Goal: Complete application form

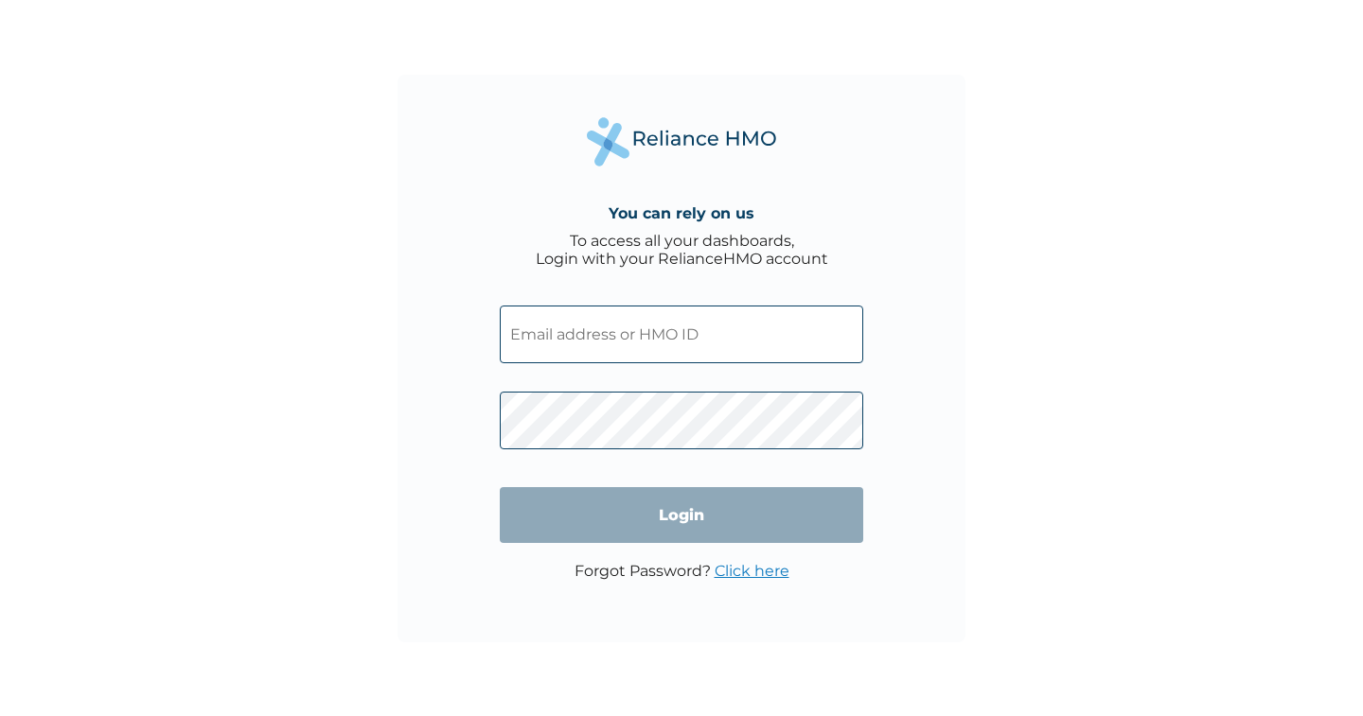
click at [570, 334] on input "text" at bounding box center [681, 335] width 363 height 58
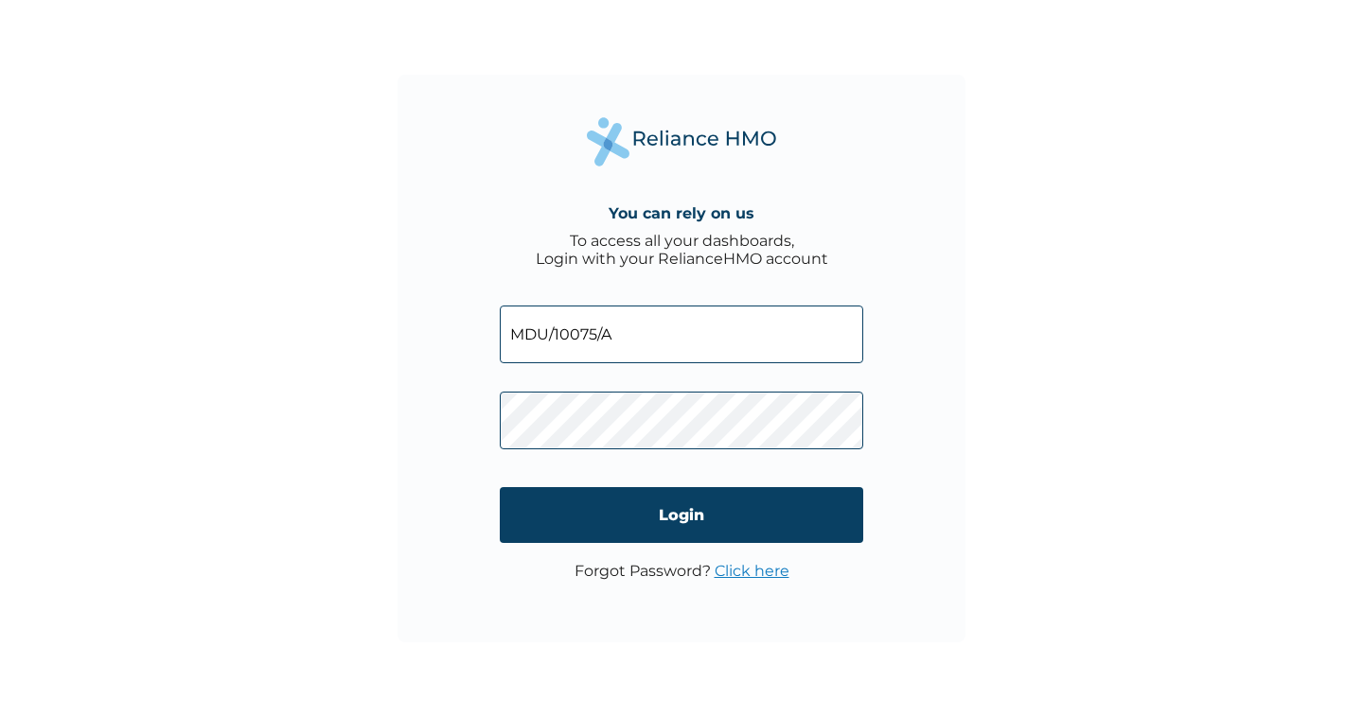
type input "MDU/10075/A"
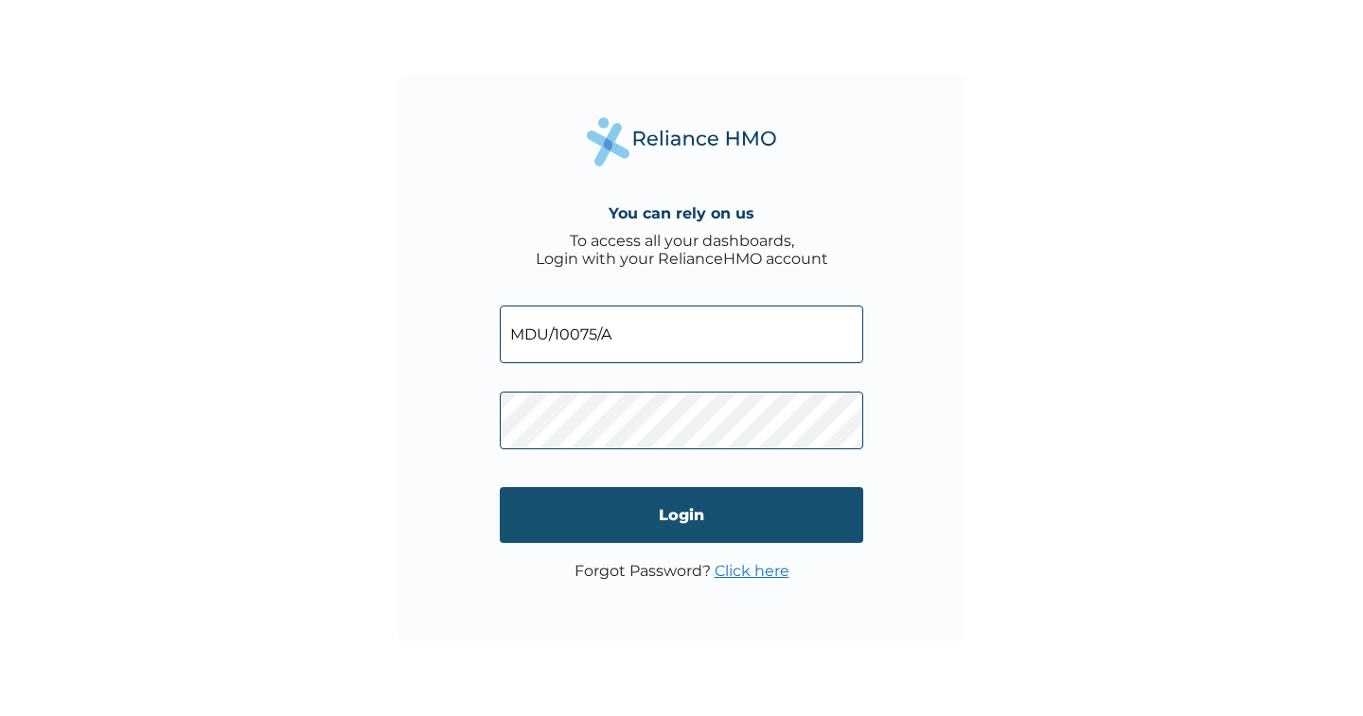
click at [682, 514] on input "Login" at bounding box center [681, 515] width 363 height 56
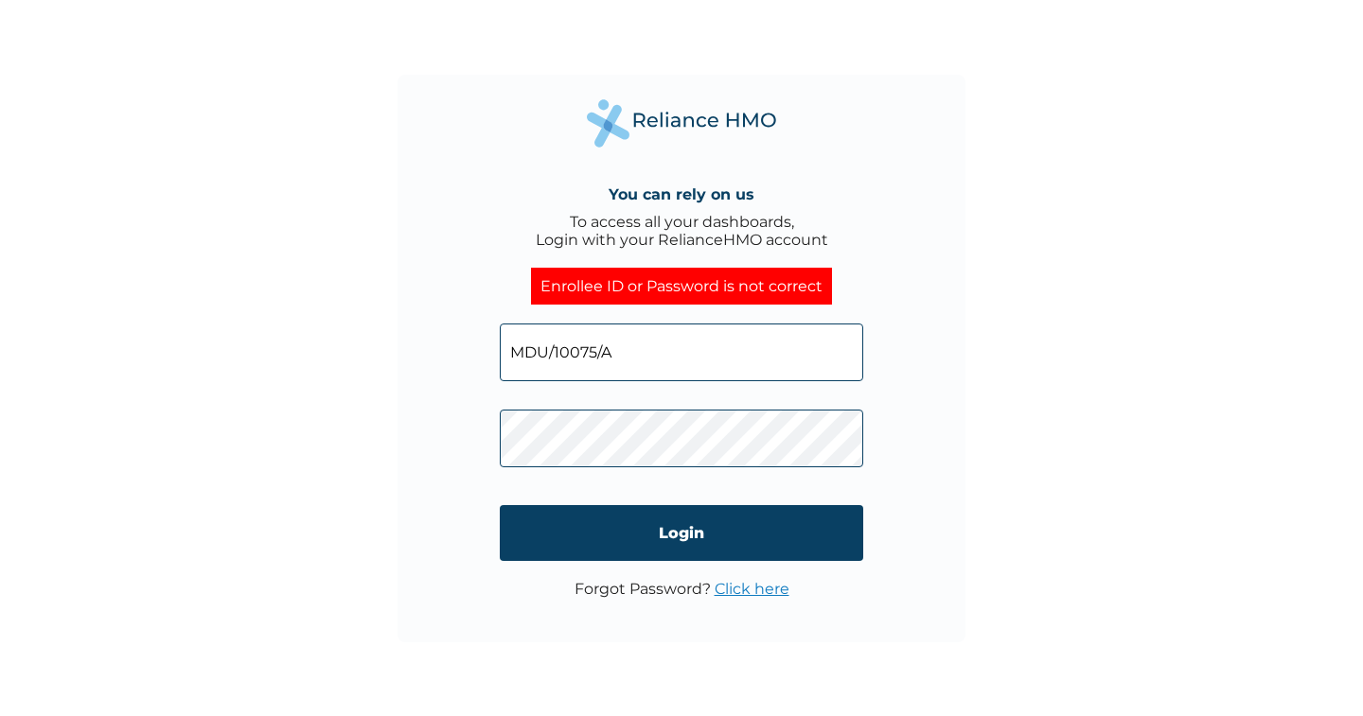
click at [646, 352] on input "MDU/10075/A" at bounding box center [681, 353] width 363 height 58
type input "M"
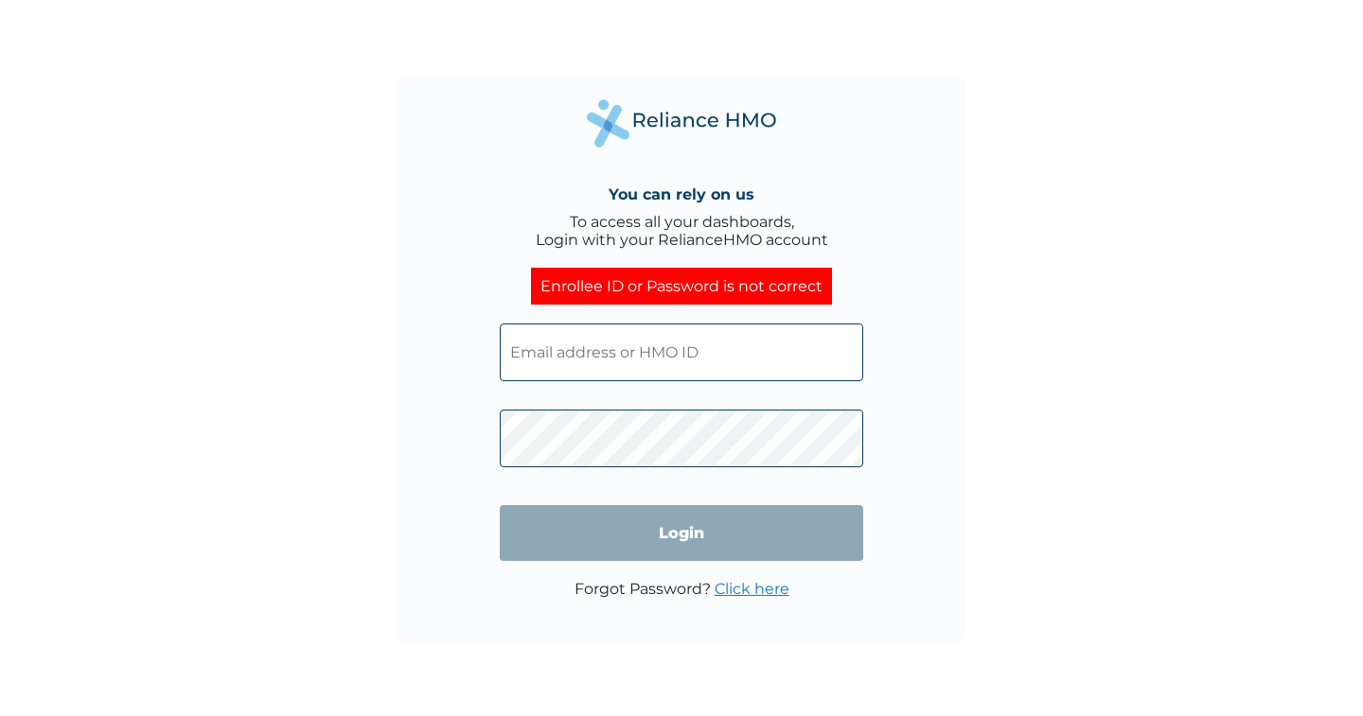
click at [645, 351] on input "text" at bounding box center [681, 353] width 363 height 58
type input "[EMAIL_ADDRESS][DOMAIN_NAME]"
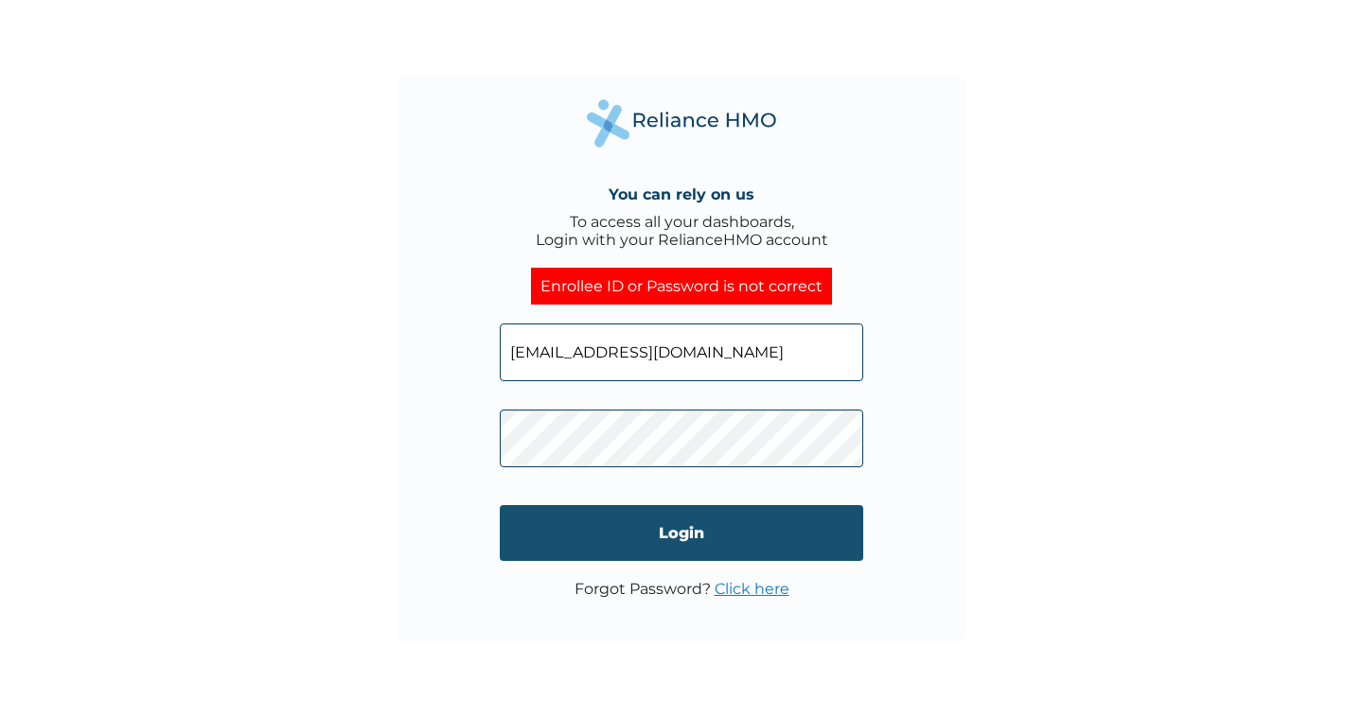
click at [679, 530] on input "Login" at bounding box center [681, 533] width 363 height 56
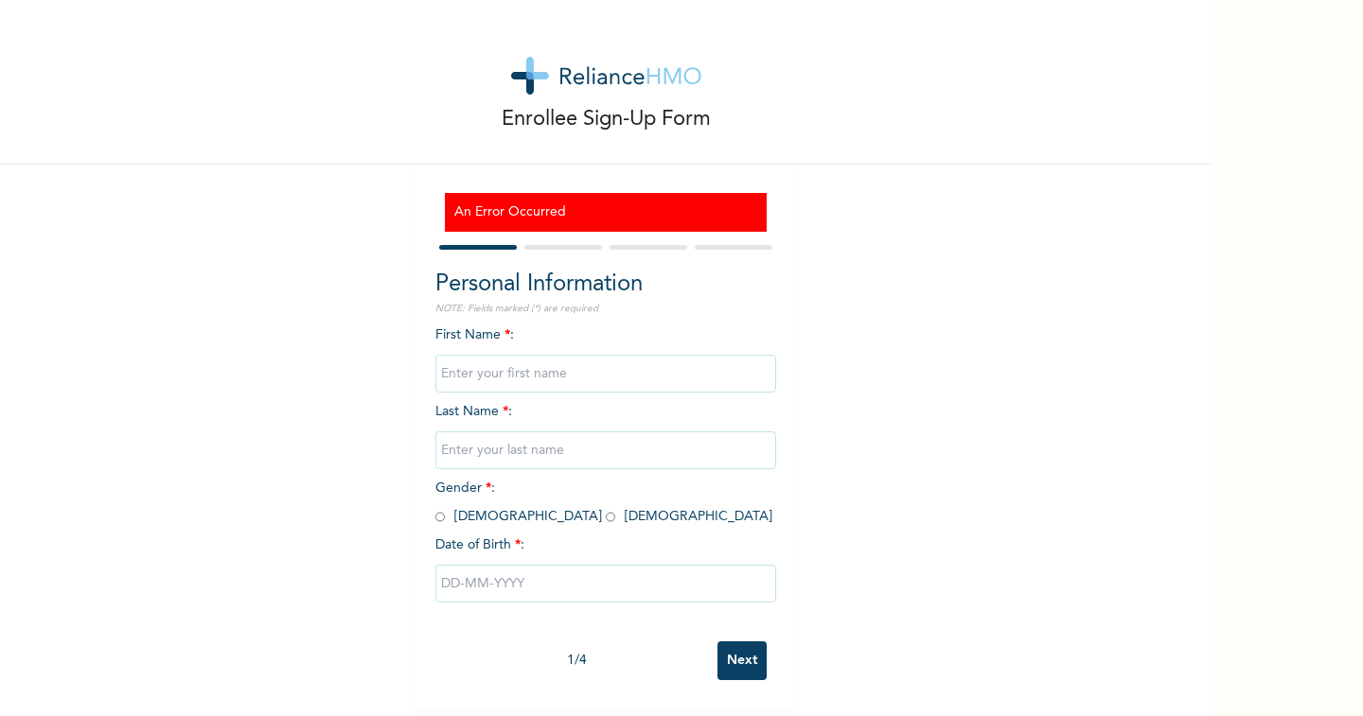
click at [541, 340] on div "First Name * : Last Name * : Gender * : [DEMOGRAPHIC_DATA] [DEMOGRAPHIC_DATA] D…" at bounding box center [605, 479] width 341 height 307
click at [532, 377] on input "text" at bounding box center [605, 374] width 341 height 38
type input "[PERSON_NAME]"
click at [503, 450] on input "text" at bounding box center [605, 450] width 341 height 38
type input "ADEGOKE"
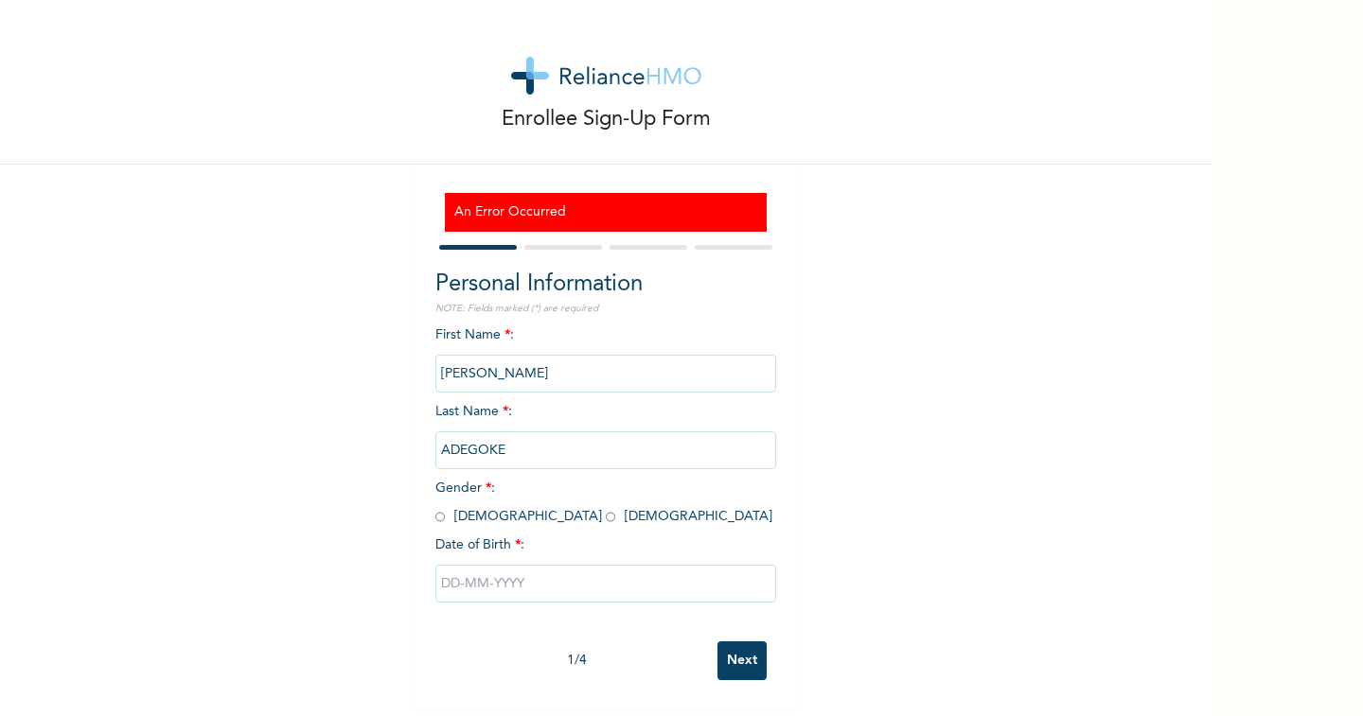
click at [435, 519] on input "radio" at bounding box center [439, 517] width 9 height 18
radio input "true"
click at [528, 579] on input "text" at bounding box center [605, 584] width 341 height 38
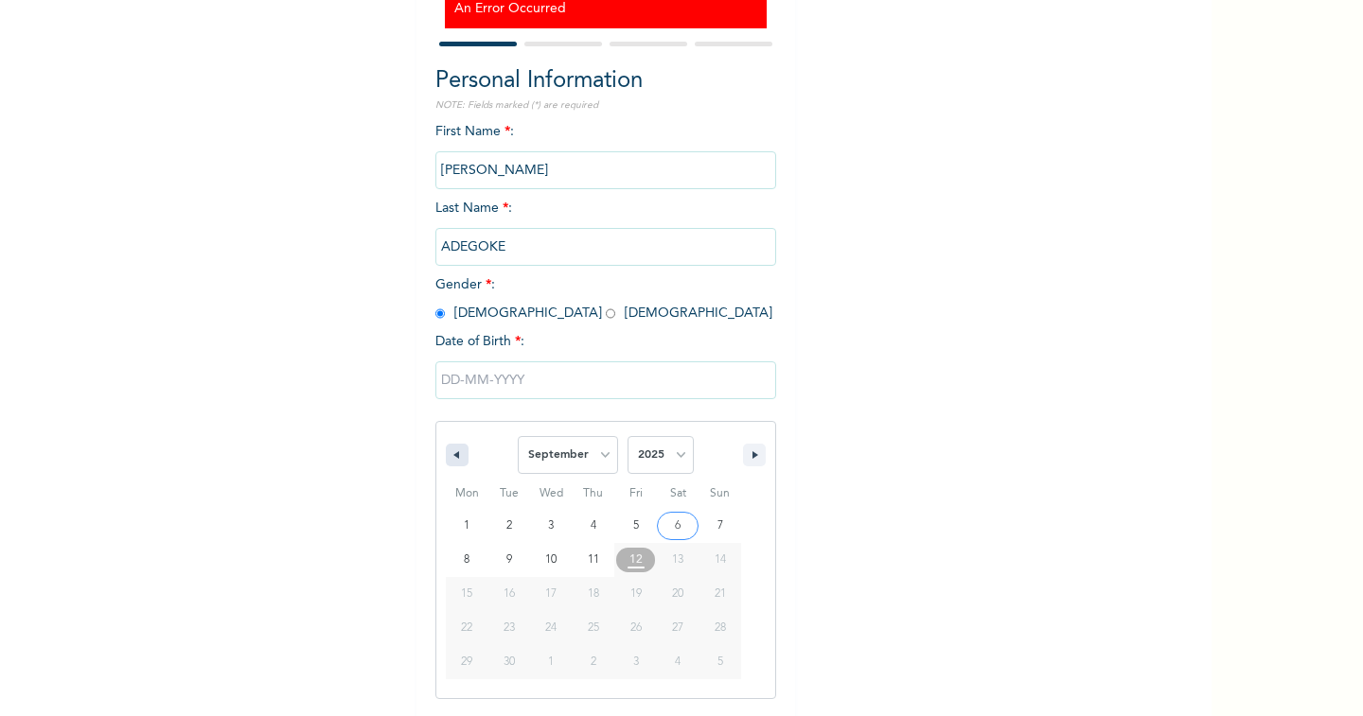
click at [449, 454] on icon "button" at bounding box center [453, 455] width 9 height 8
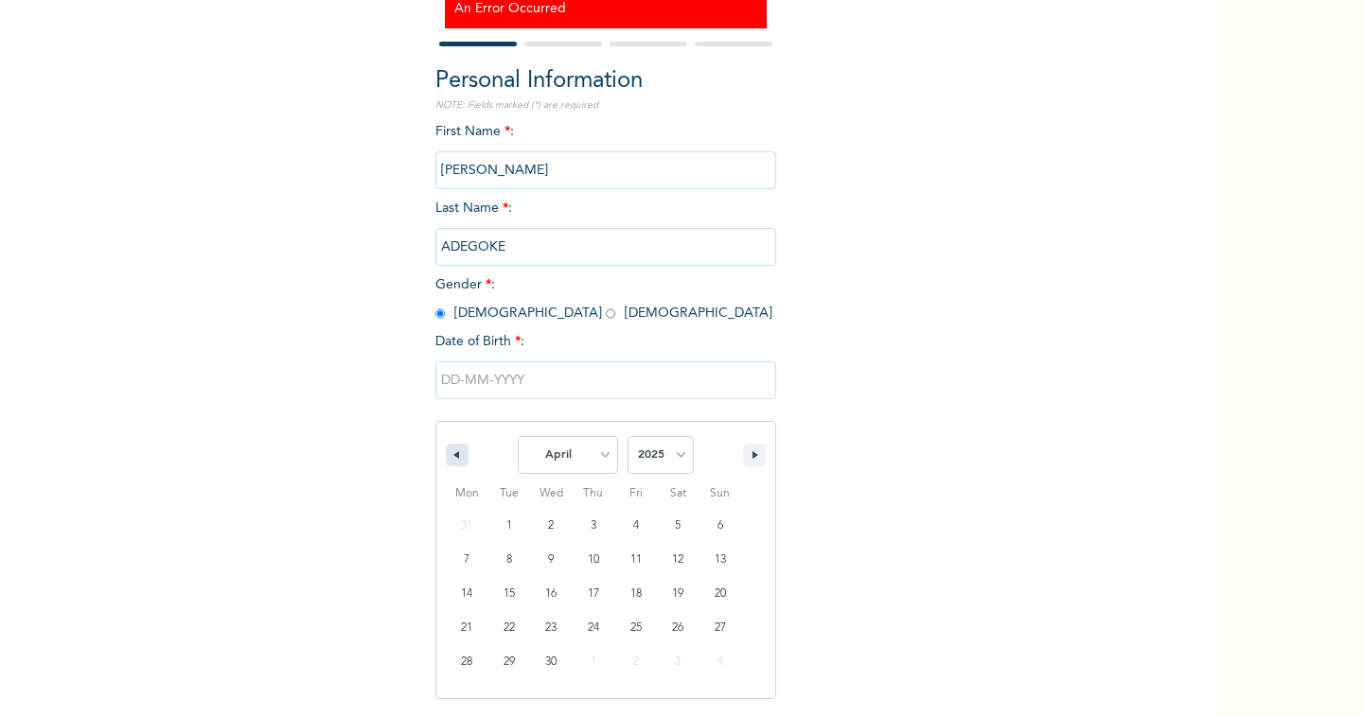
click at [449, 454] on icon "button" at bounding box center [453, 455] width 9 height 8
select select "11"
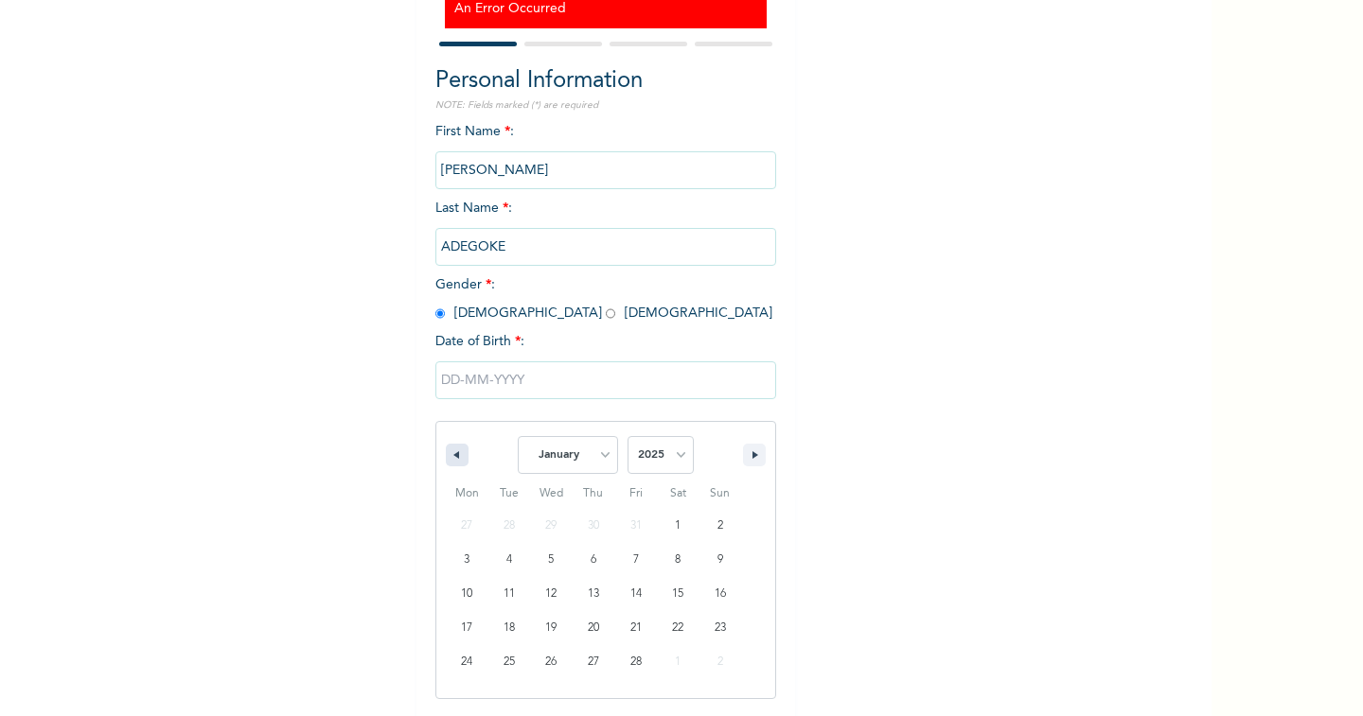
select select "2024"
click at [449, 454] on icon "button" at bounding box center [453, 455] width 9 height 8
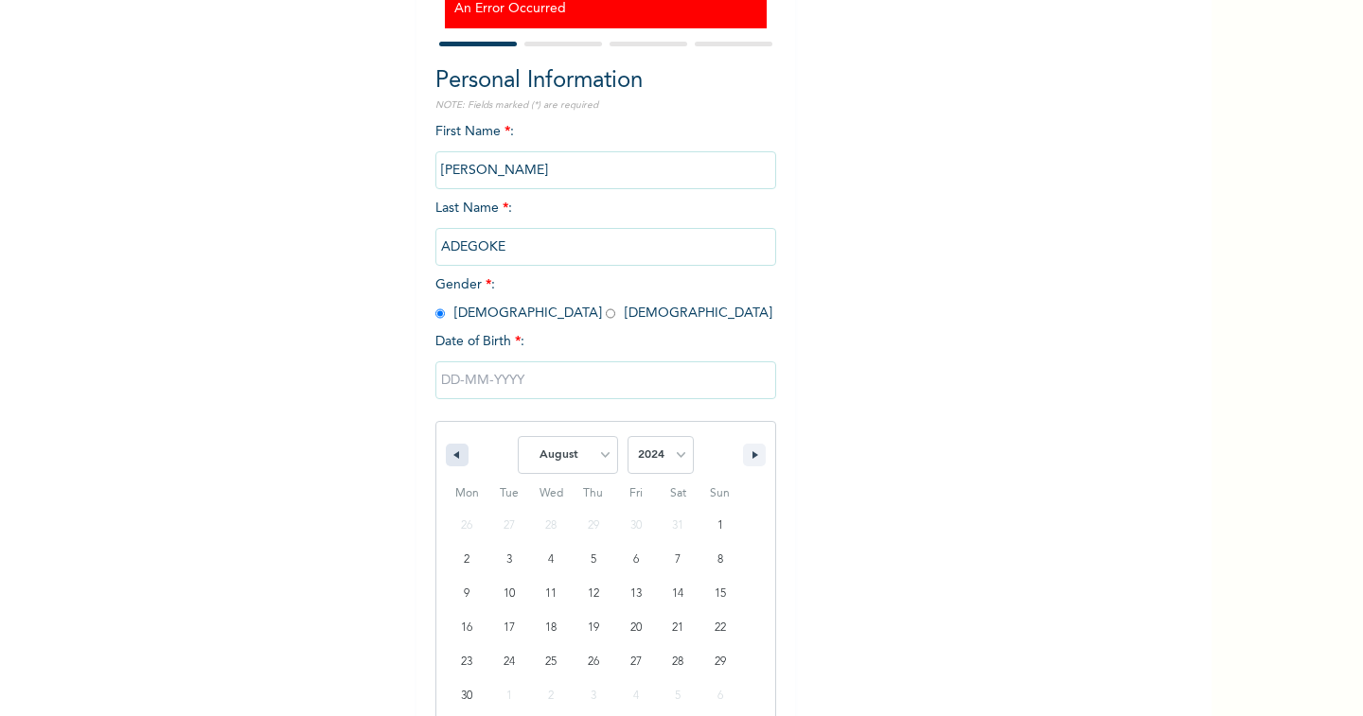
click at [449, 454] on icon "button" at bounding box center [453, 455] width 9 height 8
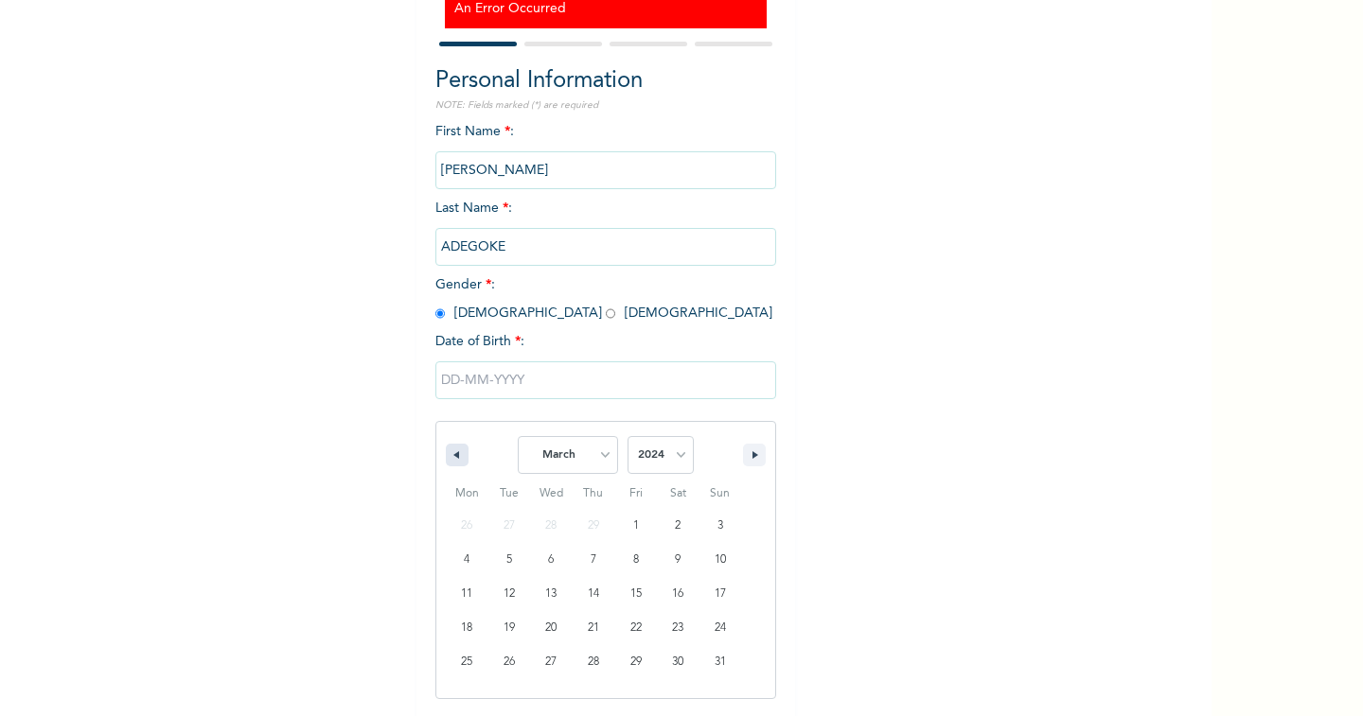
click at [449, 454] on icon "button" at bounding box center [453, 455] width 9 height 8
select select "11"
select select "2023"
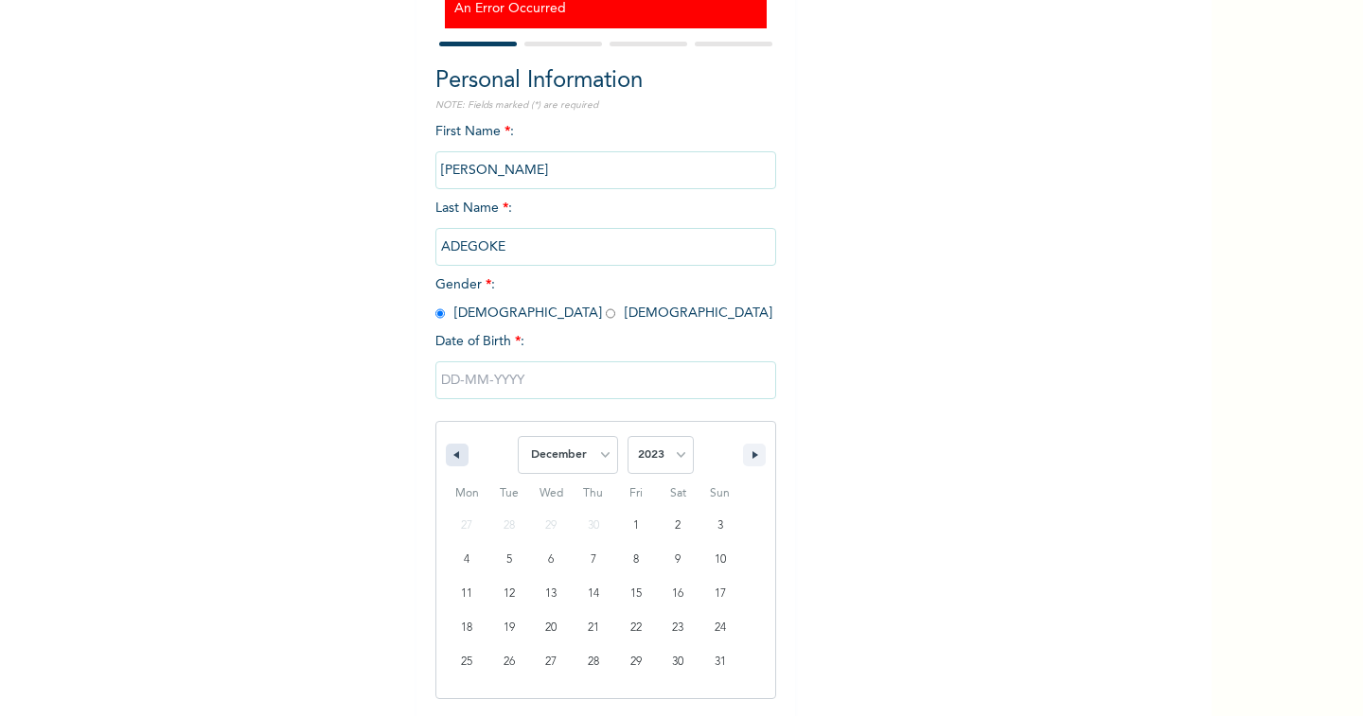
click at [449, 454] on icon "button" at bounding box center [453, 455] width 9 height 8
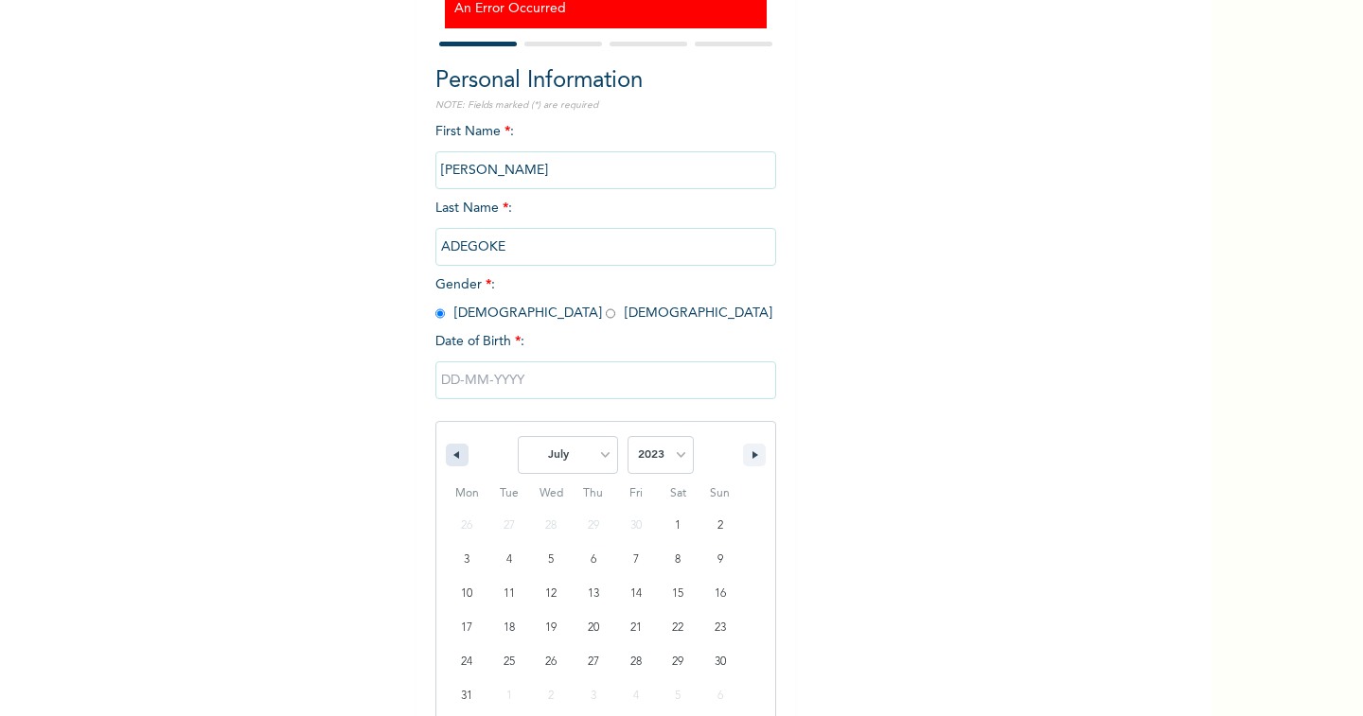
click at [449, 454] on icon "button" at bounding box center [453, 455] width 9 height 8
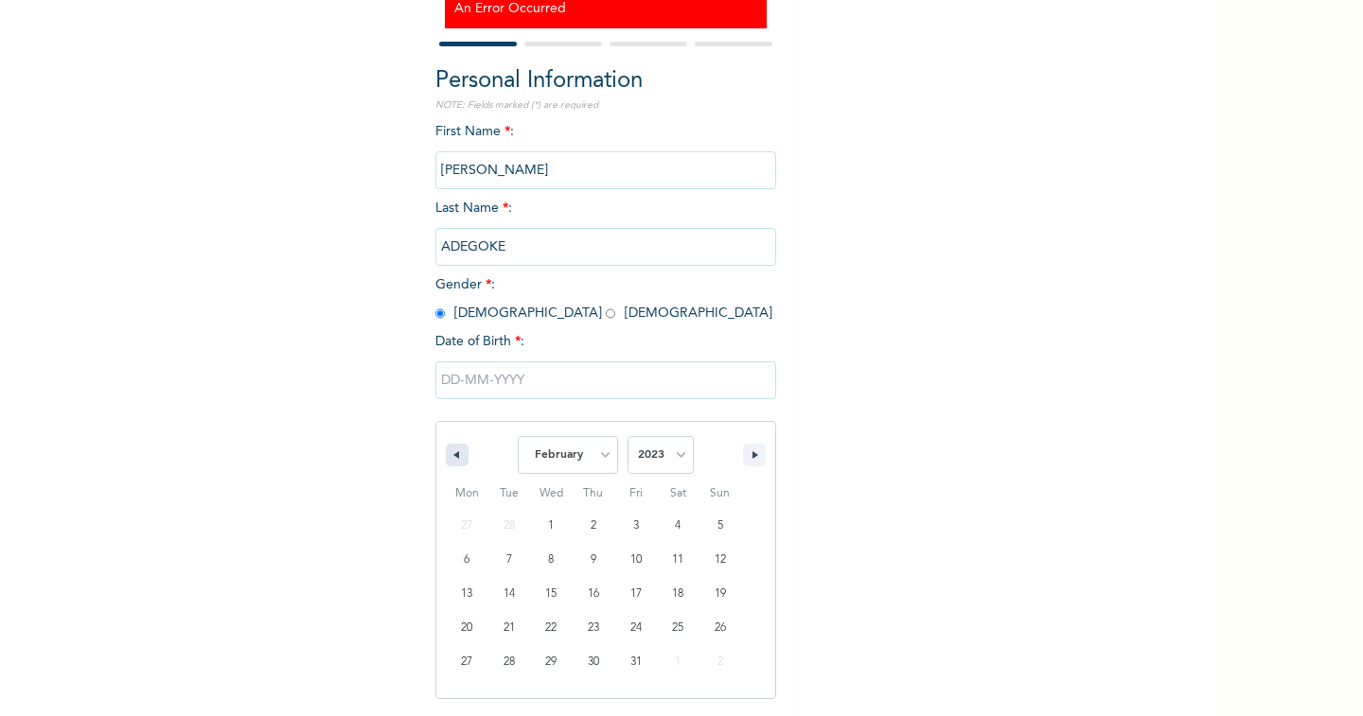
click at [449, 454] on icon "button" at bounding box center [453, 455] width 9 height 8
select select "11"
select select "2022"
click at [449, 454] on icon "button" at bounding box center [453, 455] width 9 height 8
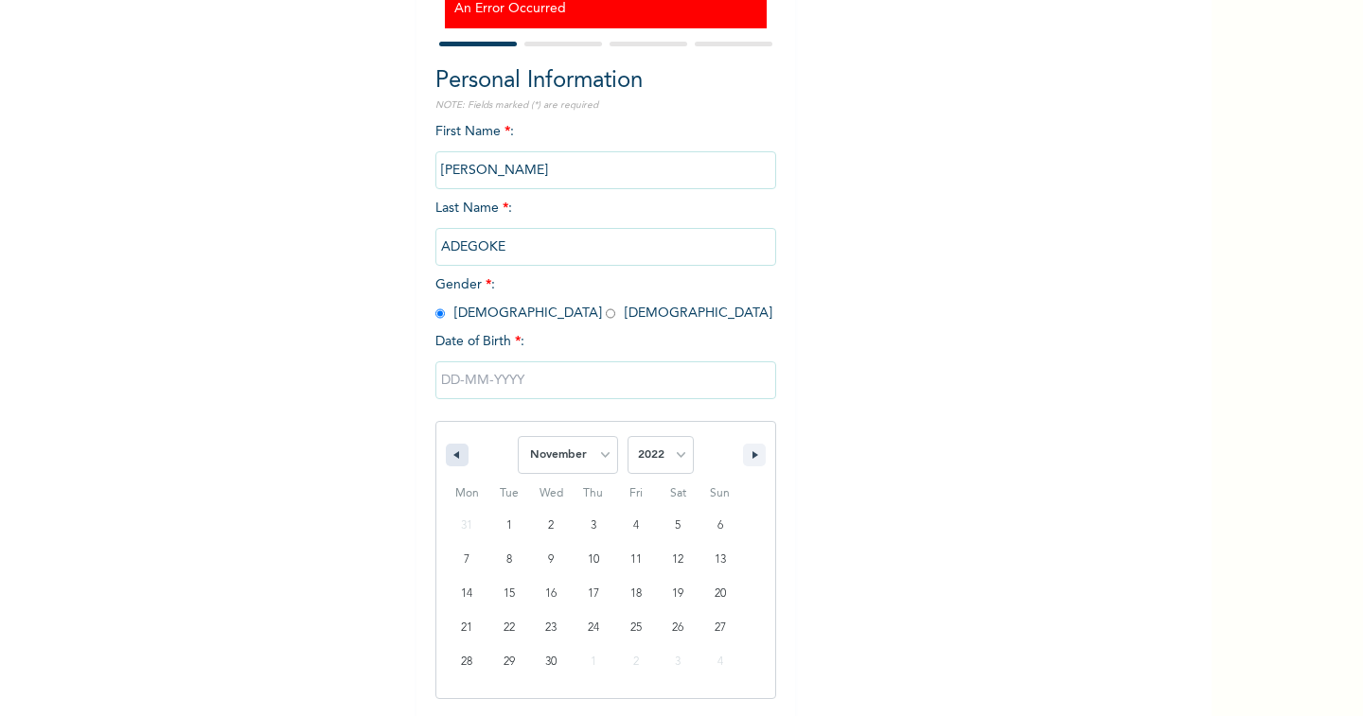
click at [449, 454] on icon "button" at bounding box center [453, 455] width 9 height 8
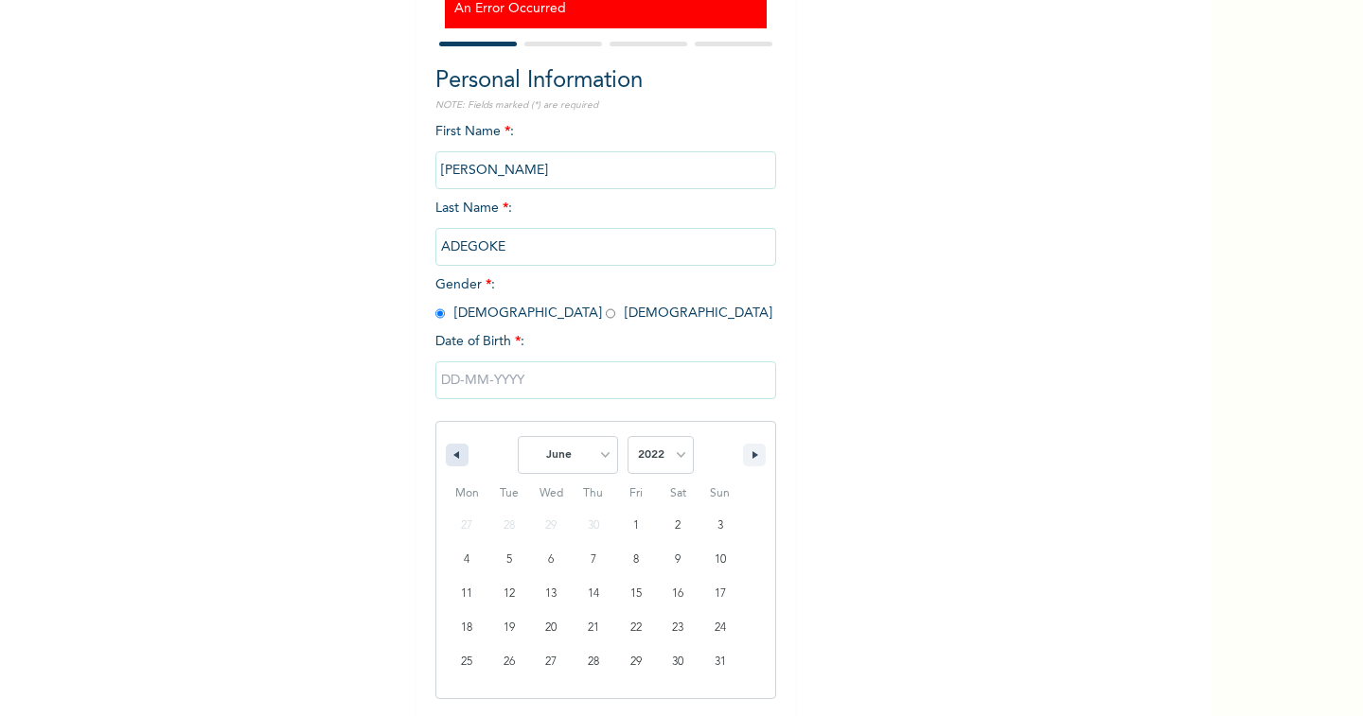
click at [449, 454] on icon "button" at bounding box center [453, 455] width 9 height 8
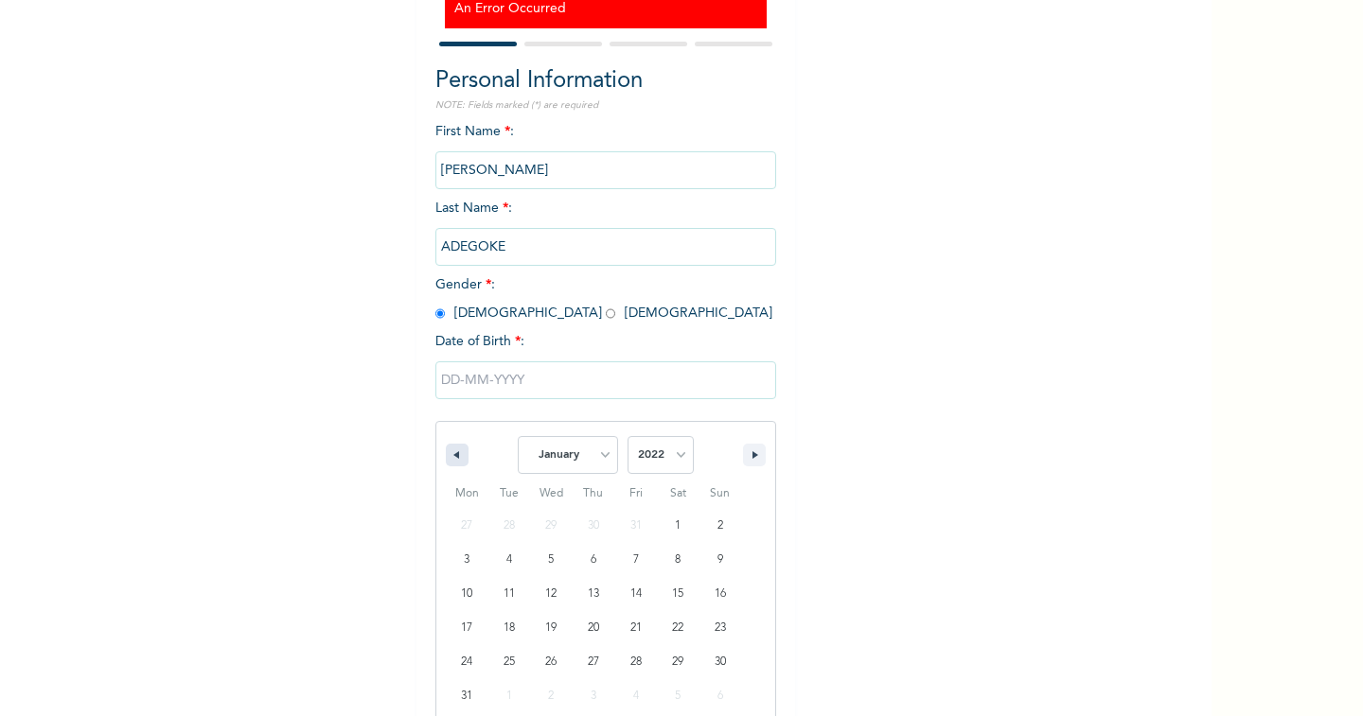
click at [449, 454] on icon "button" at bounding box center [453, 455] width 9 height 8
select select "11"
select select "2021"
click at [449, 454] on icon "button" at bounding box center [453, 455] width 9 height 8
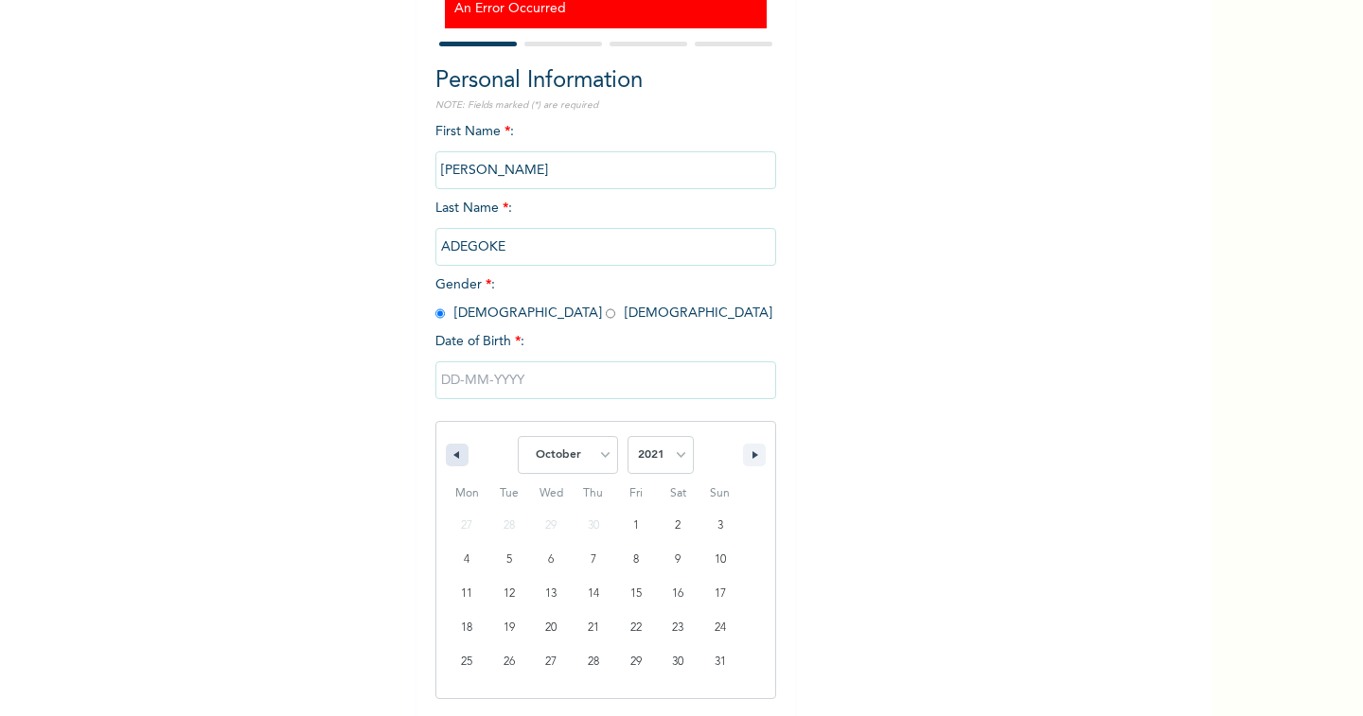
click at [449, 454] on icon "button" at bounding box center [453, 455] width 9 height 8
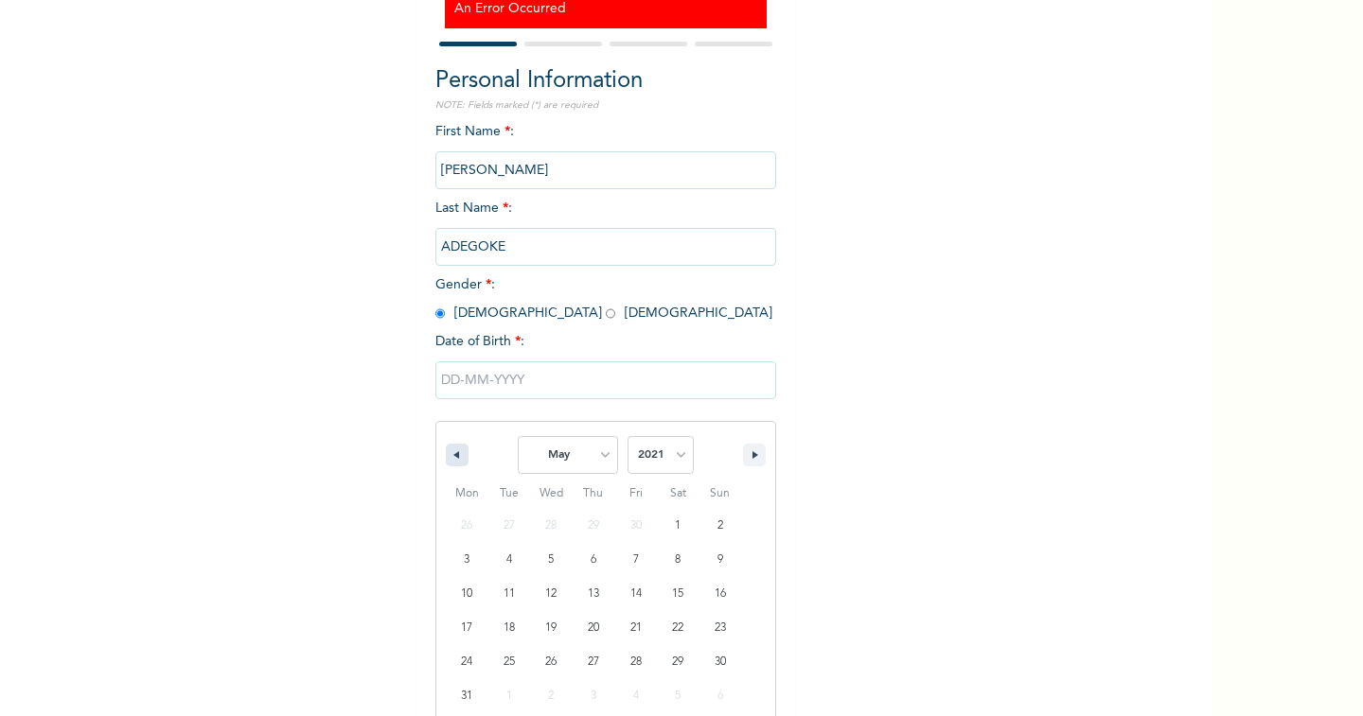
click at [449, 454] on icon "button" at bounding box center [453, 455] width 9 height 8
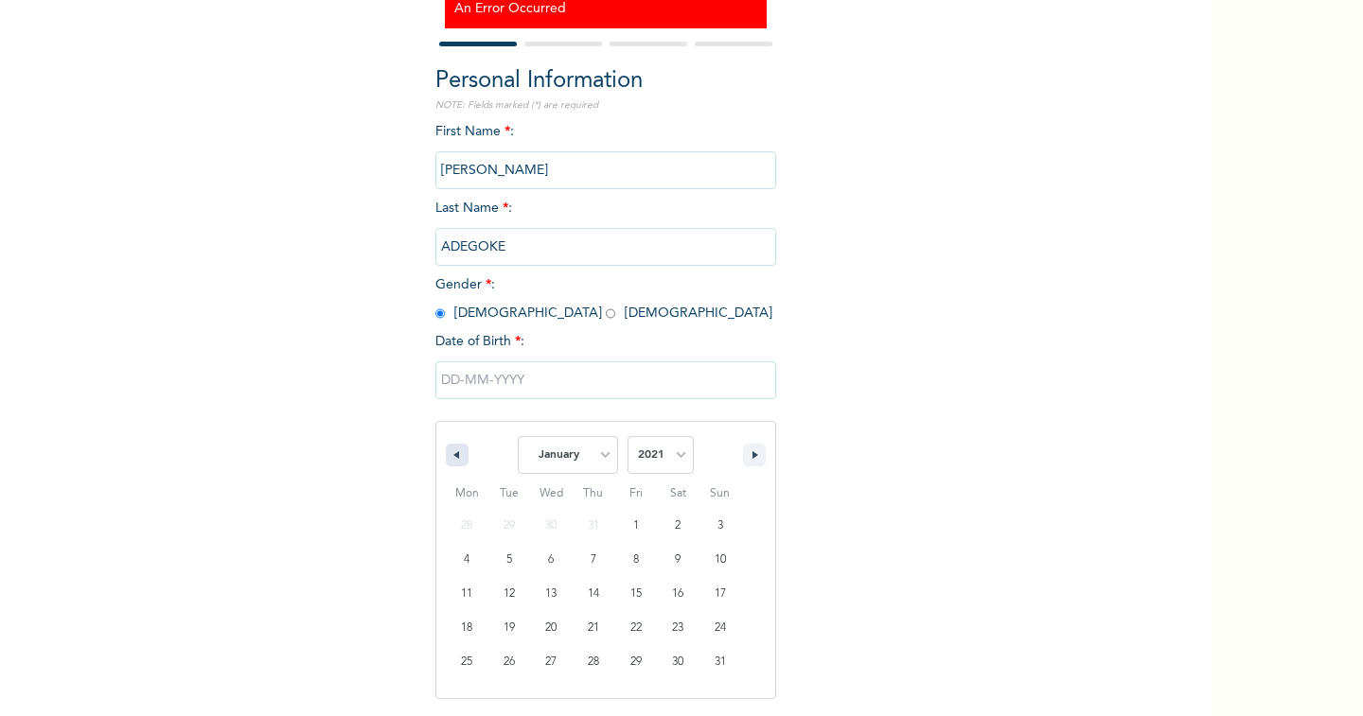
select select "11"
select select "2020"
click at [449, 454] on icon "button" at bounding box center [453, 455] width 9 height 8
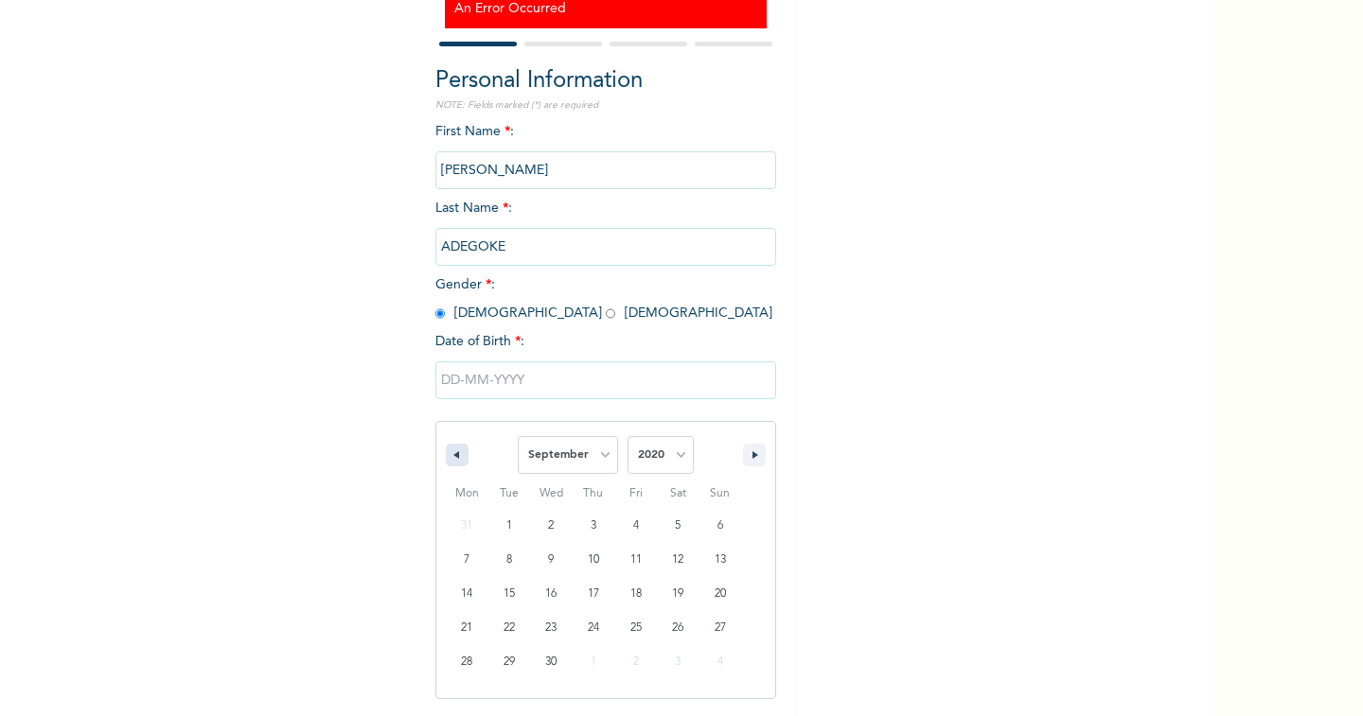
click at [449, 454] on icon "button" at bounding box center [453, 455] width 9 height 8
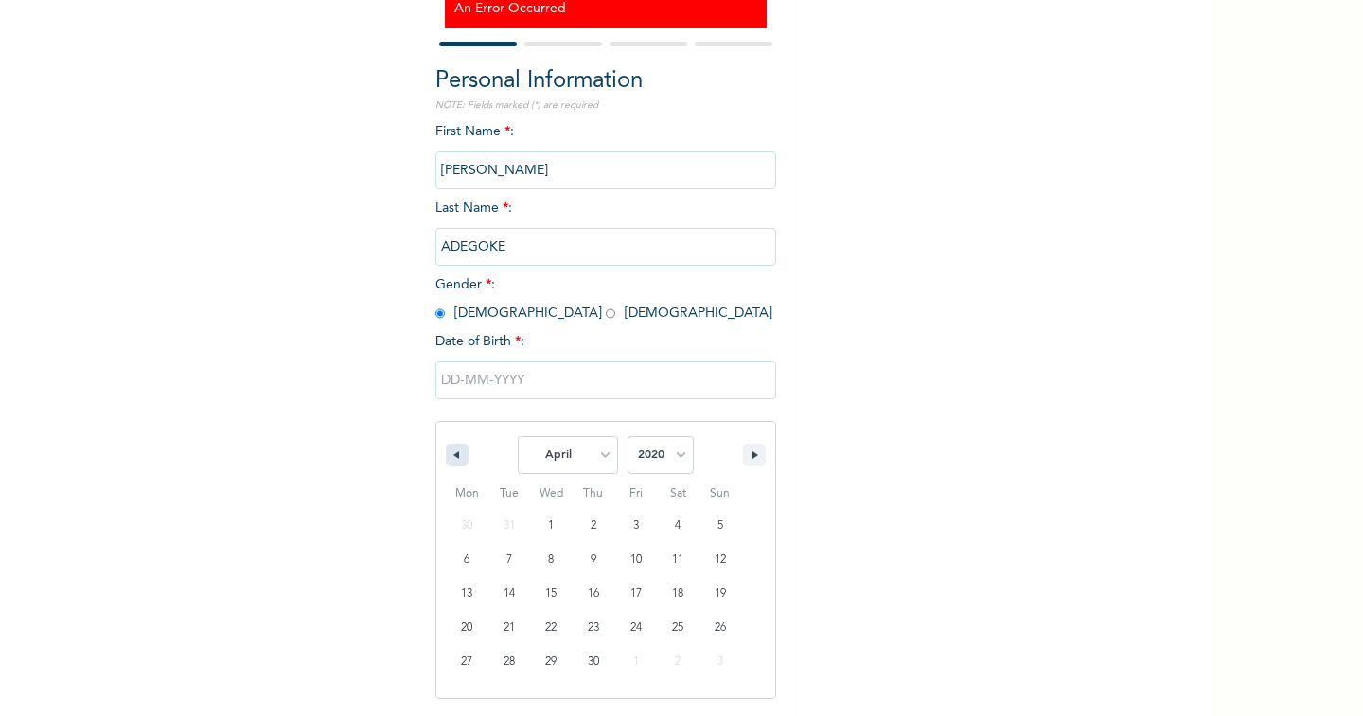
click at [449, 454] on icon "button" at bounding box center [453, 455] width 9 height 8
select select "11"
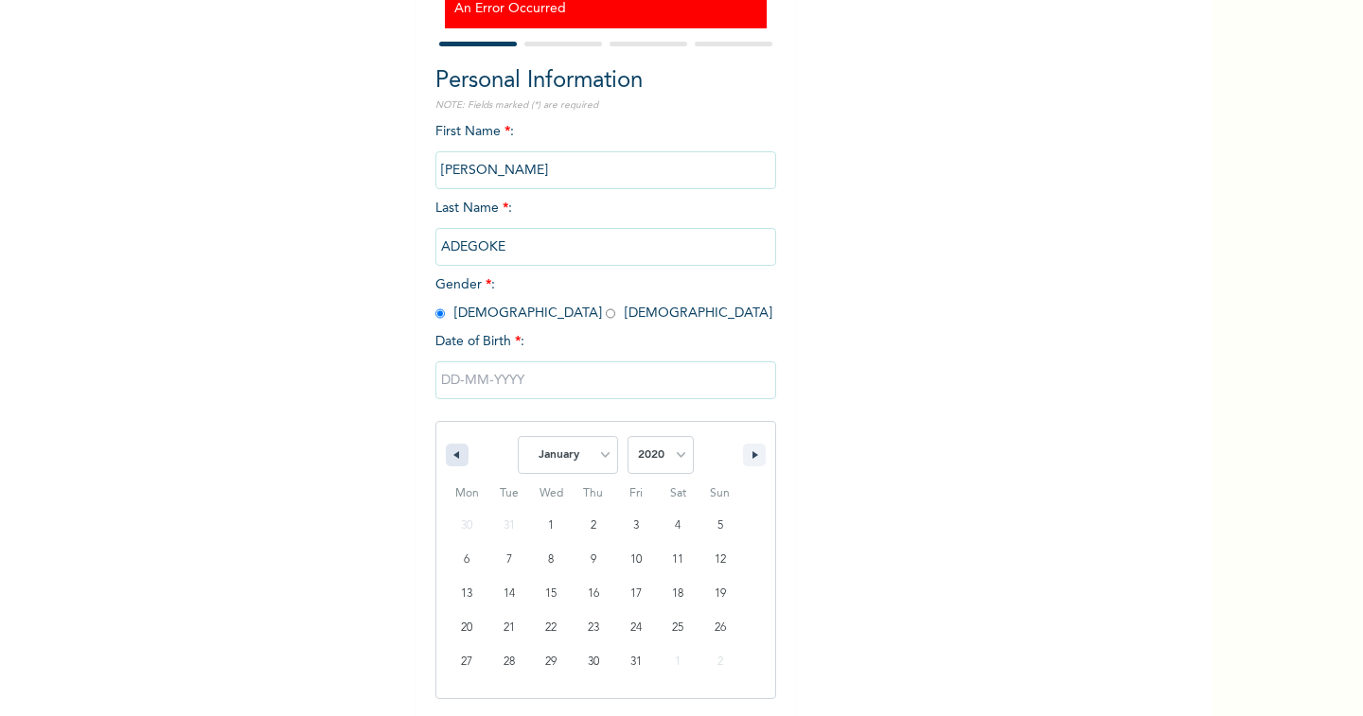
select select "2019"
click at [449, 454] on icon "button" at bounding box center [453, 455] width 9 height 8
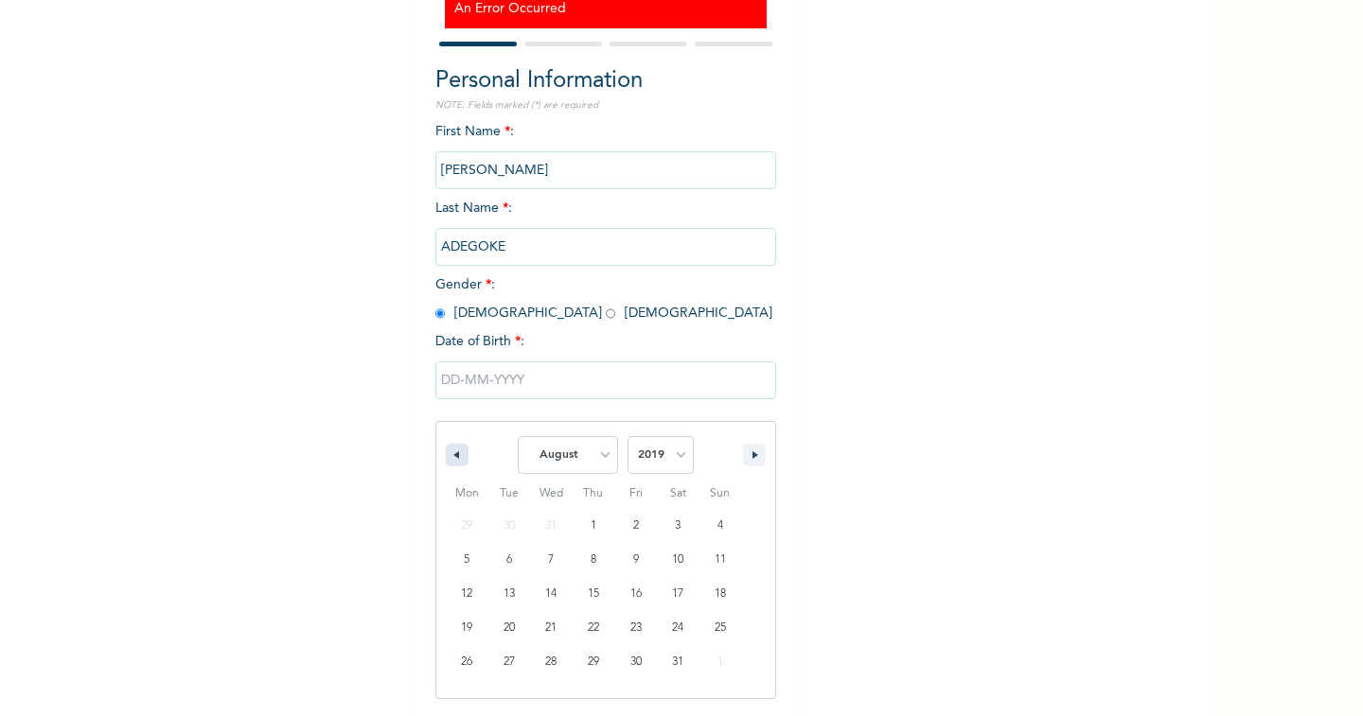
click at [449, 454] on icon "button" at bounding box center [453, 455] width 9 height 8
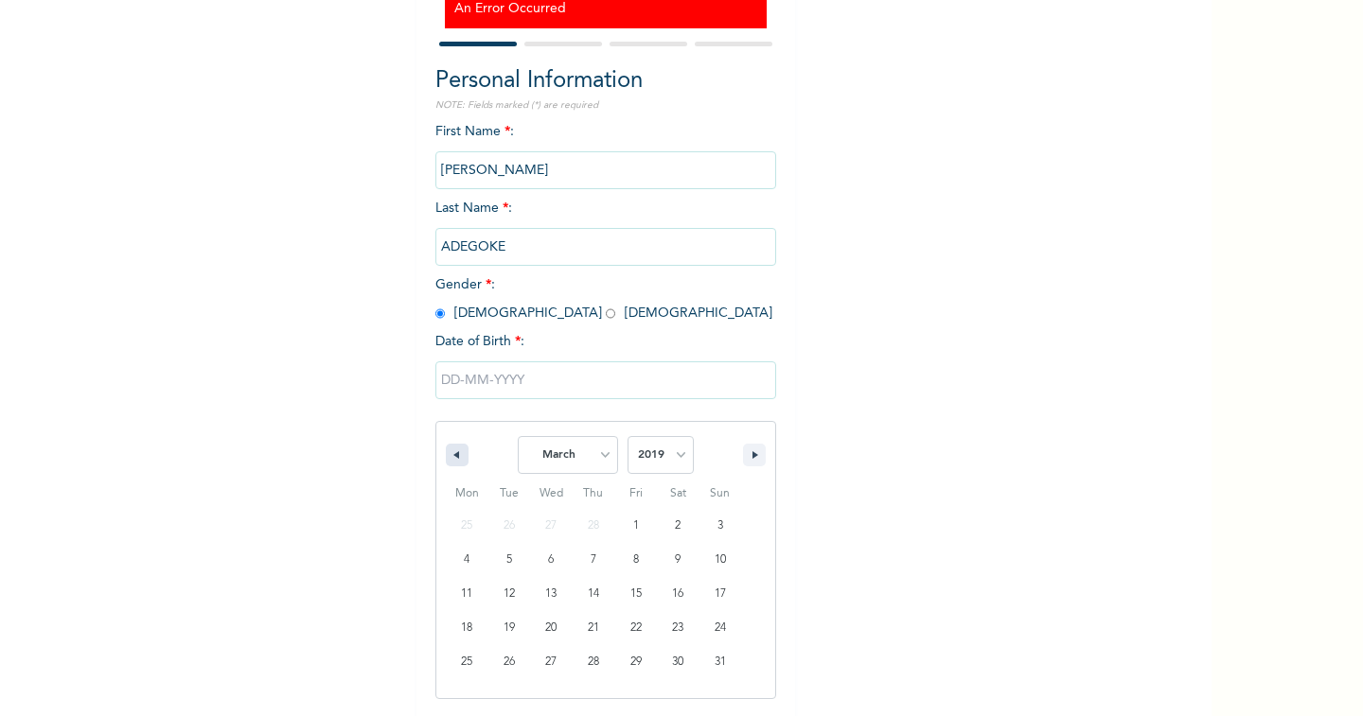
click at [449, 454] on icon "button" at bounding box center [453, 455] width 9 height 8
select select "11"
select select "2018"
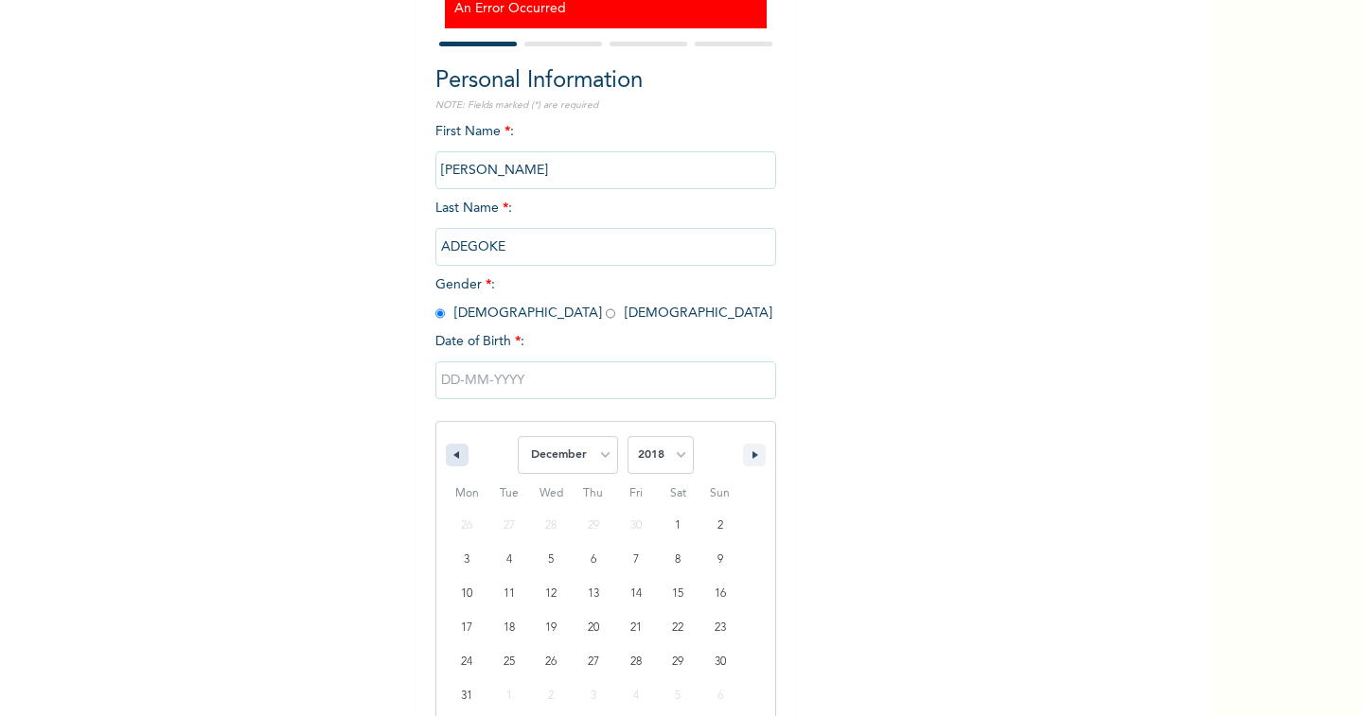
click at [449, 454] on icon "button" at bounding box center [453, 455] width 9 height 8
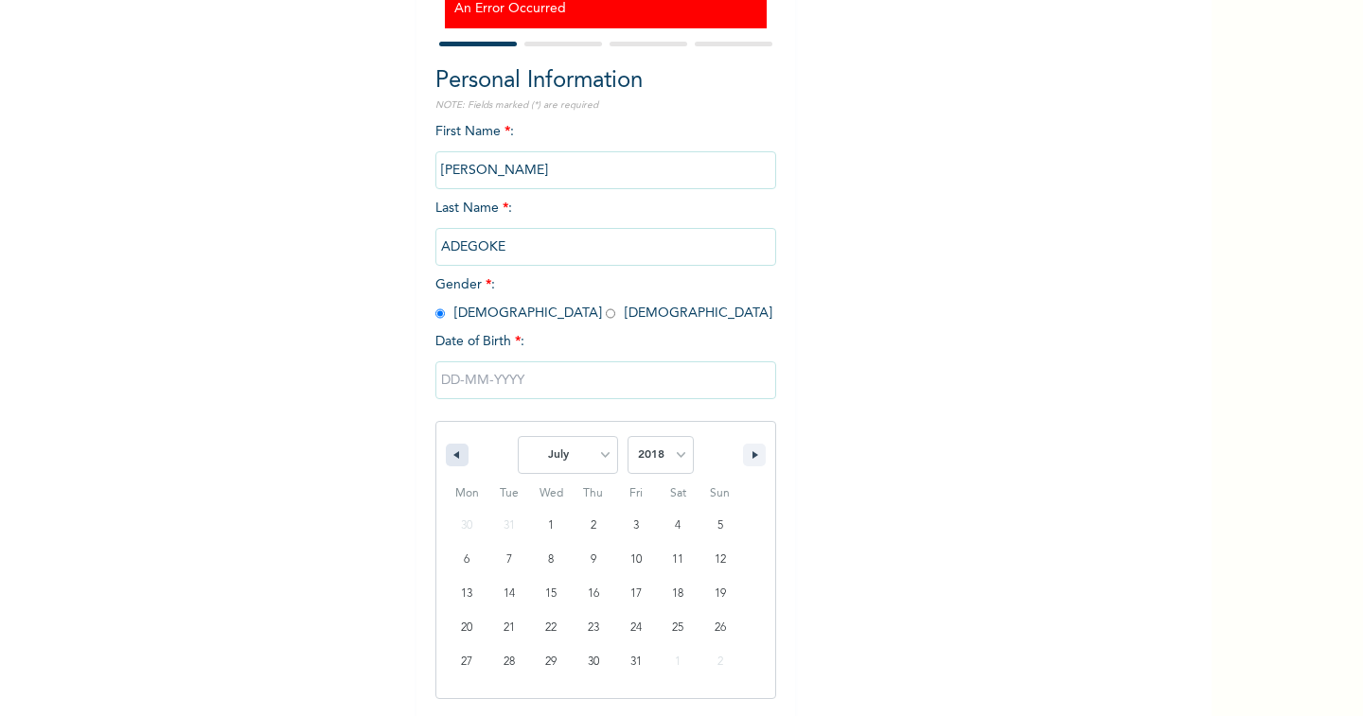
click at [449, 454] on icon "button" at bounding box center [453, 455] width 9 height 8
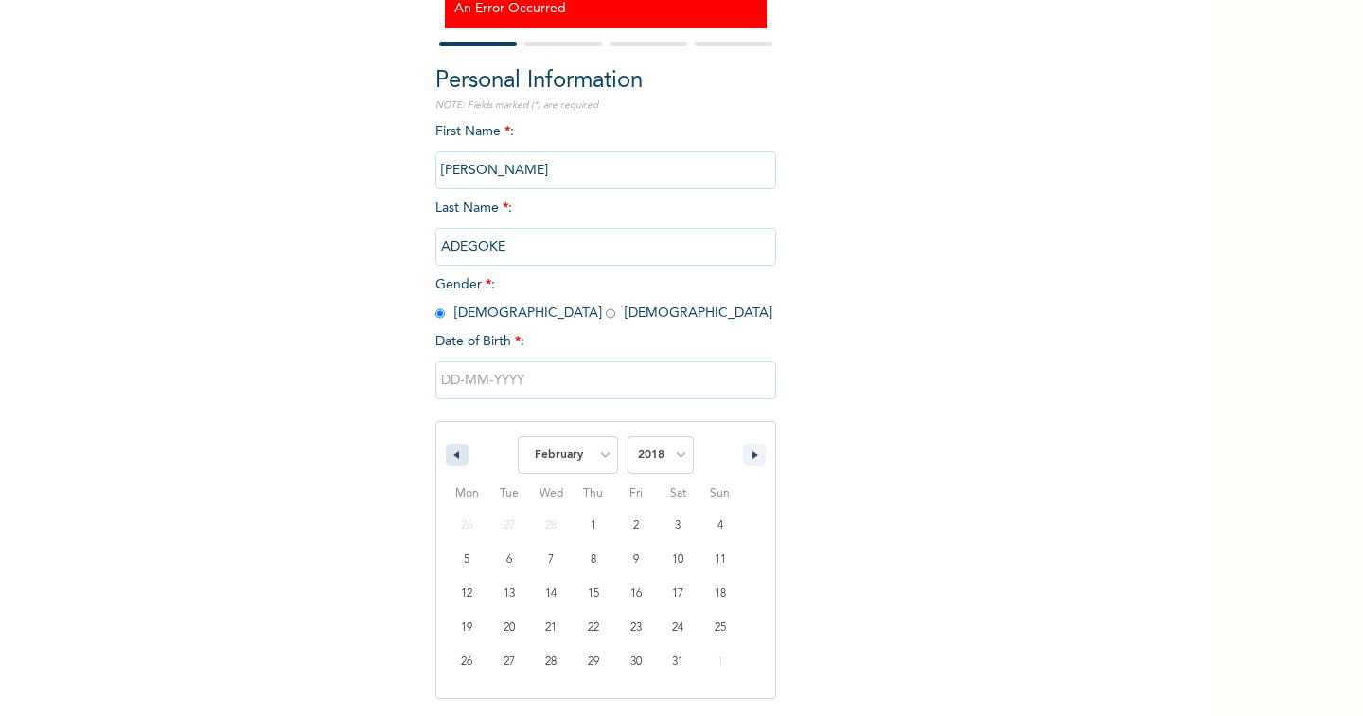
click at [449, 454] on icon "button" at bounding box center [453, 455] width 9 height 8
select select "11"
select select "2017"
click at [449, 454] on icon "button" at bounding box center [453, 455] width 9 height 8
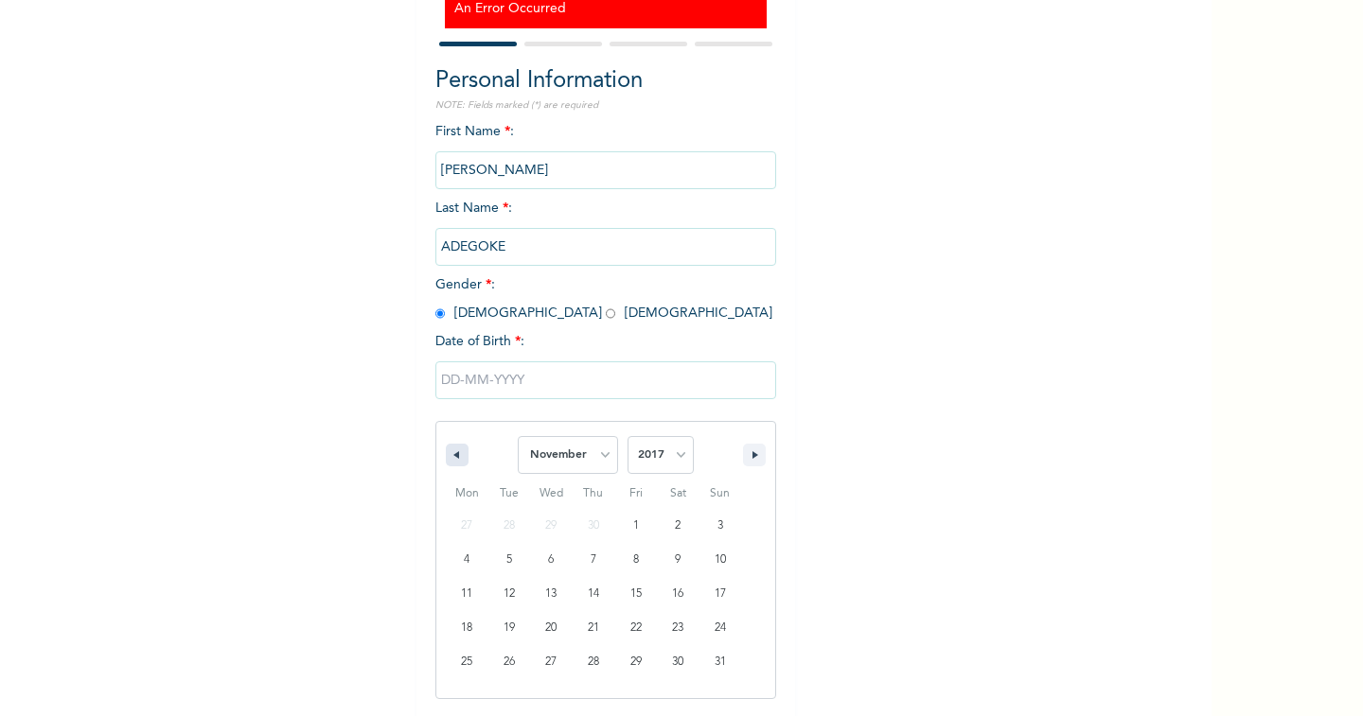
click at [449, 454] on icon "button" at bounding box center [453, 455] width 9 height 8
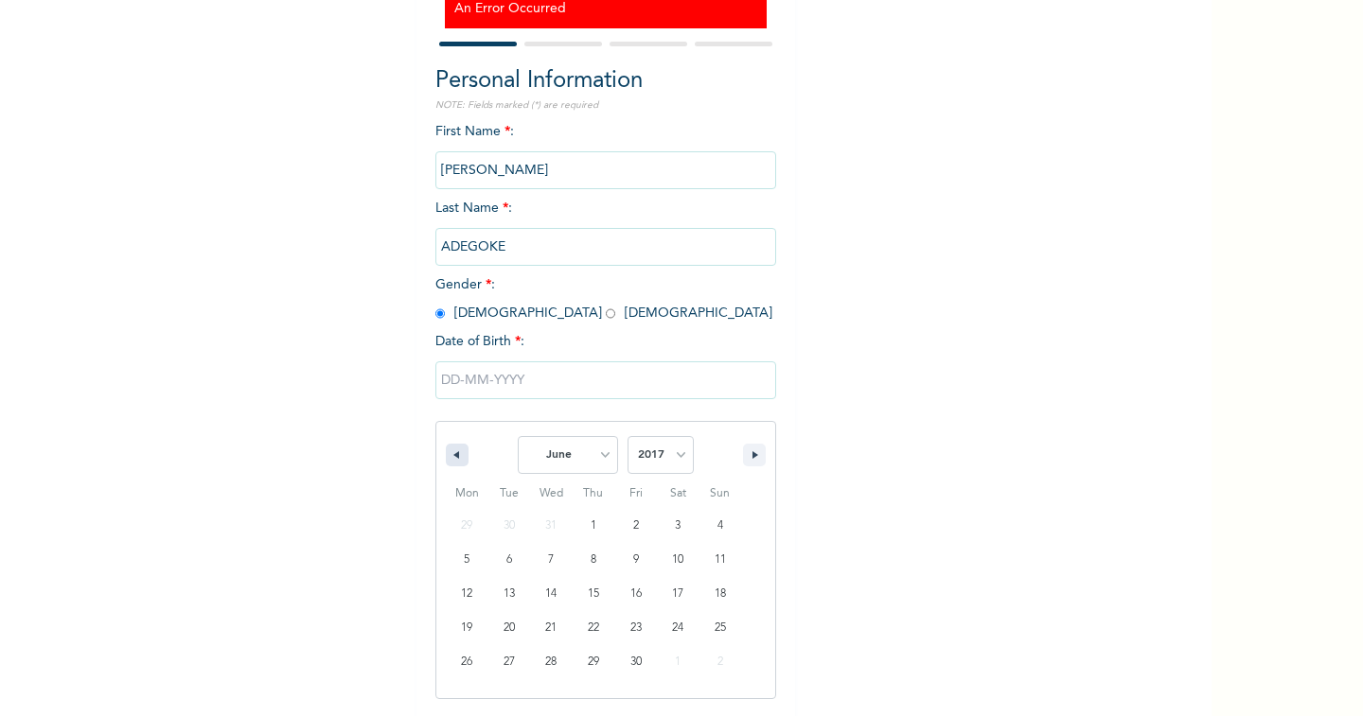
click at [449, 454] on icon "button" at bounding box center [453, 455] width 9 height 8
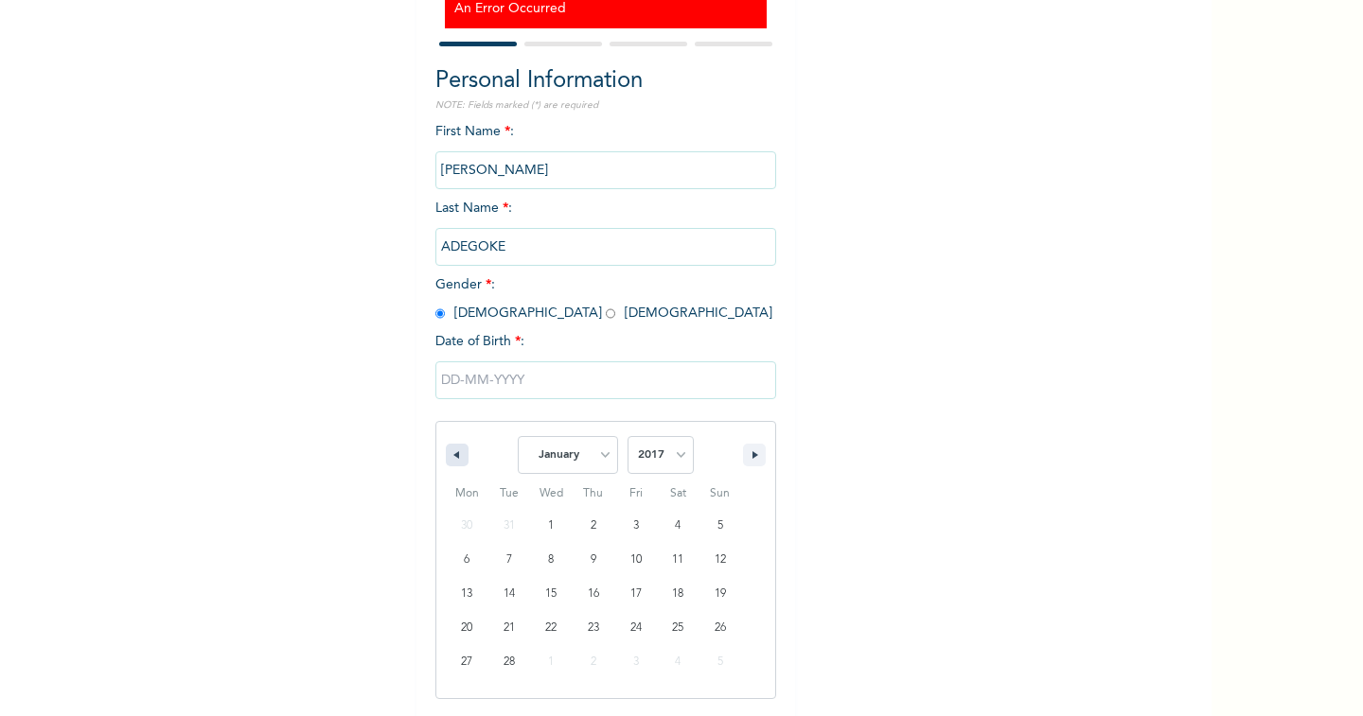
click at [449, 454] on icon "button" at bounding box center [453, 455] width 9 height 8
select select "11"
select select "2016"
click at [449, 454] on icon "button" at bounding box center [453, 455] width 9 height 8
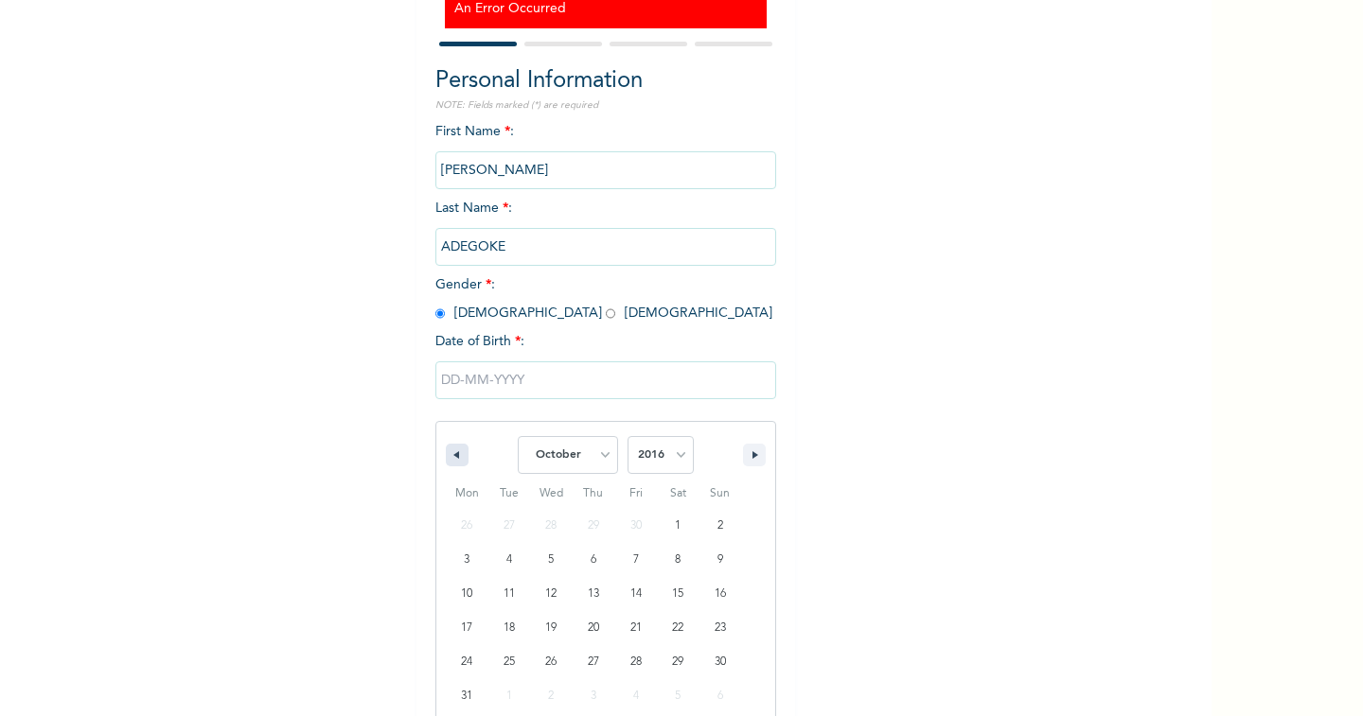
click at [449, 454] on icon "button" at bounding box center [453, 455] width 9 height 8
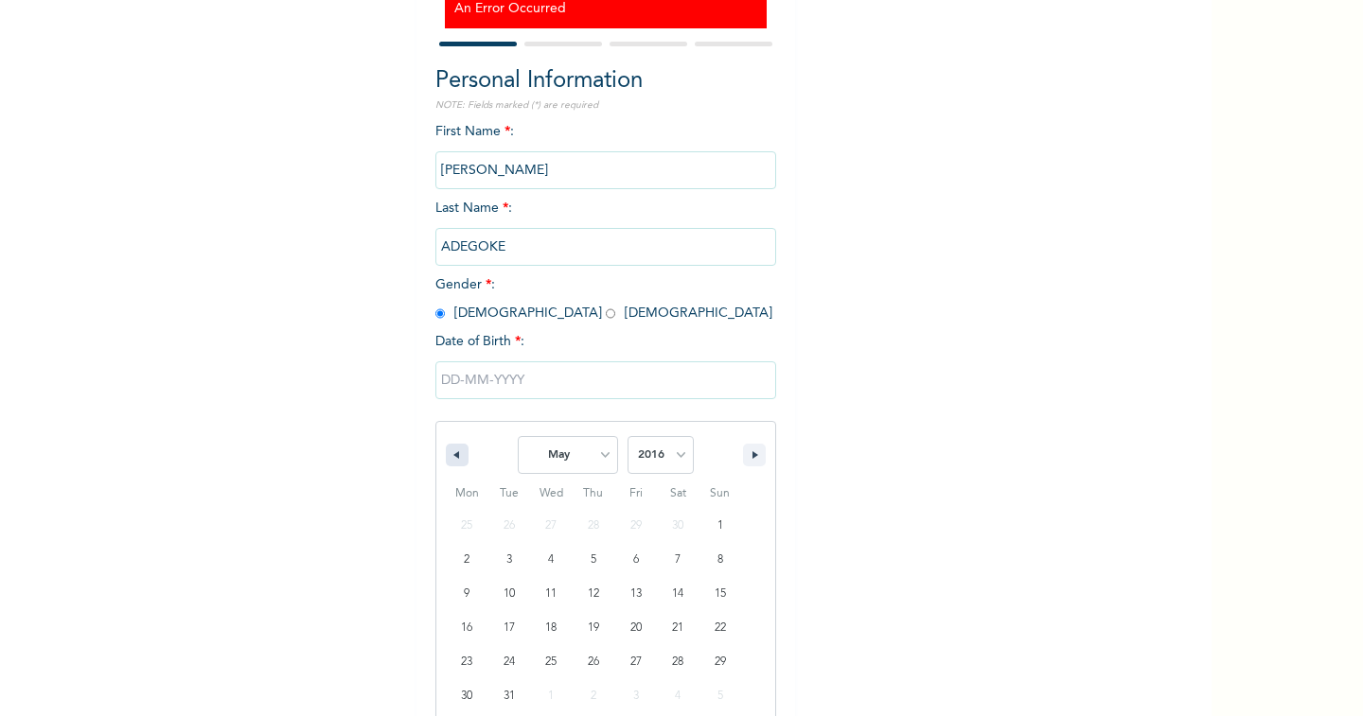
click at [449, 454] on icon "button" at bounding box center [453, 455] width 9 height 8
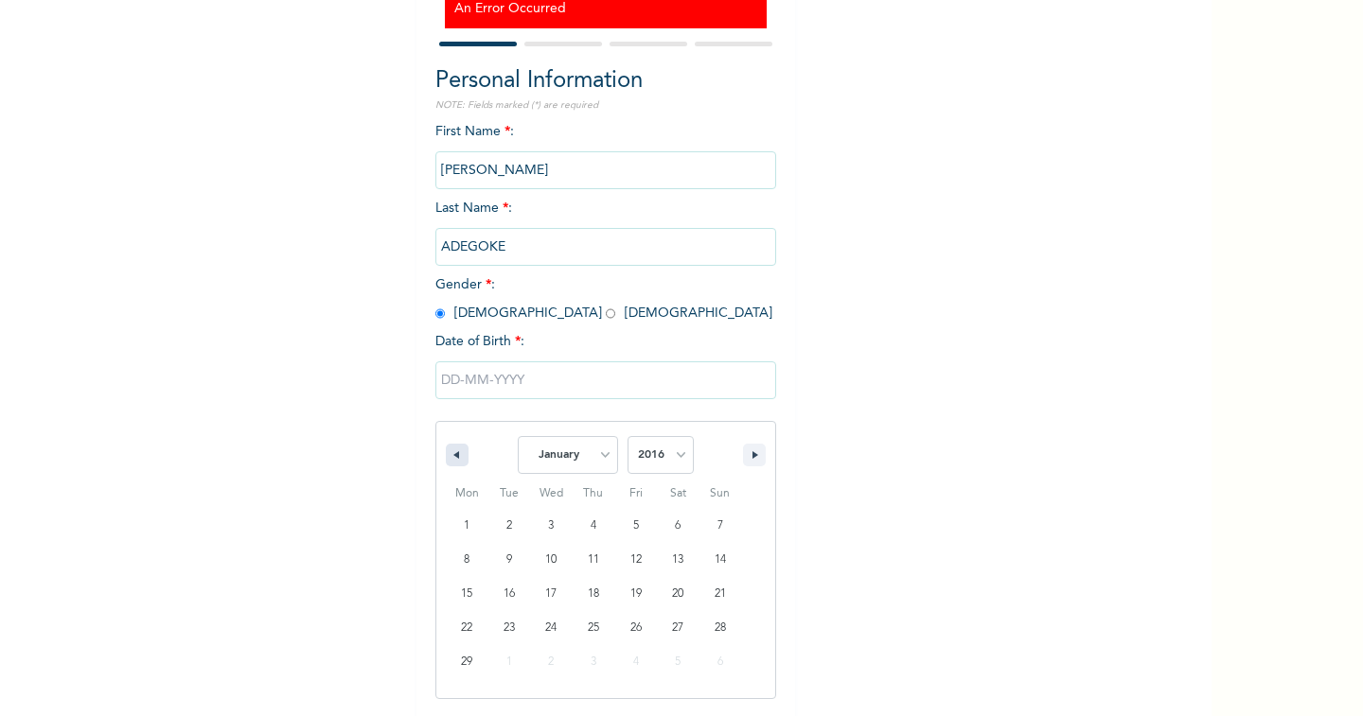
select select "11"
select select "2015"
click at [449, 454] on icon "button" at bounding box center [453, 455] width 9 height 8
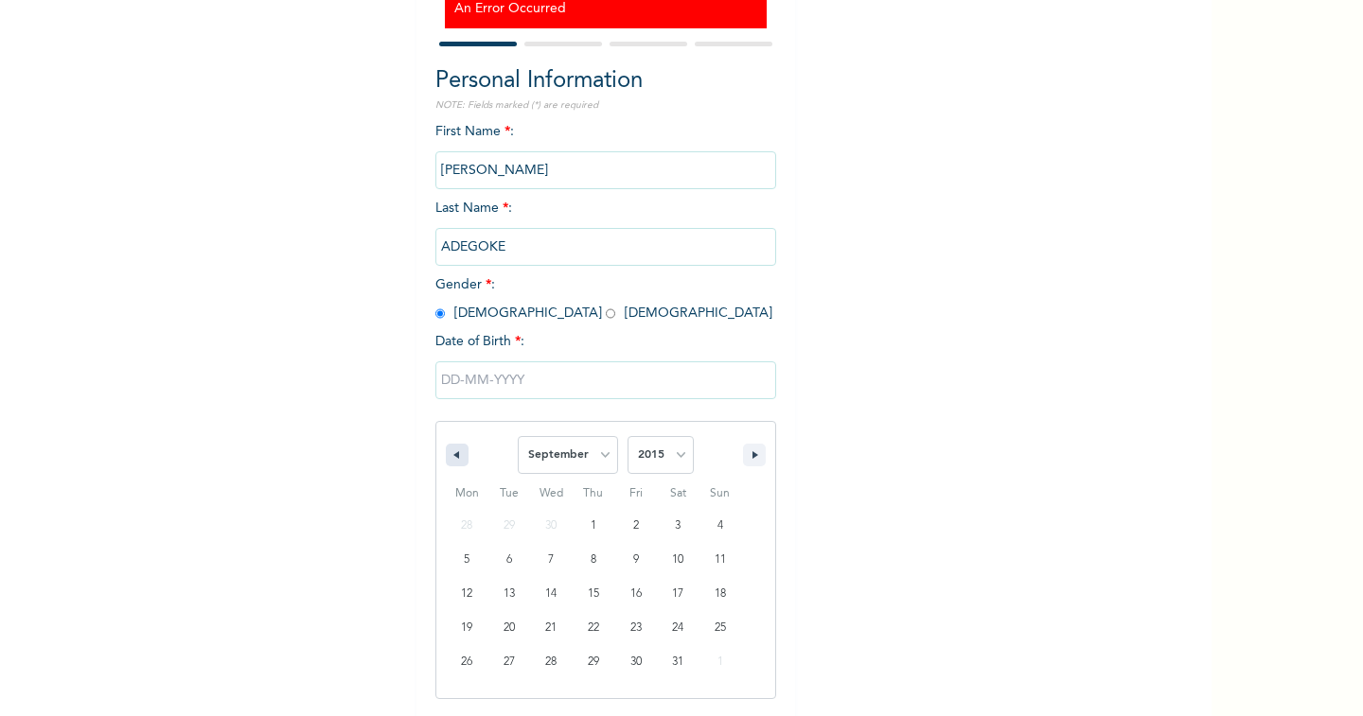
click at [449, 454] on icon "button" at bounding box center [453, 455] width 9 height 8
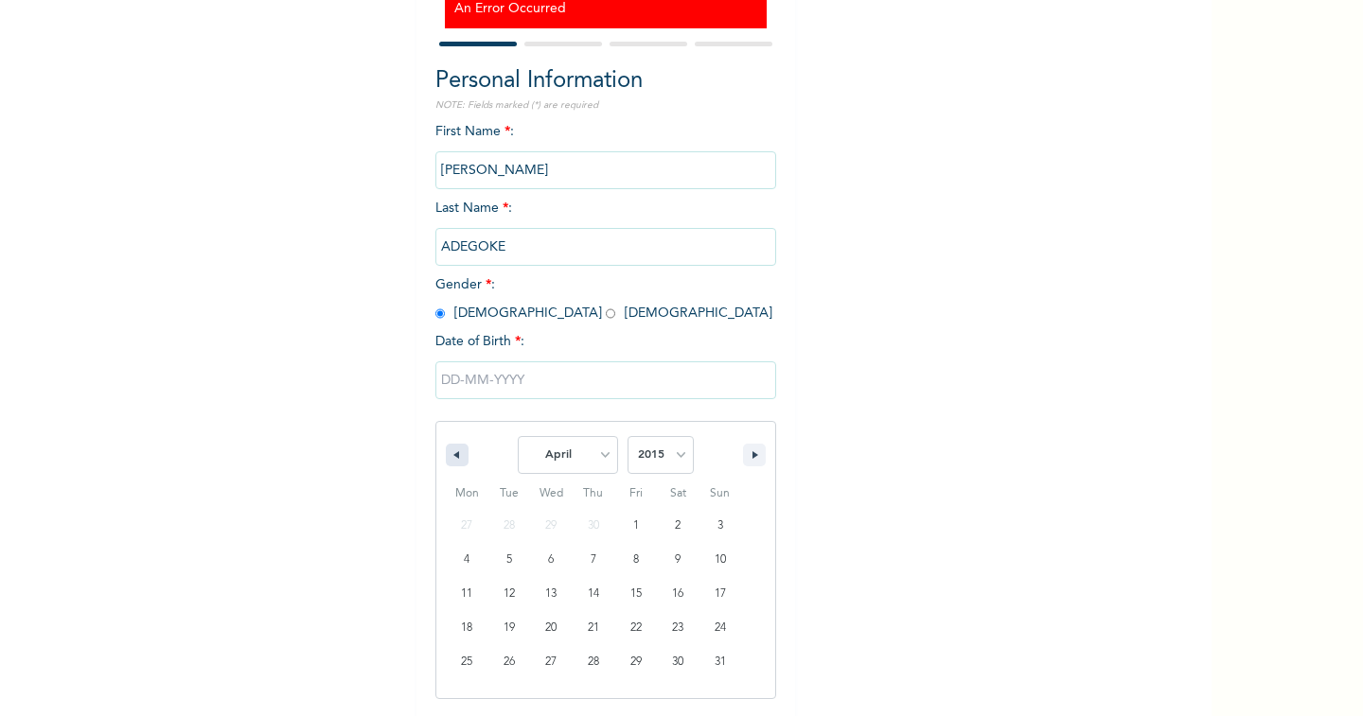
click at [449, 454] on icon "button" at bounding box center [453, 455] width 9 height 8
select select "11"
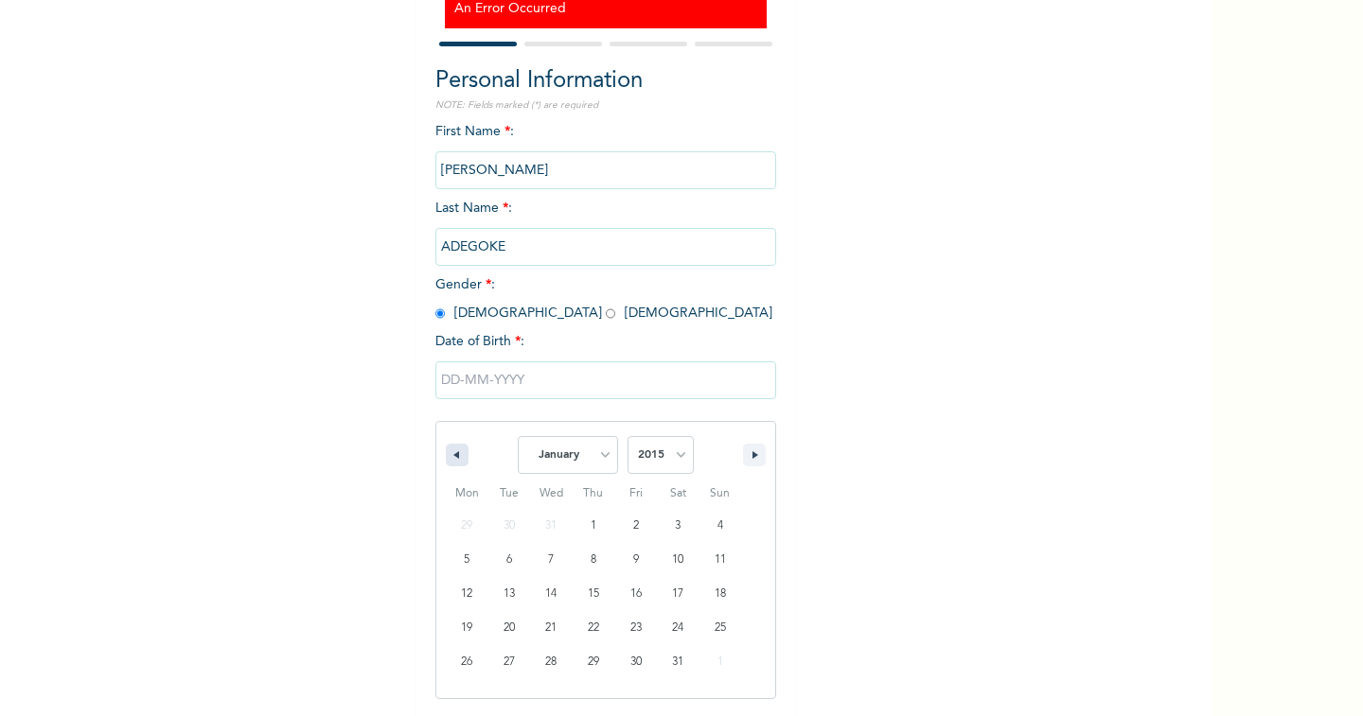
select select "2014"
click at [449, 454] on icon "button" at bounding box center [453, 455] width 9 height 8
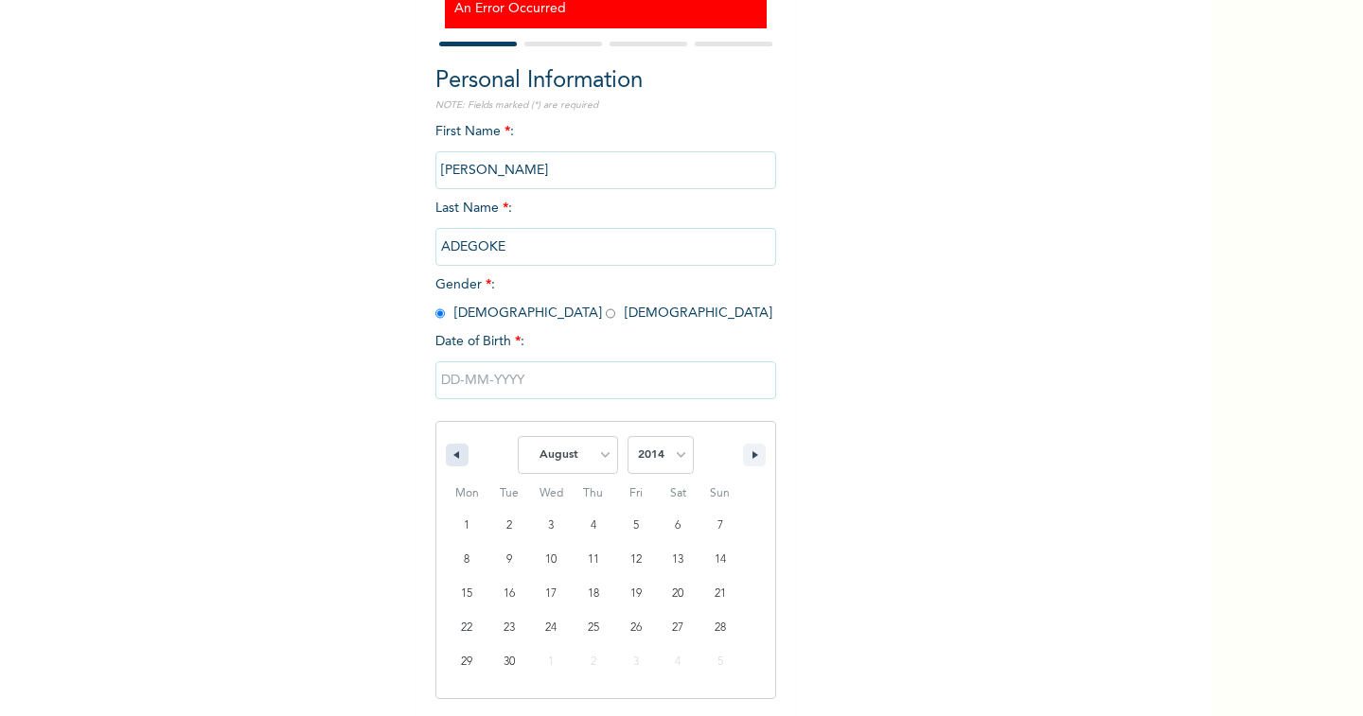
click at [449, 457] on icon "button" at bounding box center [453, 455] width 9 height 8
click at [446, 460] on button "button" at bounding box center [457, 455] width 23 height 23
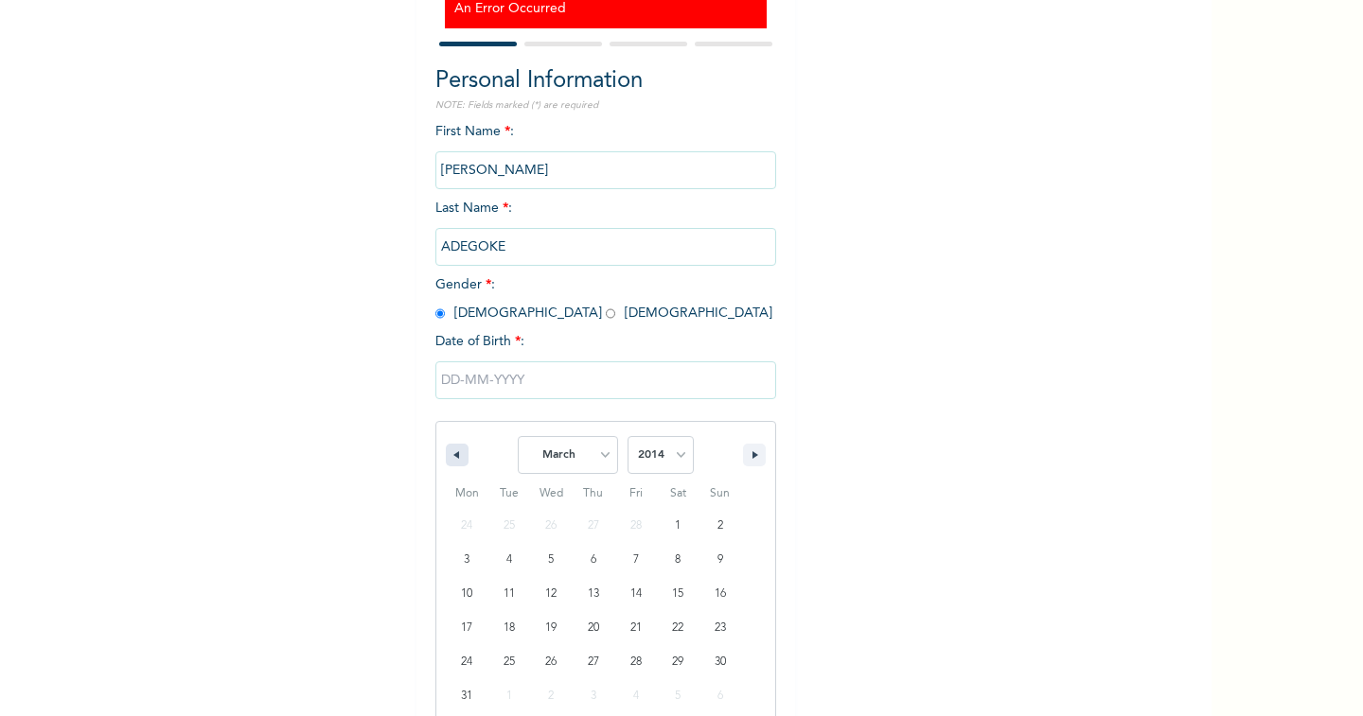
click at [446, 460] on button "button" at bounding box center [457, 455] width 23 height 23
select select "11"
select select "2013"
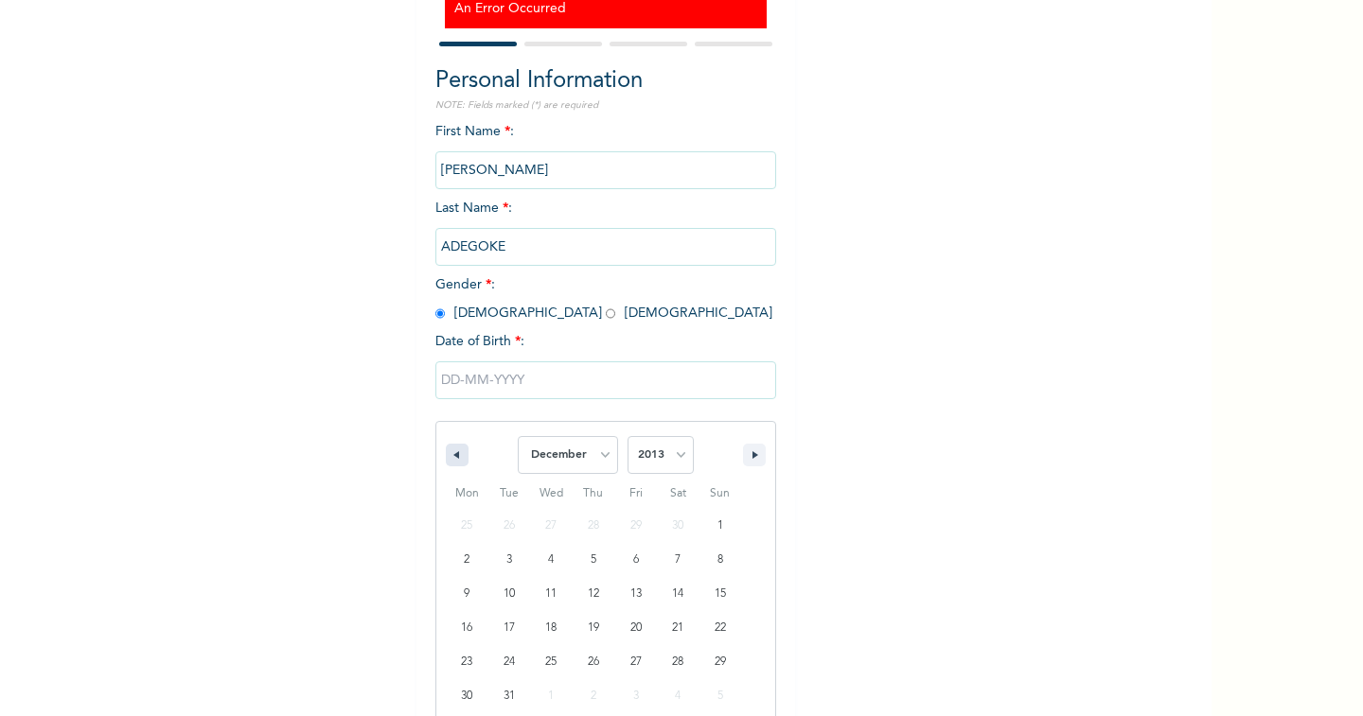
click at [446, 460] on button "button" at bounding box center [457, 455] width 23 height 23
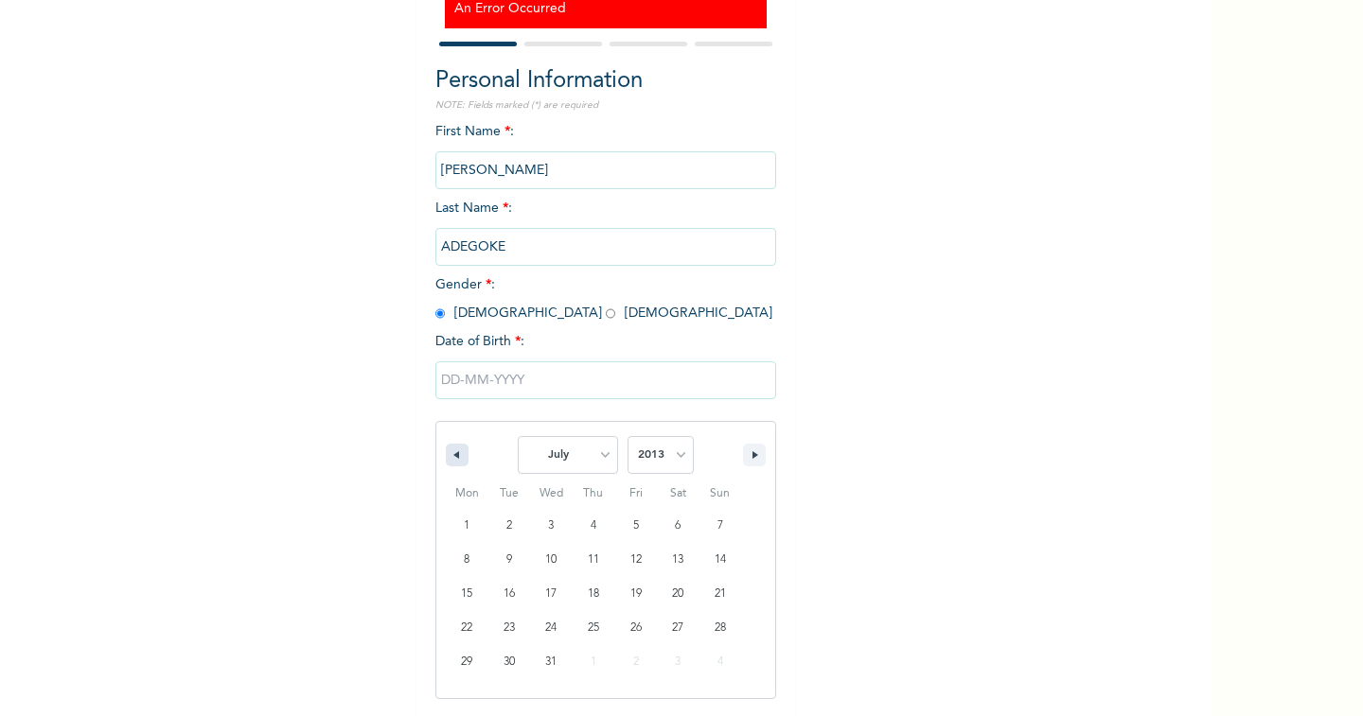
click at [446, 460] on button "button" at bounding box center [457, 455] width 23 height 23
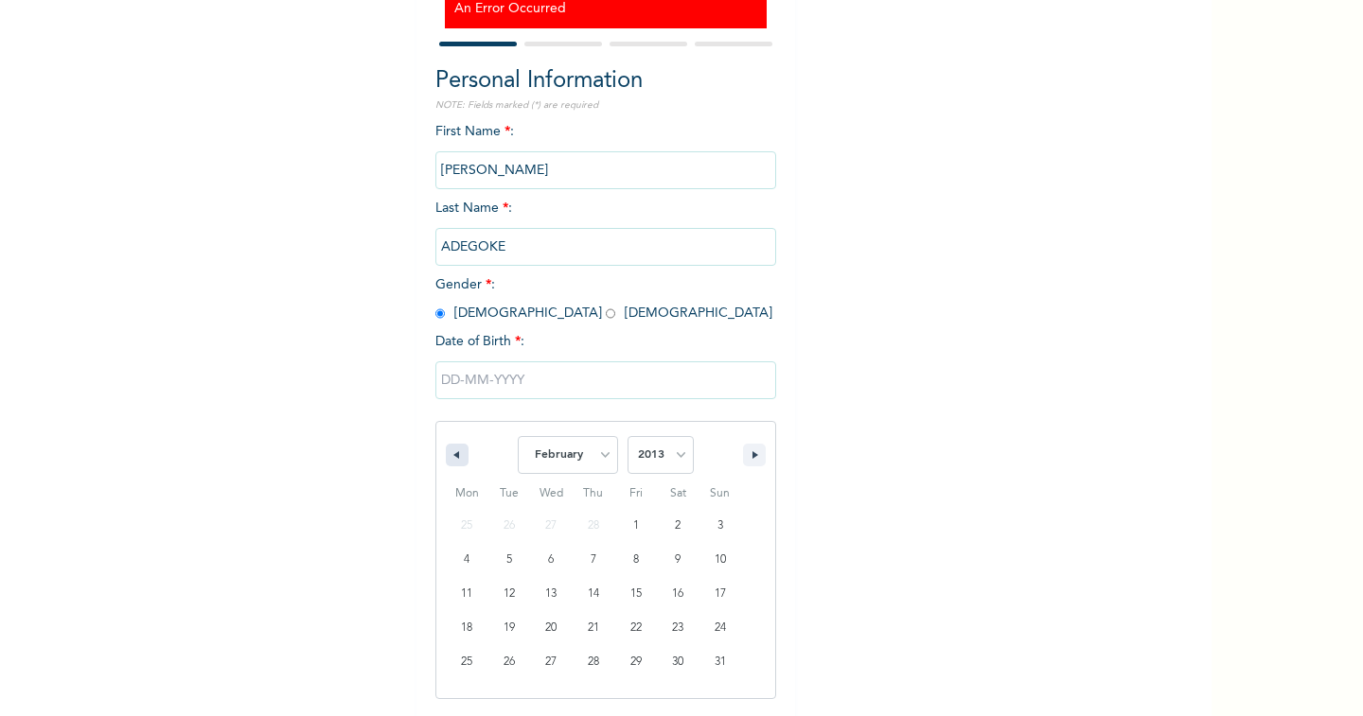
click at [446, 460] on button "button" at bounding box center [457, 455] width 23 height 23
select select "11"
select select "2012"
click at [446, 460] on button "button" at bounding box center [457, 455] width 23 height 23
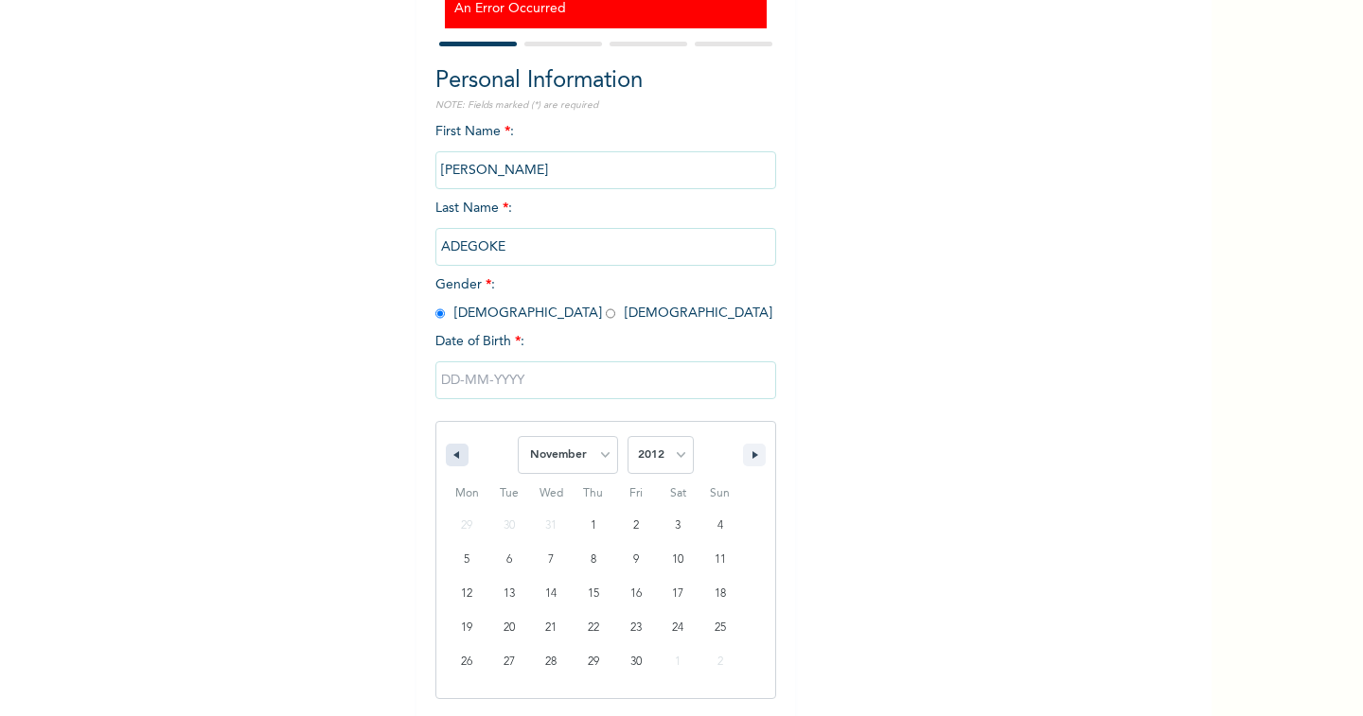
click at [446, 460] on button "button" at bounding box center [457, 455] width 23 height 23
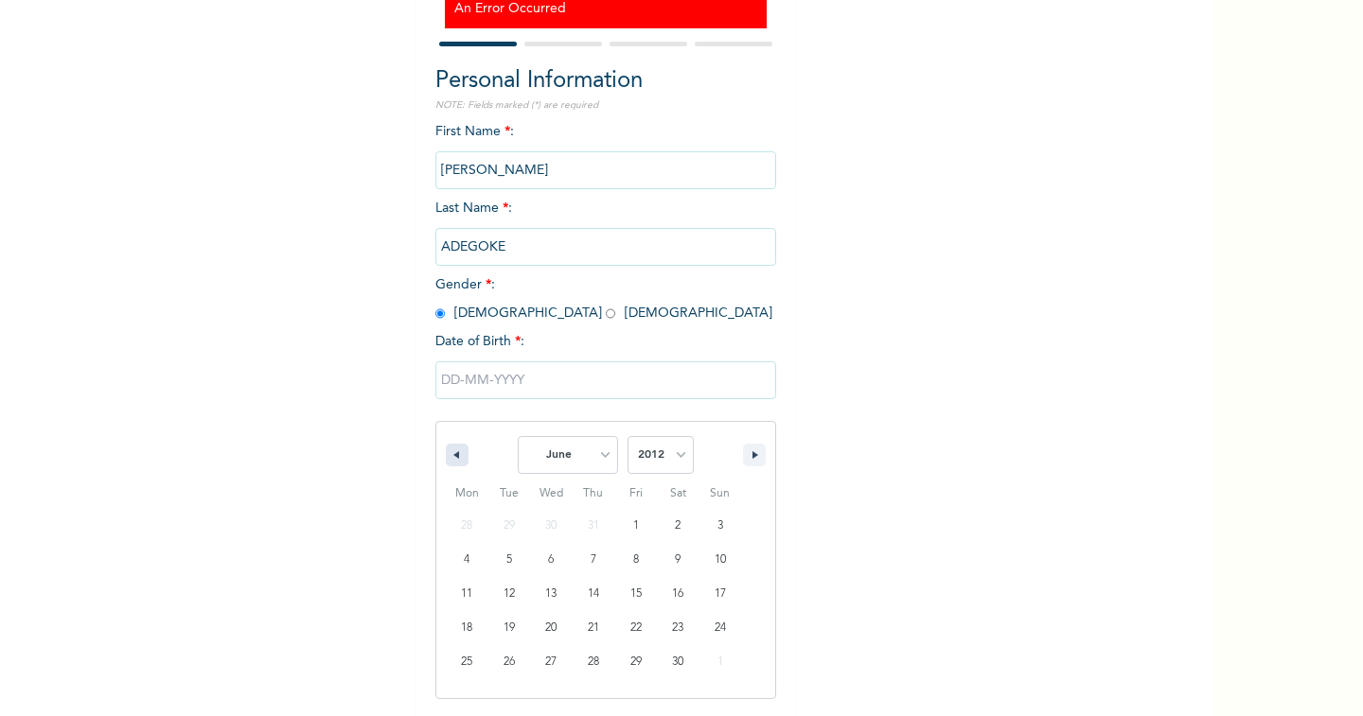
click at [446, 460] on button "button" at bounding box center [457, 455] width 23 height 23
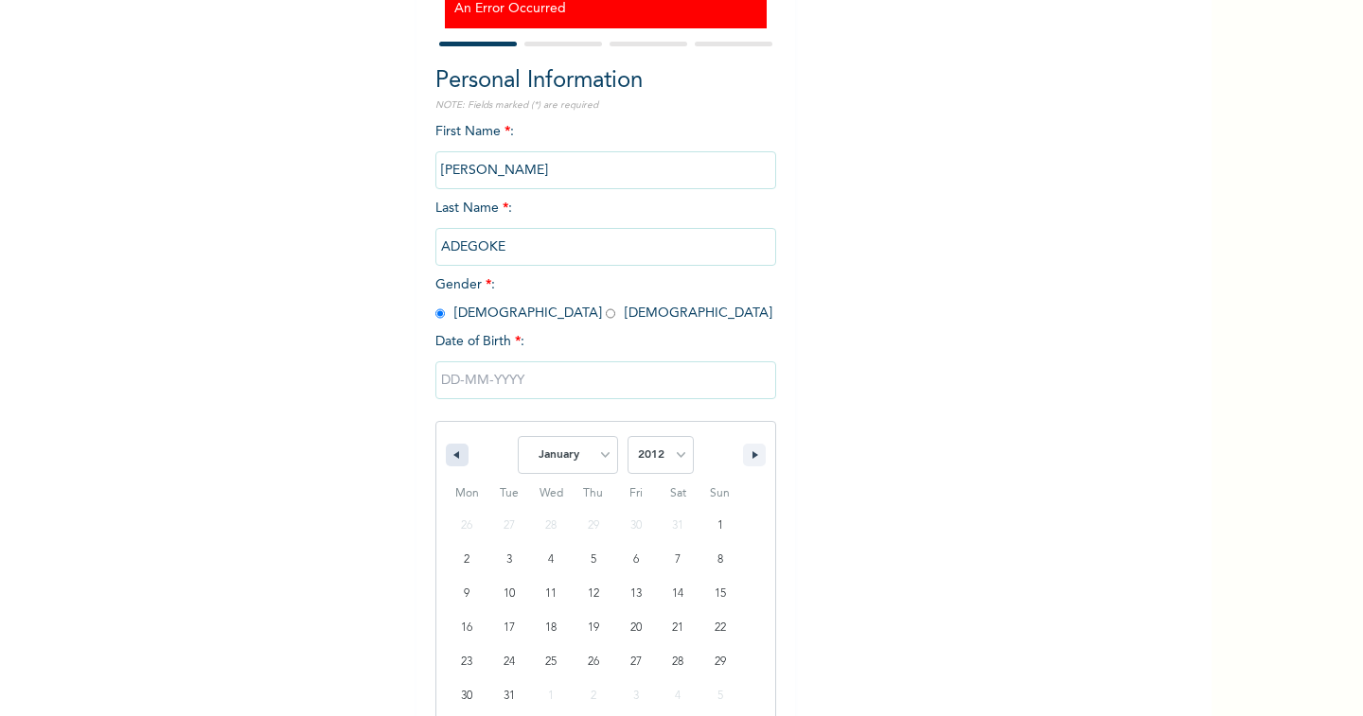
click at [446, 460] on button "button" at bounding box center [457, 455] width 23 height 23
select select "11"
select select "2011"
click at [446, 460] on button "button" at bounding box center [457, 455] width 23 height 23
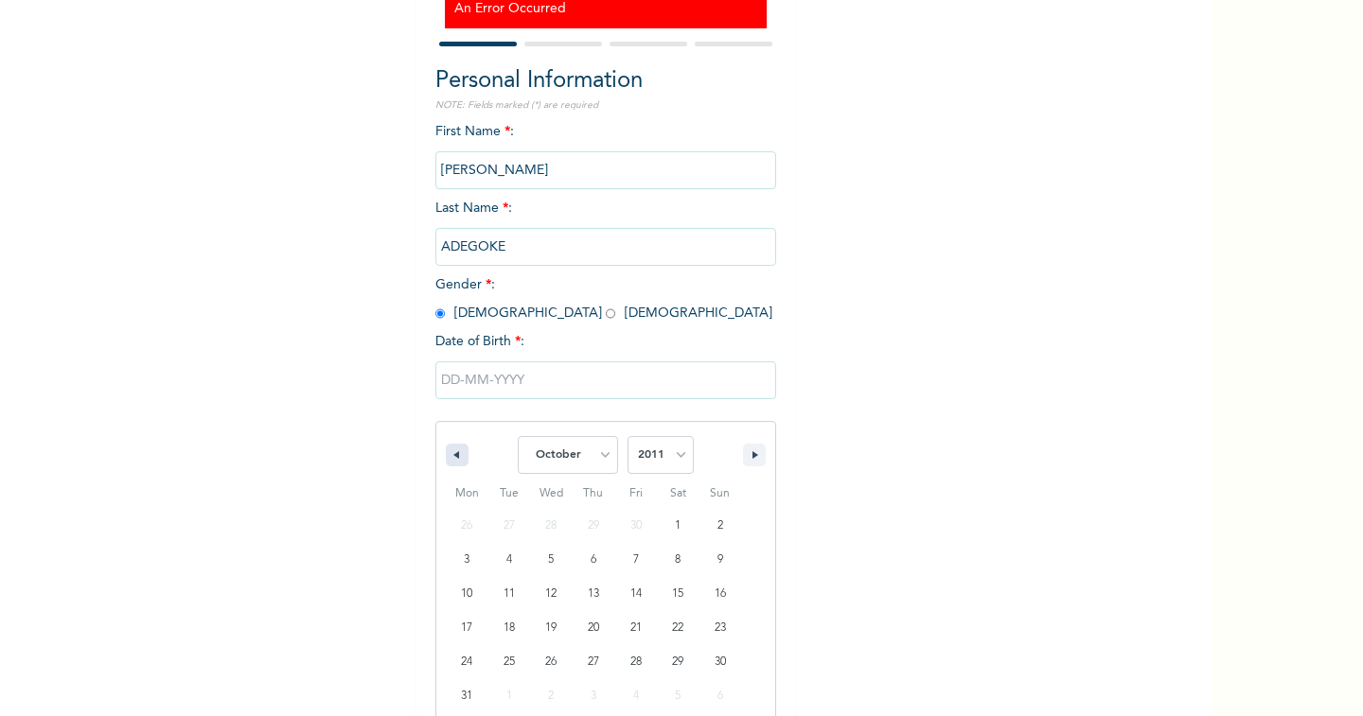
click at [446, 460] on button "button" at bounding box center [457, 455] width 23 height 23
click at [446, 461] on button "button" at bounding box center [457, 455] width 23 height 23
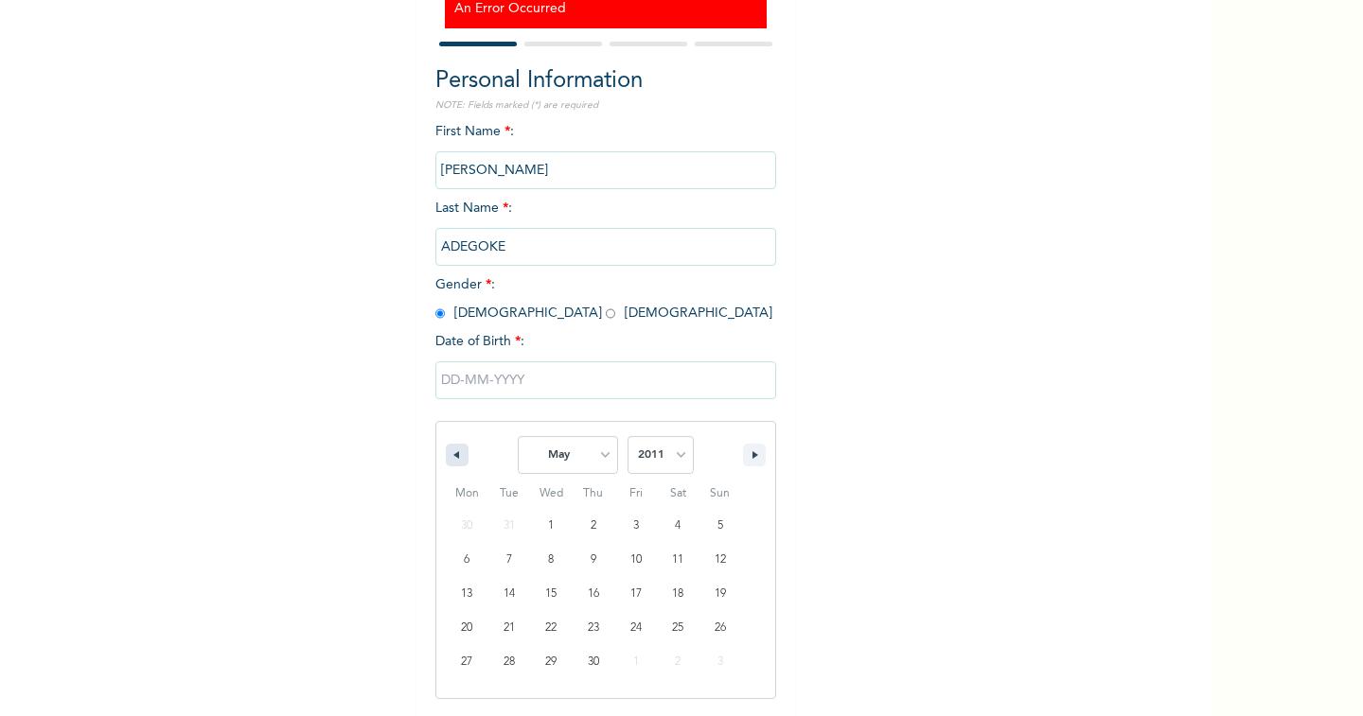
click at [446, 461] on button "button" at bounding box center [457, 455] width 23 height 23
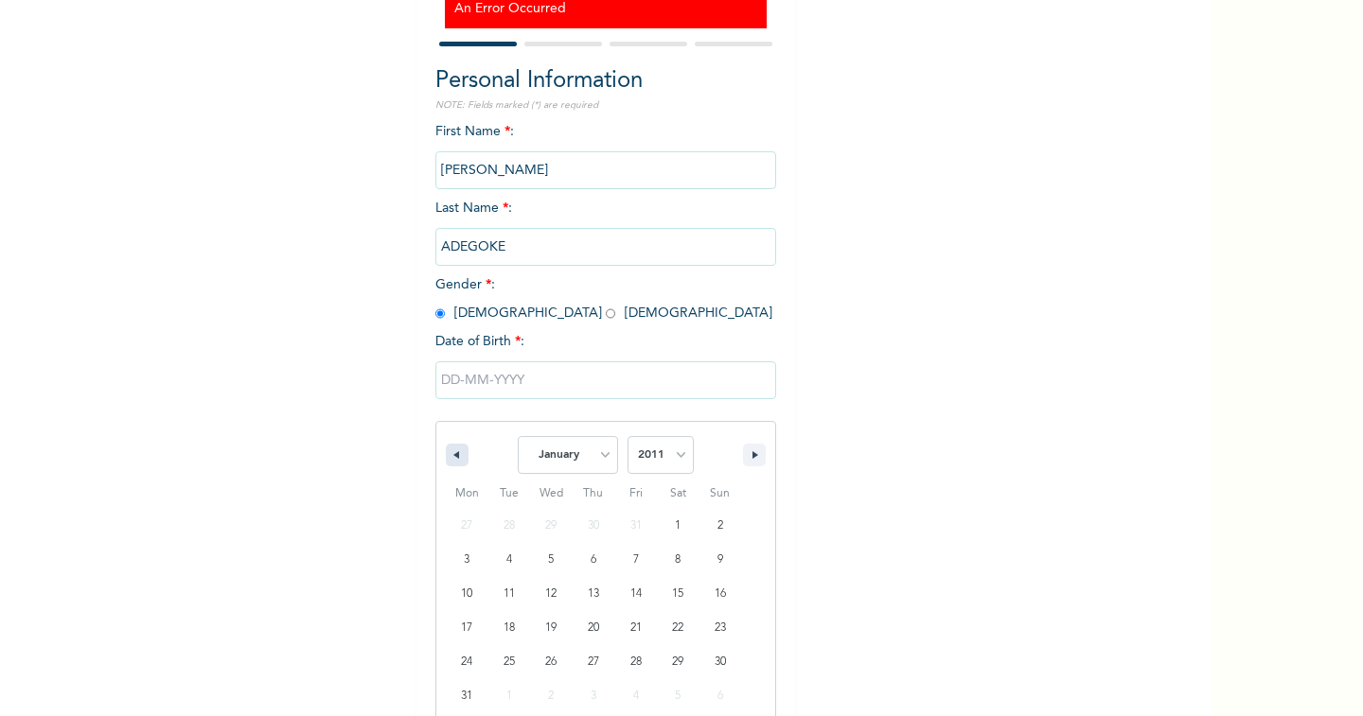
select select "11"
select select "2010"
click at [449, 454] on icon "button" at bounding box center [453, 455] width 9 height 8
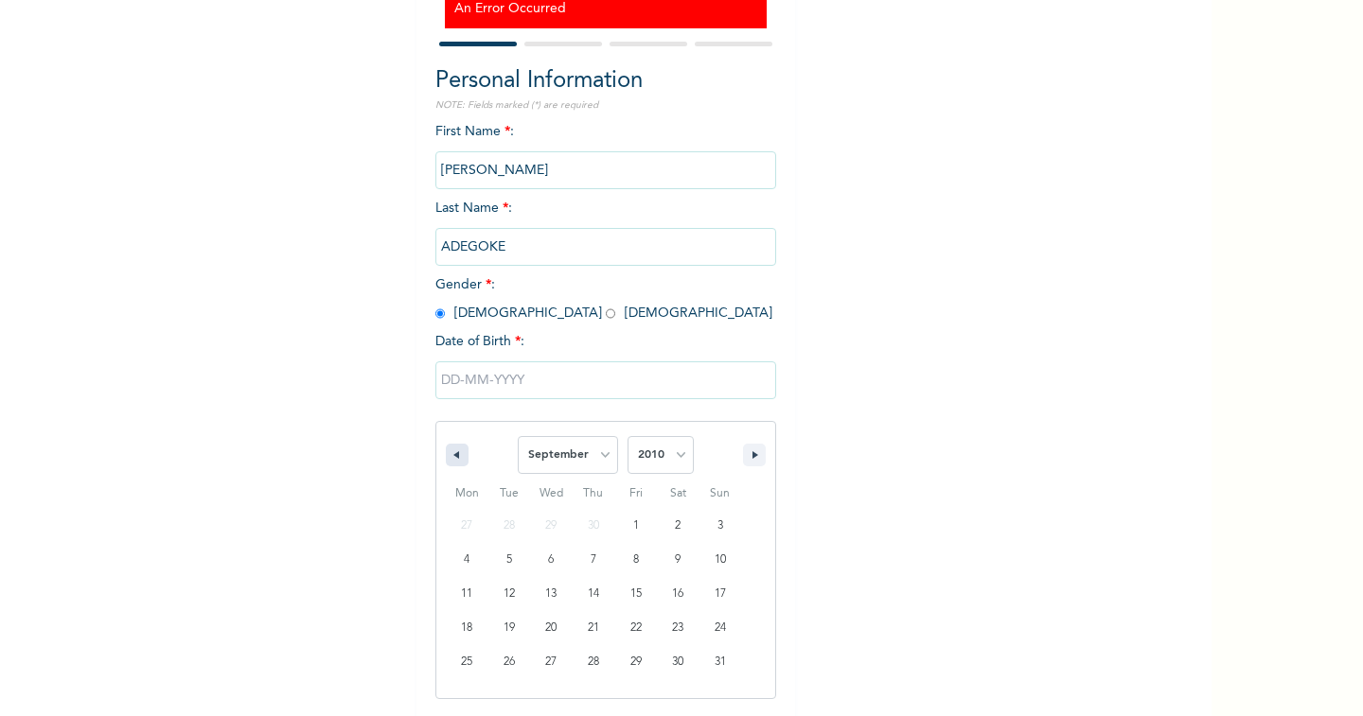
click at [449, 454] on icon "button" at bounding box center [453, 455] width 9 height 8
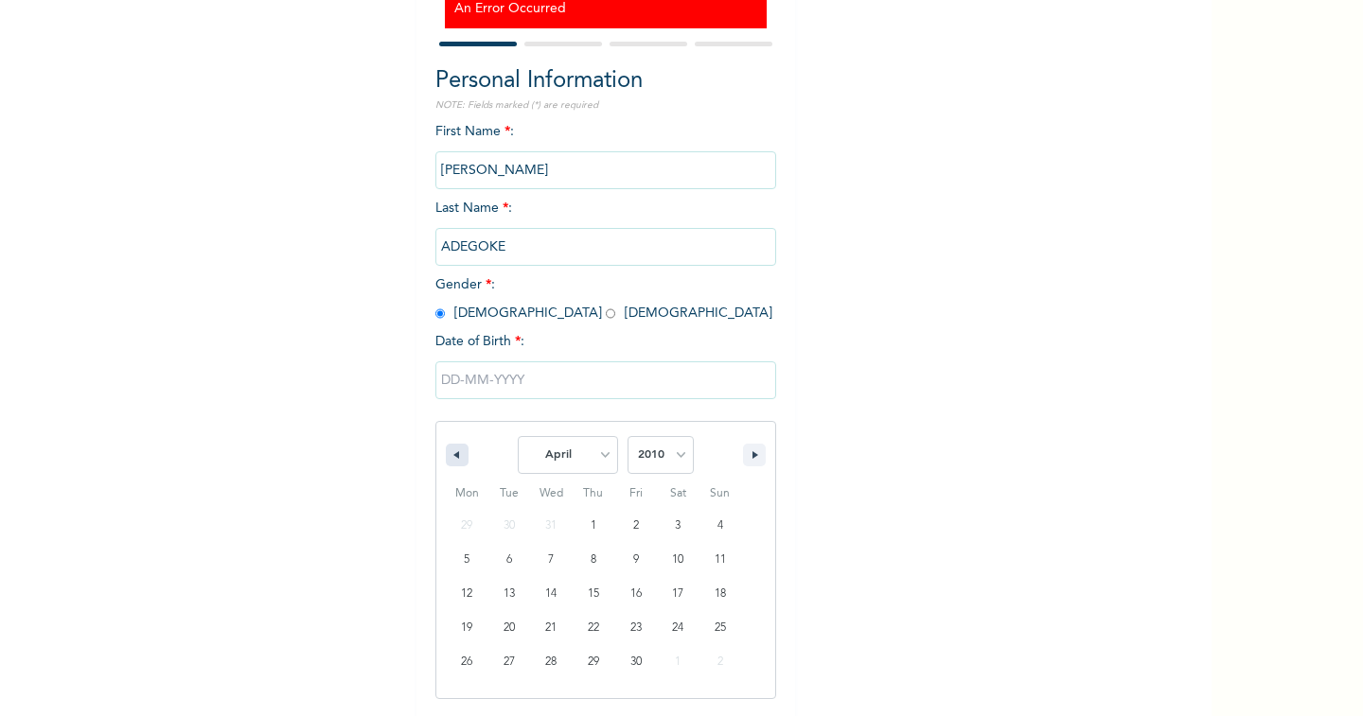
click at [449, 454] on icon "button" at bounding box center [453, 455] width 9 height 8
select select "11"
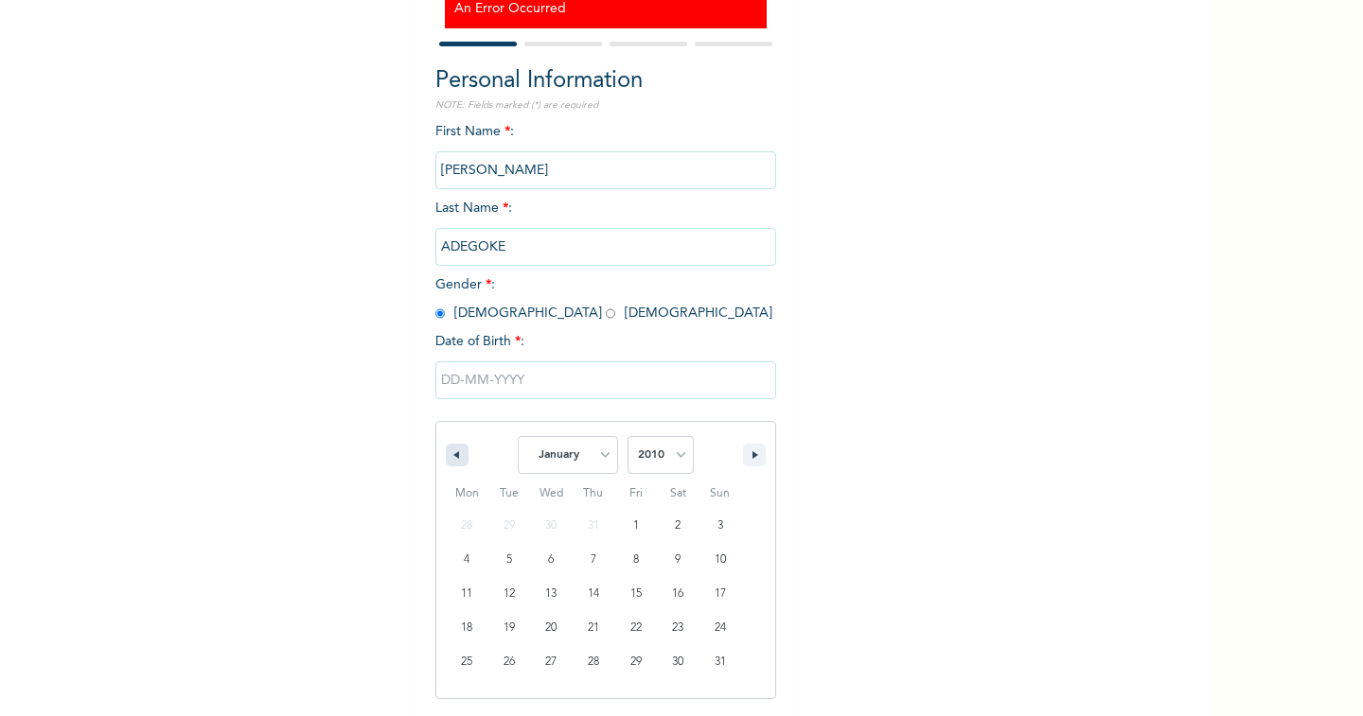
select select "2009"
click at [449, 454] on icon "button" at bounding box center [453, 455] width 9 height 8
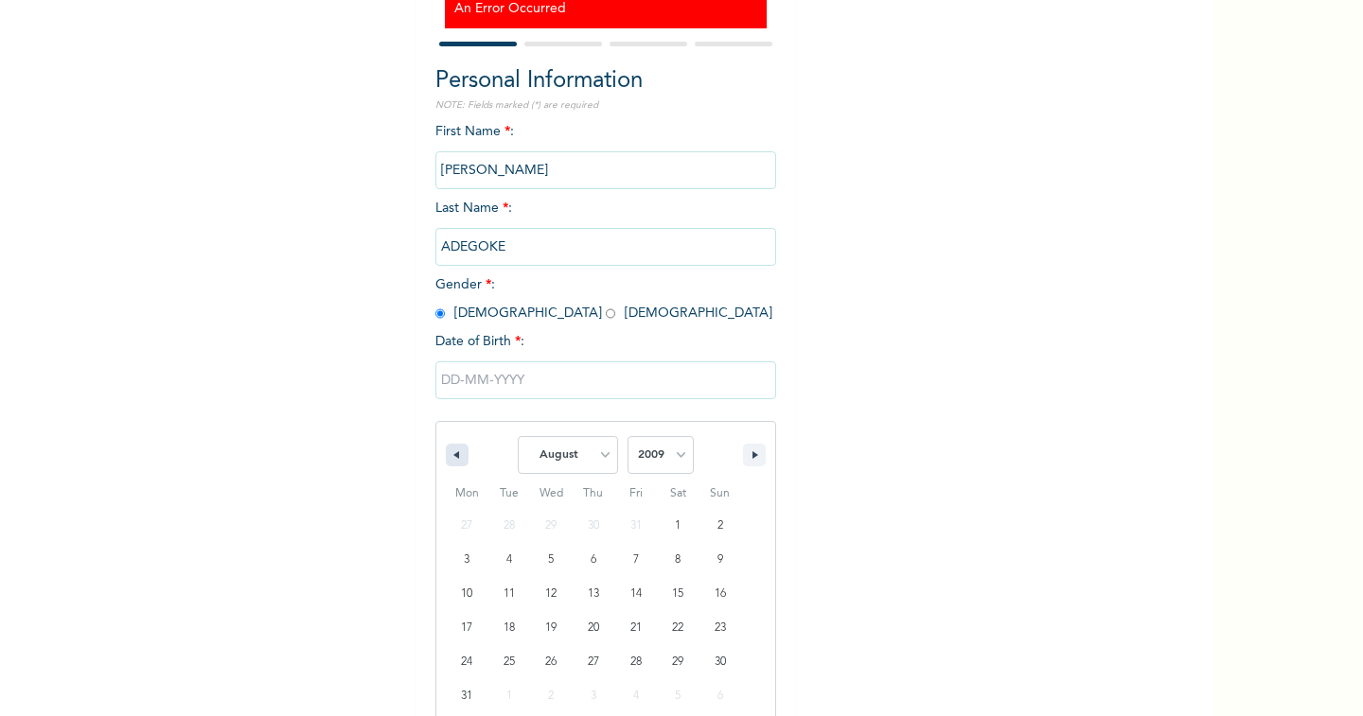
click at [449, 454] on icon "button" at bounding box center [453, 455] width 9 height 8
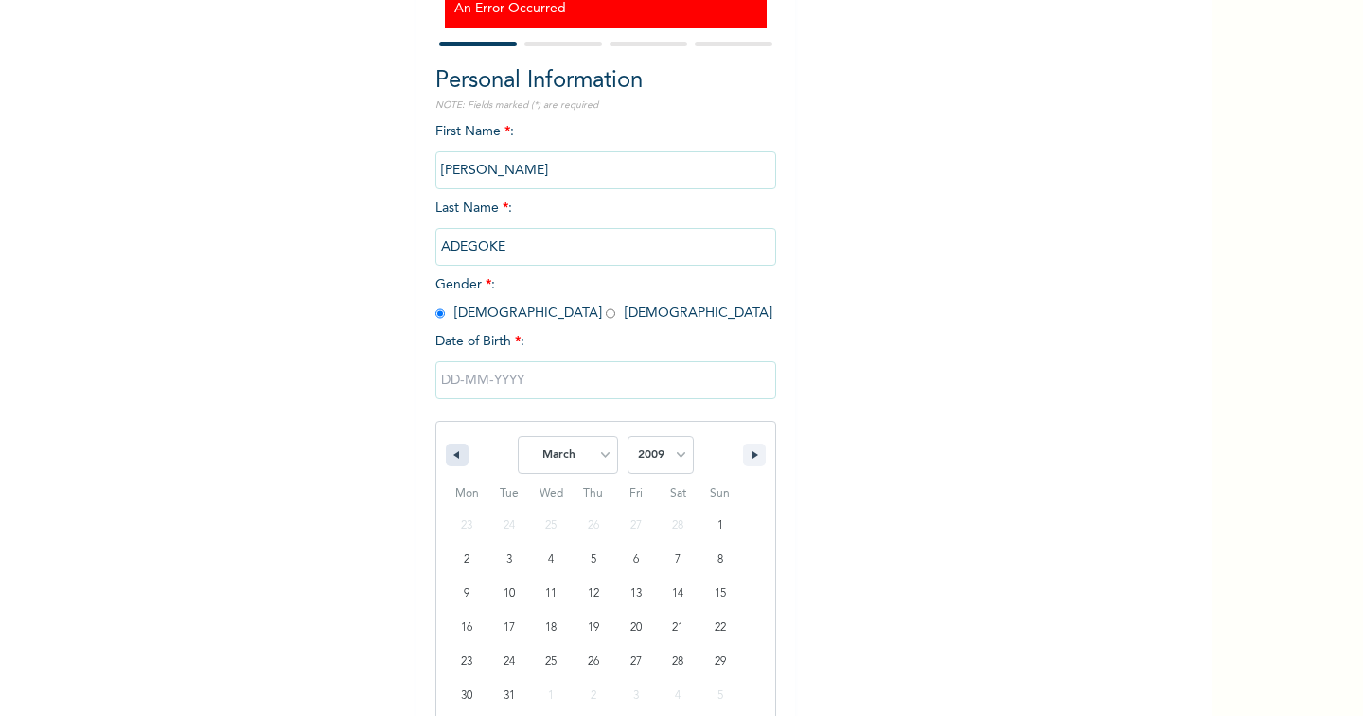
click at [449, 454] on icon "button" at bounding box center [453, 455] width 9 height 8
select select "11"
select select "2008"
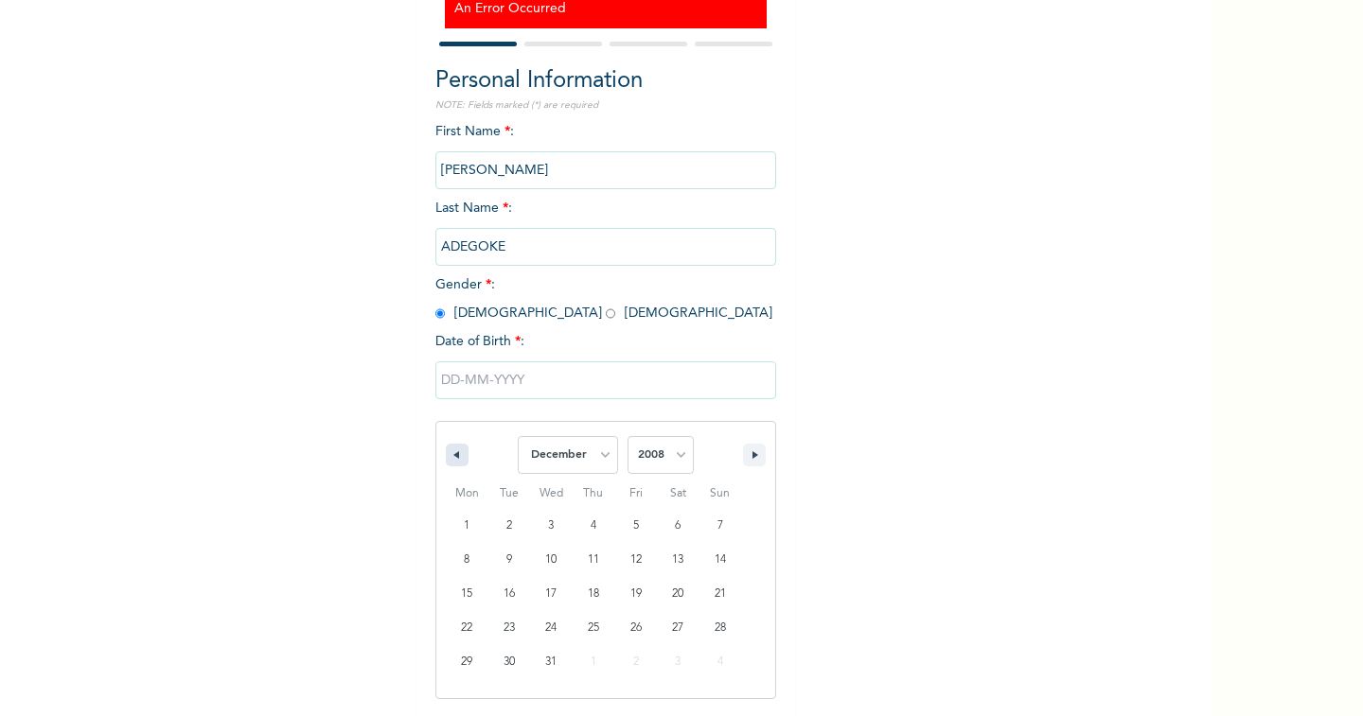
click at [449, 454] on icon "button" at bounding box center [453, 455] width 9 height 8
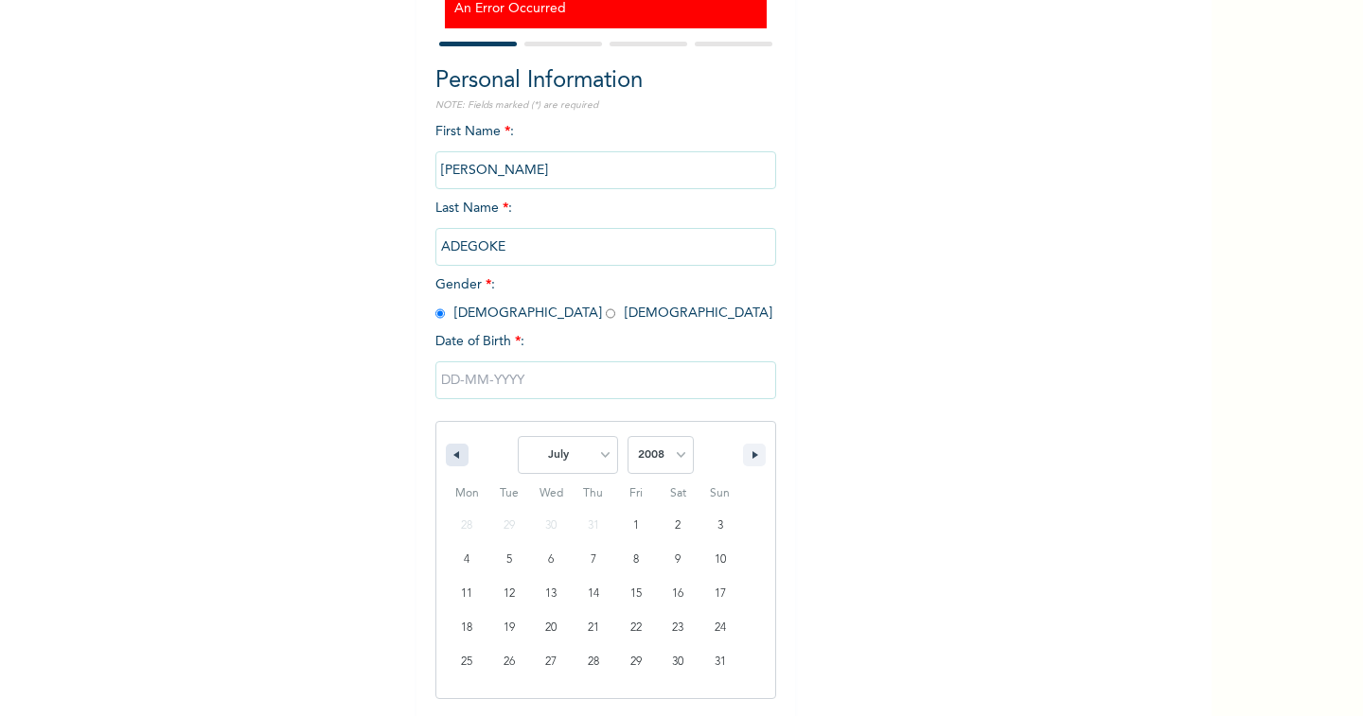
click at [449, 454] on icon "button" at bounding box center [453, 455] width 9 height 8
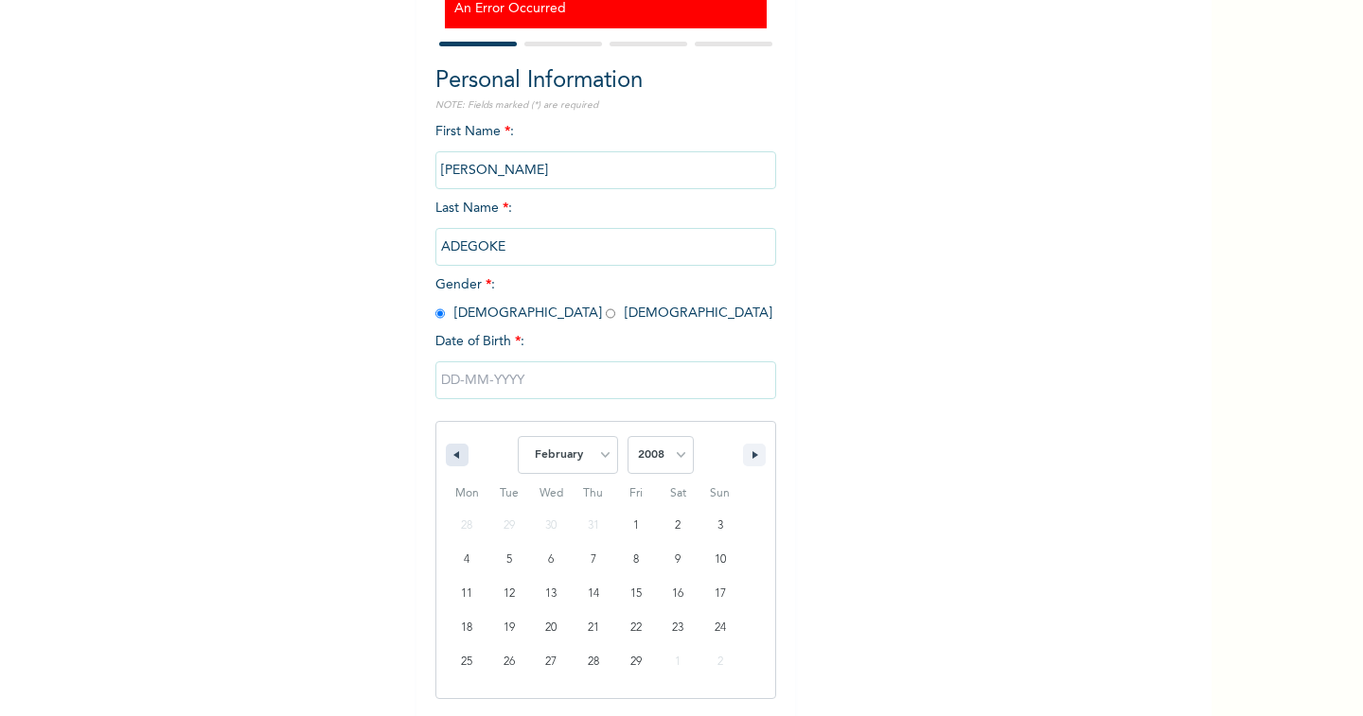
click at [449, 454] on icon "button" at bounding box center [453, 455] width 9 height 8
select select "11"
select select "2007"
click at [449, 454] on icon "button" at bounding box center [453, 455] width 9 height 8
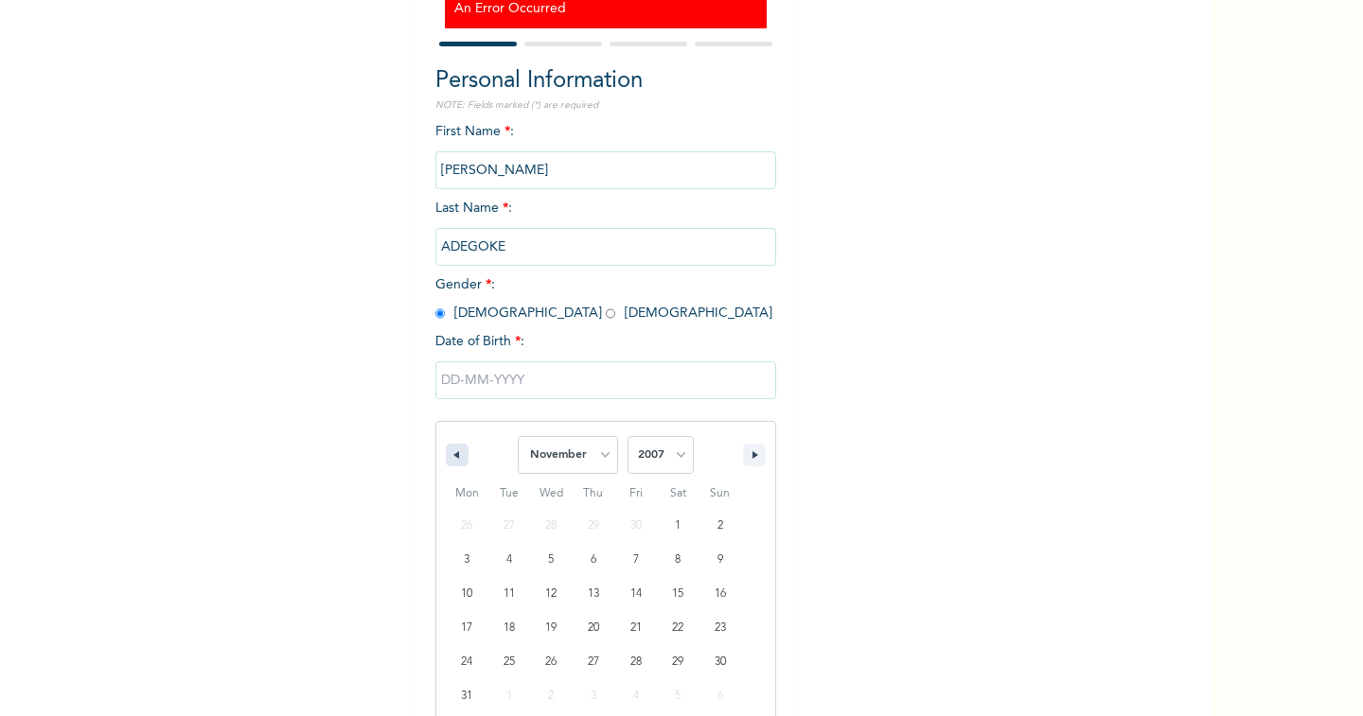
click at [449, 454] on icon "button" at bounding box center [453, 455] width 9 height 8
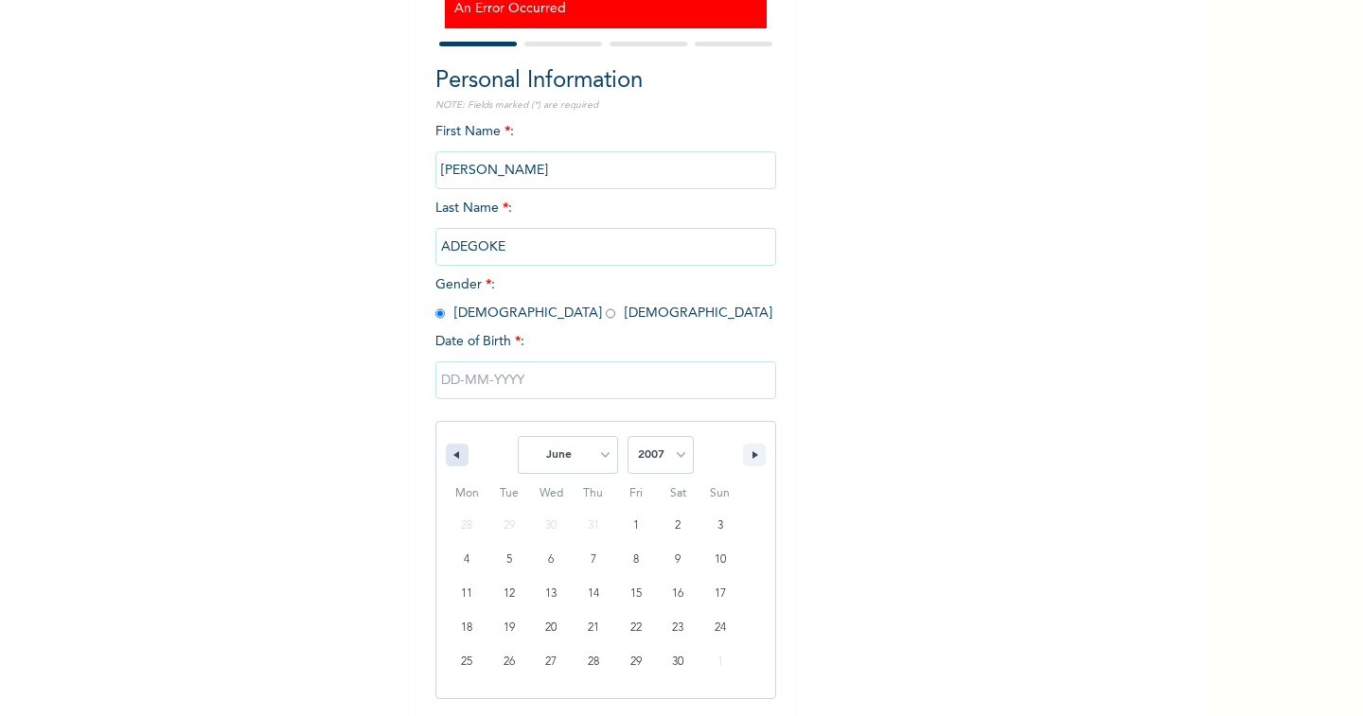
click at [449, 454] on icon "button" at bounding box center [453, 455] width 9 height 8
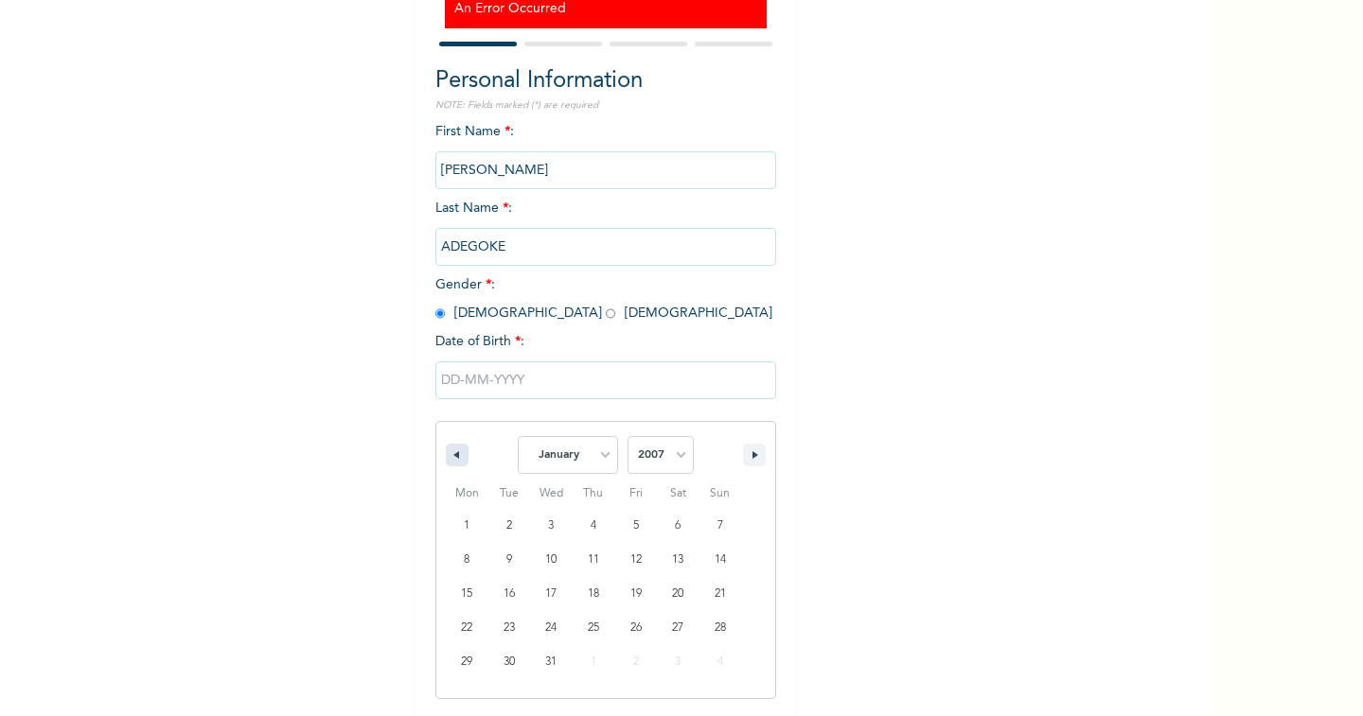
drag, startPoint x: 446, startPoint y: 454, endPoint x: 449, endPoint y: 464, distance: 9.9
click at [449, 454] on icon "button" at bounding box center [453, 455] width 9 height 8
select select "11"
select select "2006"
drag, startPoint x: 449, startPoint y: 464, endPoint x: 454, endPoint y: 478, distance: 15.3
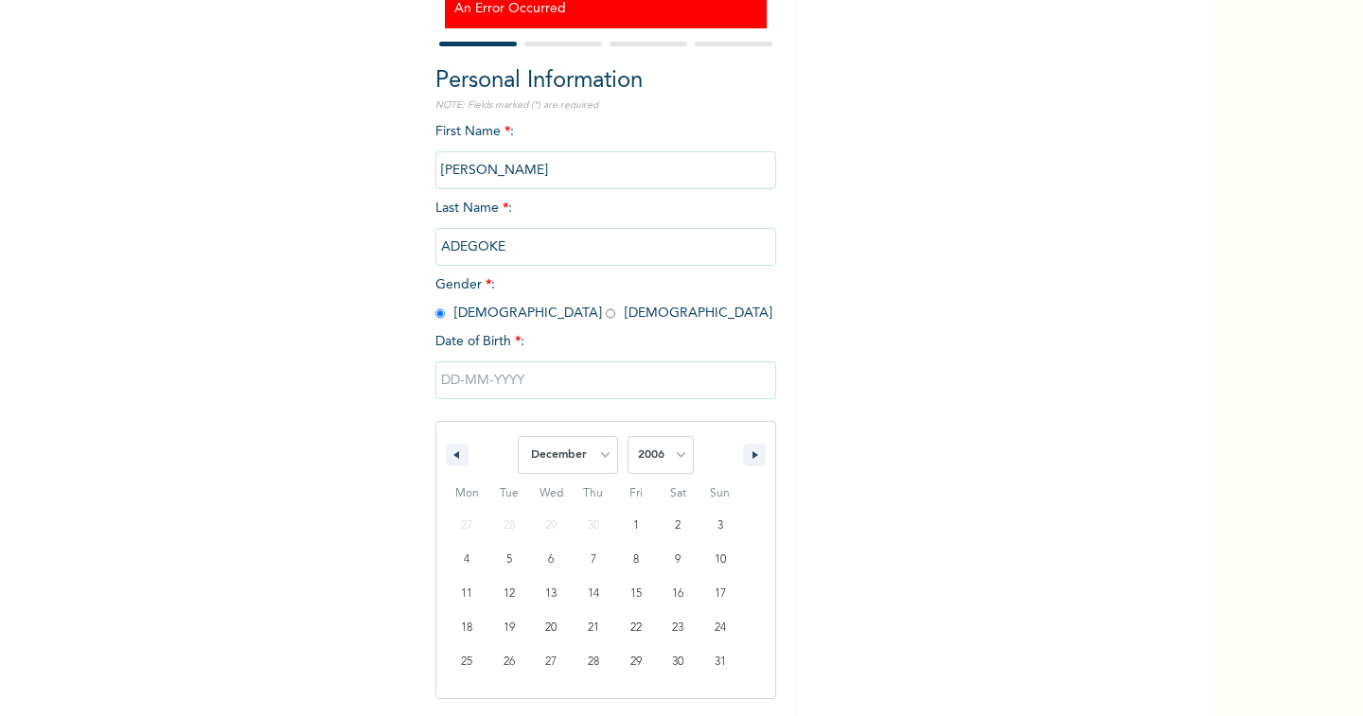
click at [449, 465] on button "button" at bounding box center [457, 455] width 23 height 23
drag, startPoint x: 454, startPoint y: 478, endPoint x: 484, endPoint y: 532, distance: 61.4
click at [475, 511] on div "January February March April May June July August September October November De…" at bounding box center [605, 560] width 341 height 278
click at [484, 532] on div "30 31 1 2 3 4 5 6 7 8 9 10 11 12 13 14 15 16 17 18 19 20 21 22 23 24 25 26 27 2…" at bounding box center [593, 594] width 295 height 170
click at [449, 455] on icon "button" at bounding box center [453, 455] width 9 height 8
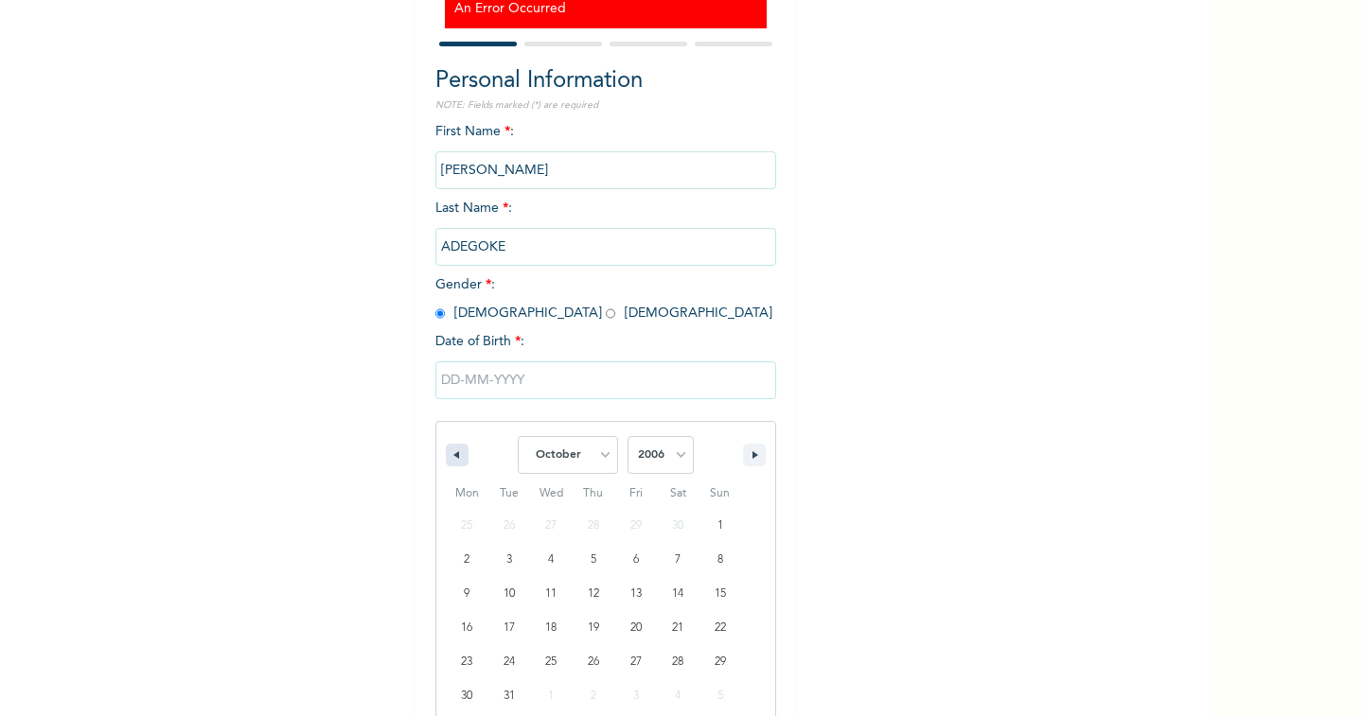
click at [449, 455] on icon "button" at bounding box center [453, 455] width 9 height 8
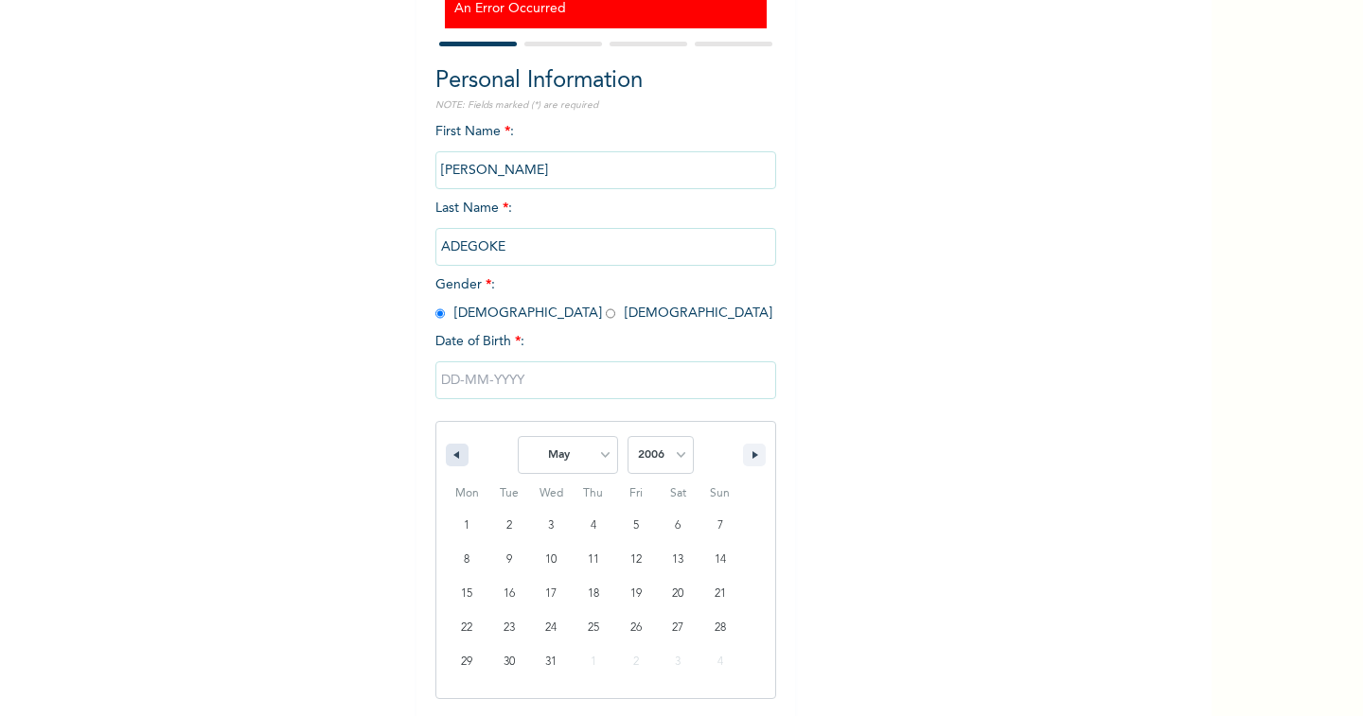
click at [449, 455] on icon "button" at bounding box center [453, 455] width 9 height 8
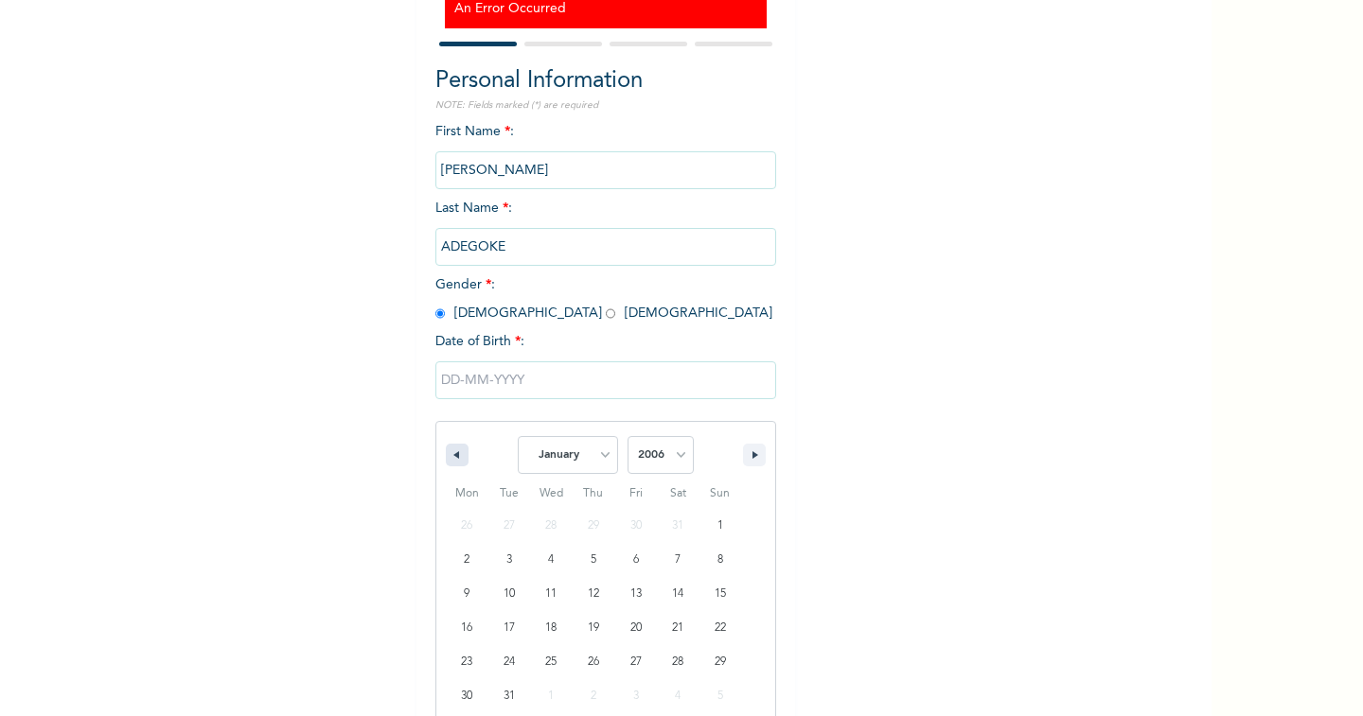
select select "11"
select select "2005"
click at [449, 455] on icon "button" at bounding box center [453, 455] width 9 height 8
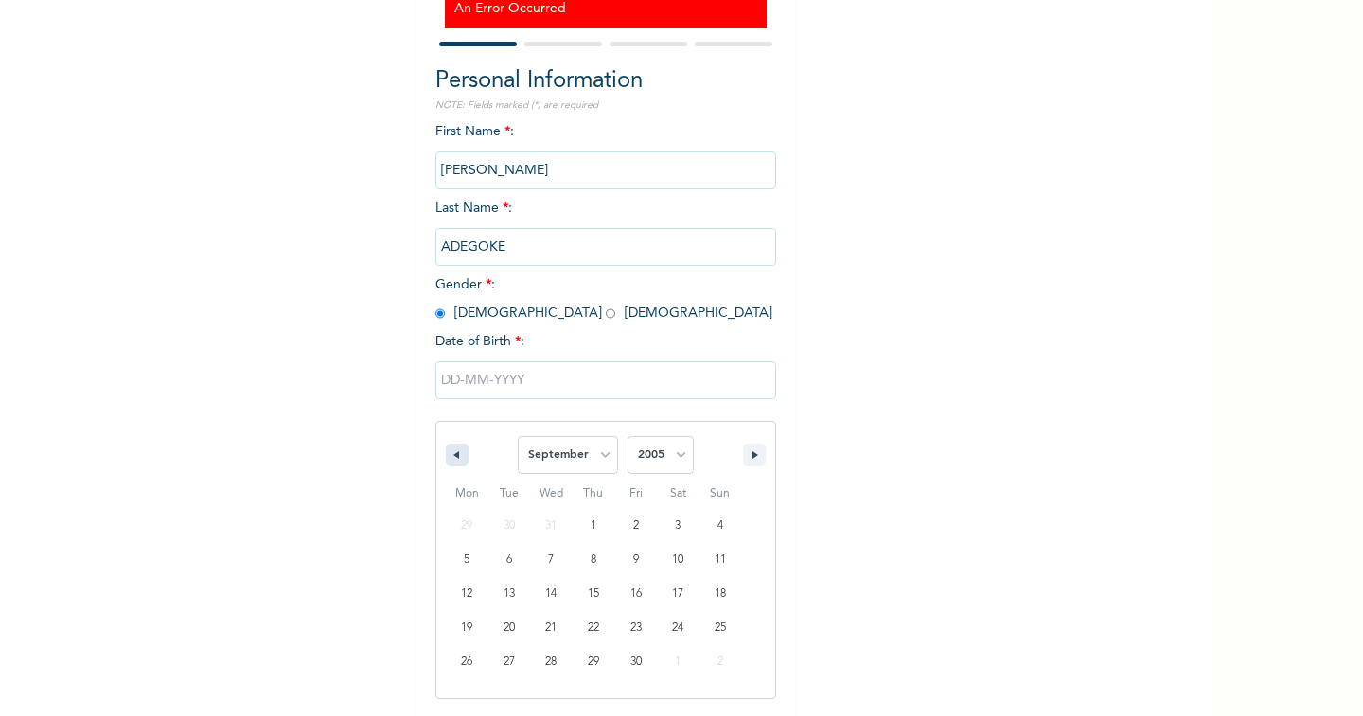
click at [449, 455] on icon "button" at bounding box center [453, 455] width 9 height 8
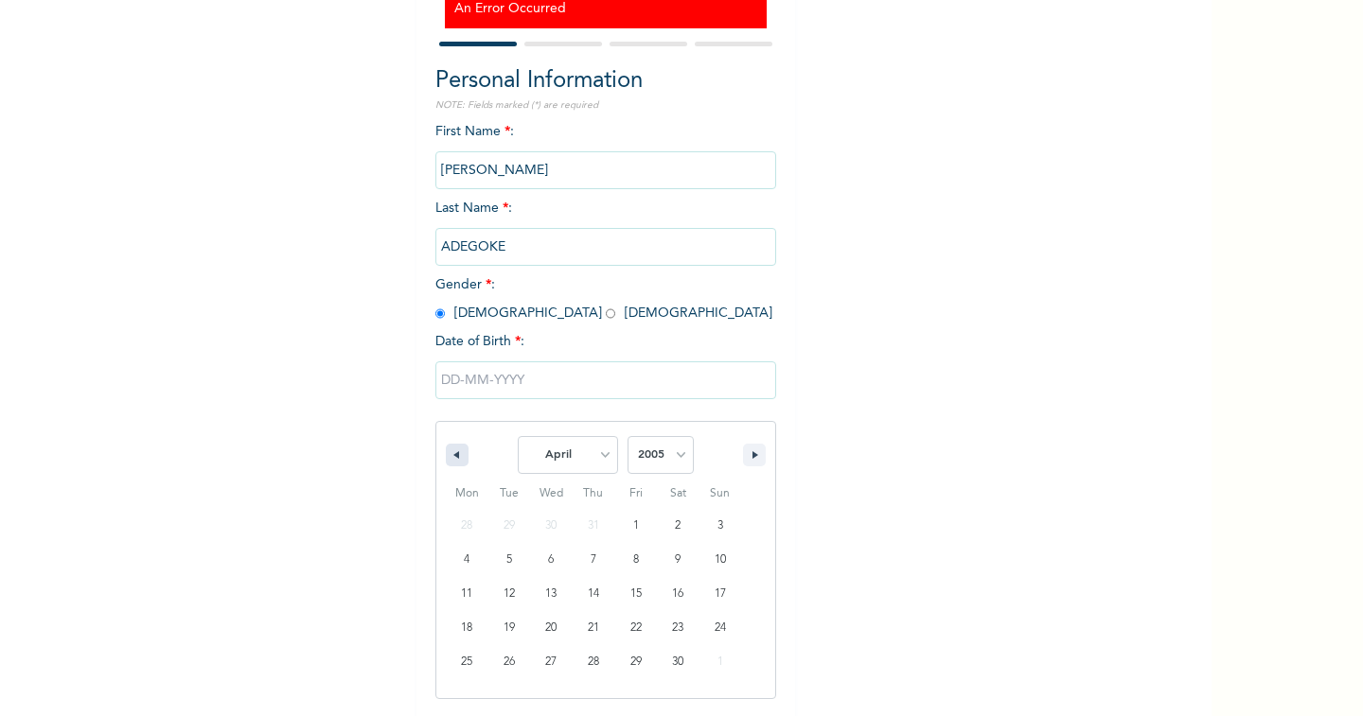
click at [449, 455] on icon "button" at bounding box center [453, 455] width 9 height 8
select select "11"
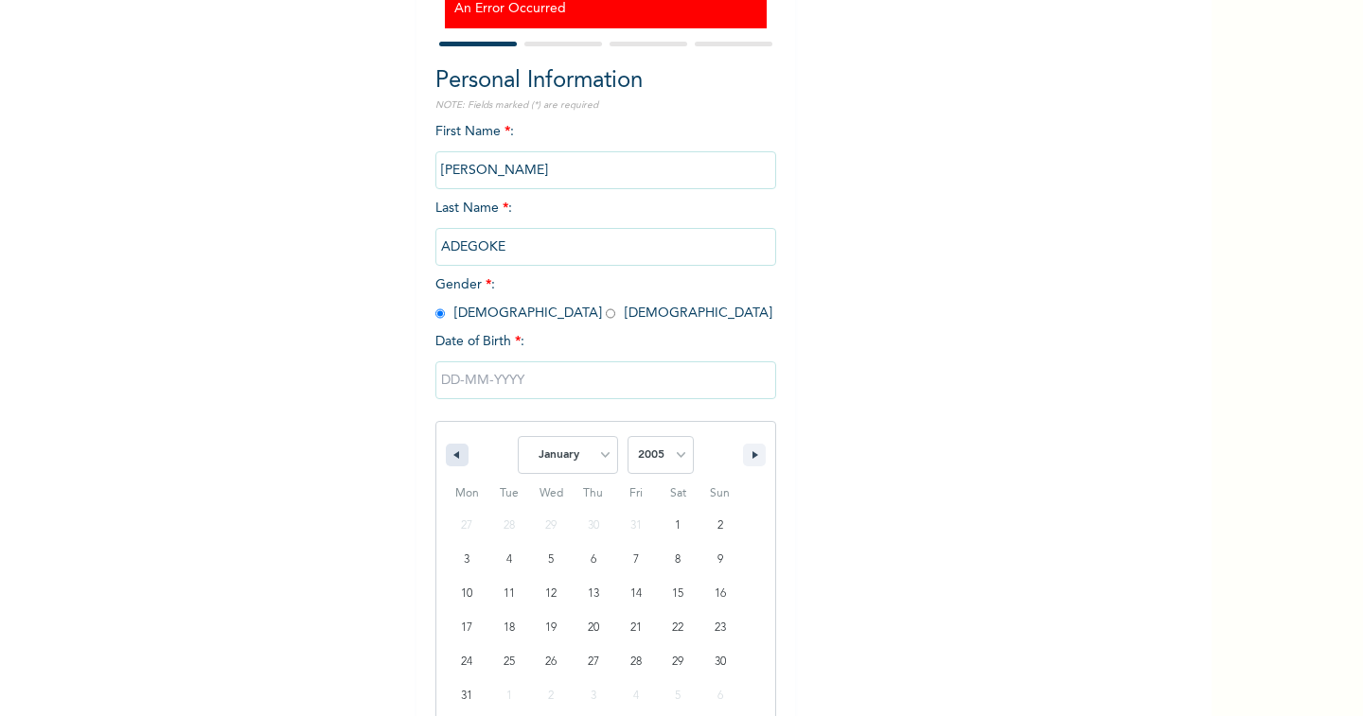
select select "2004"
click at [449, 455] on icon "button" at bounding box center [453, 455] width 9 height 8
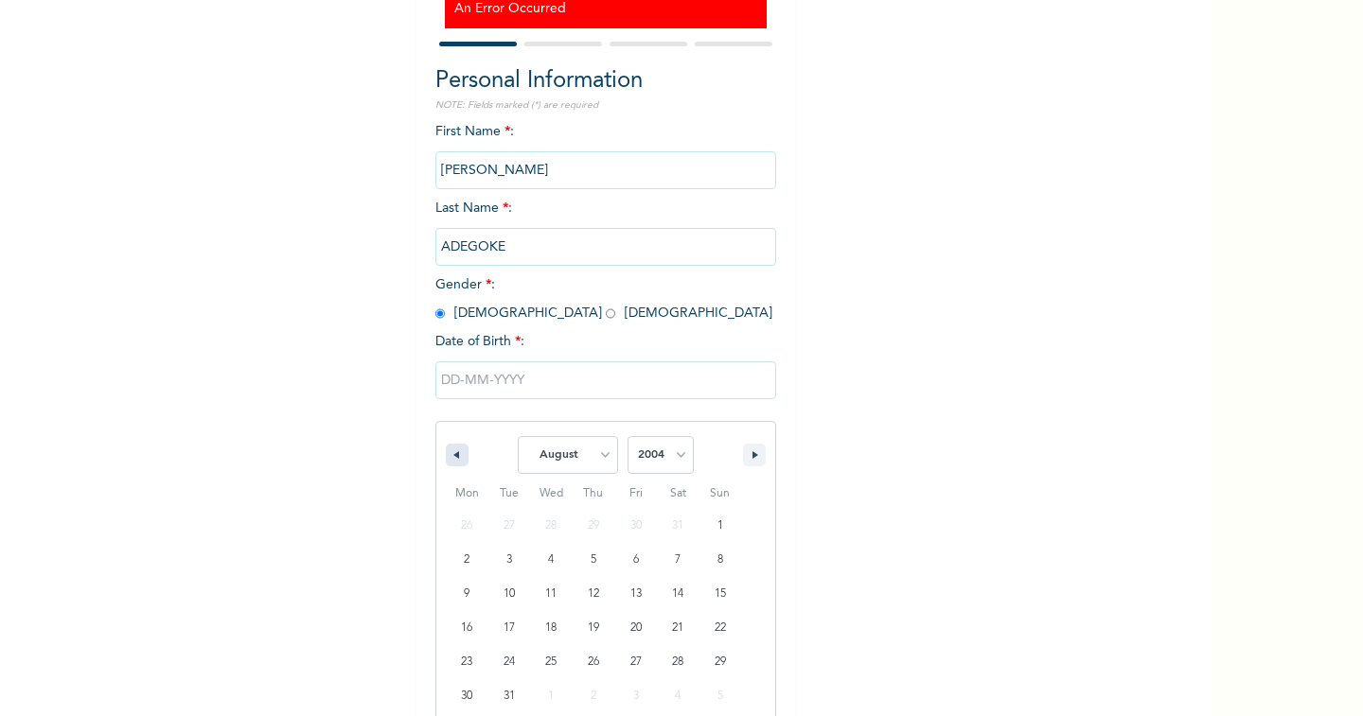
click at [449, 455] on icon "button" at bounding box center [453, 455] width 9 height 8
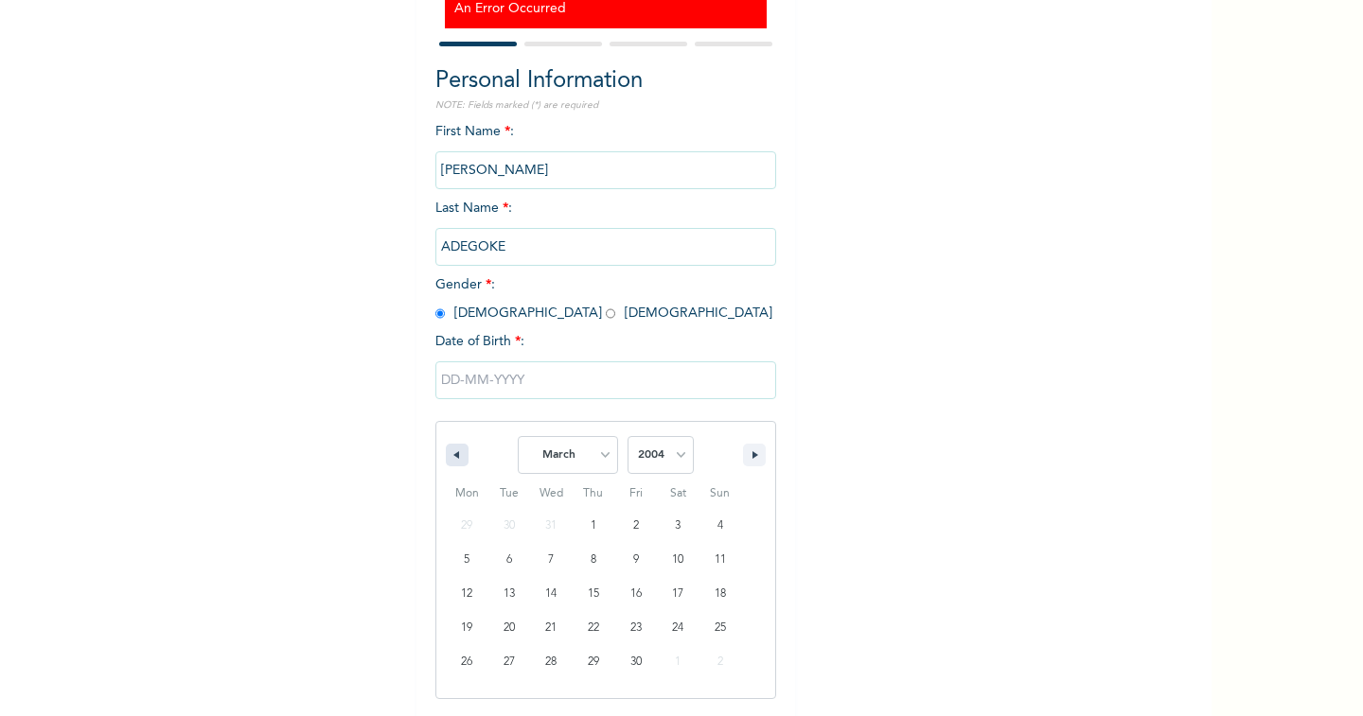
click at [449, 455] on icon "button" at bounding box center [453, 455] width 9 height 8
select select "11"
select select "2003"
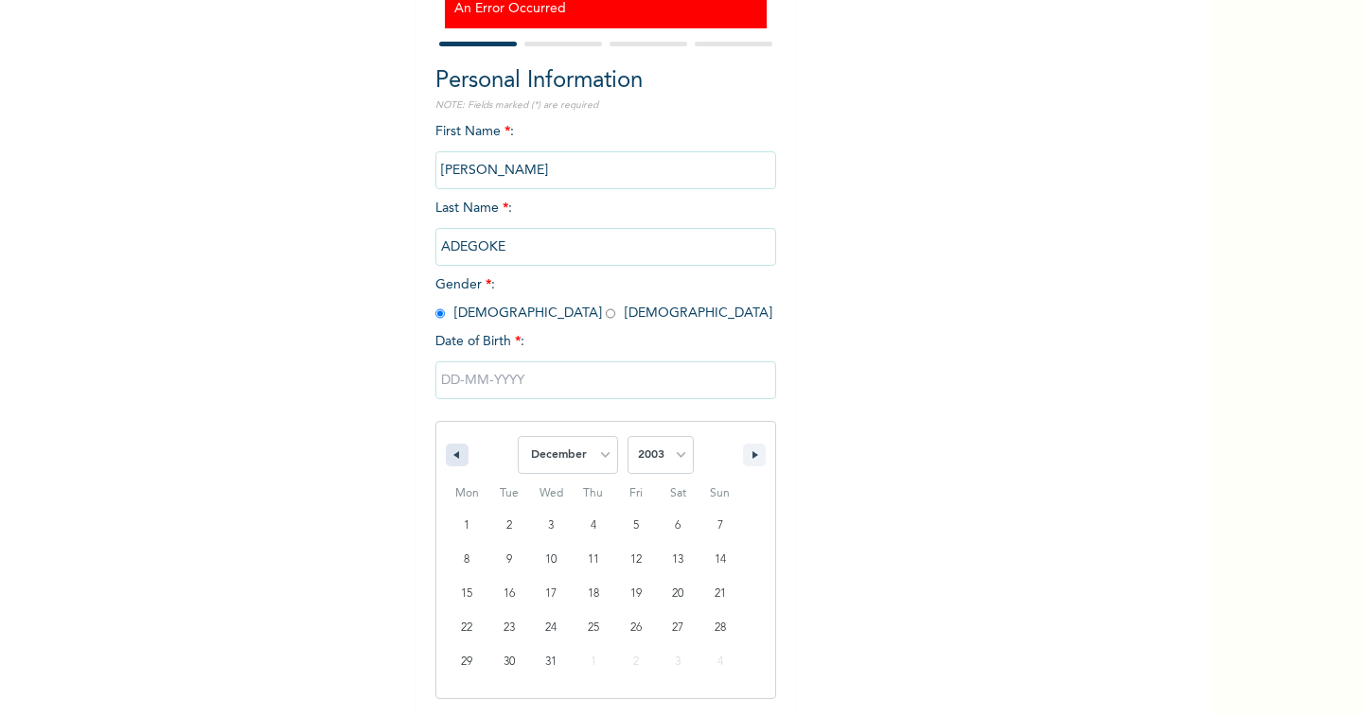
click at [449, 455] on icon "button" at bounding box center [453, 455] width 9 height 8
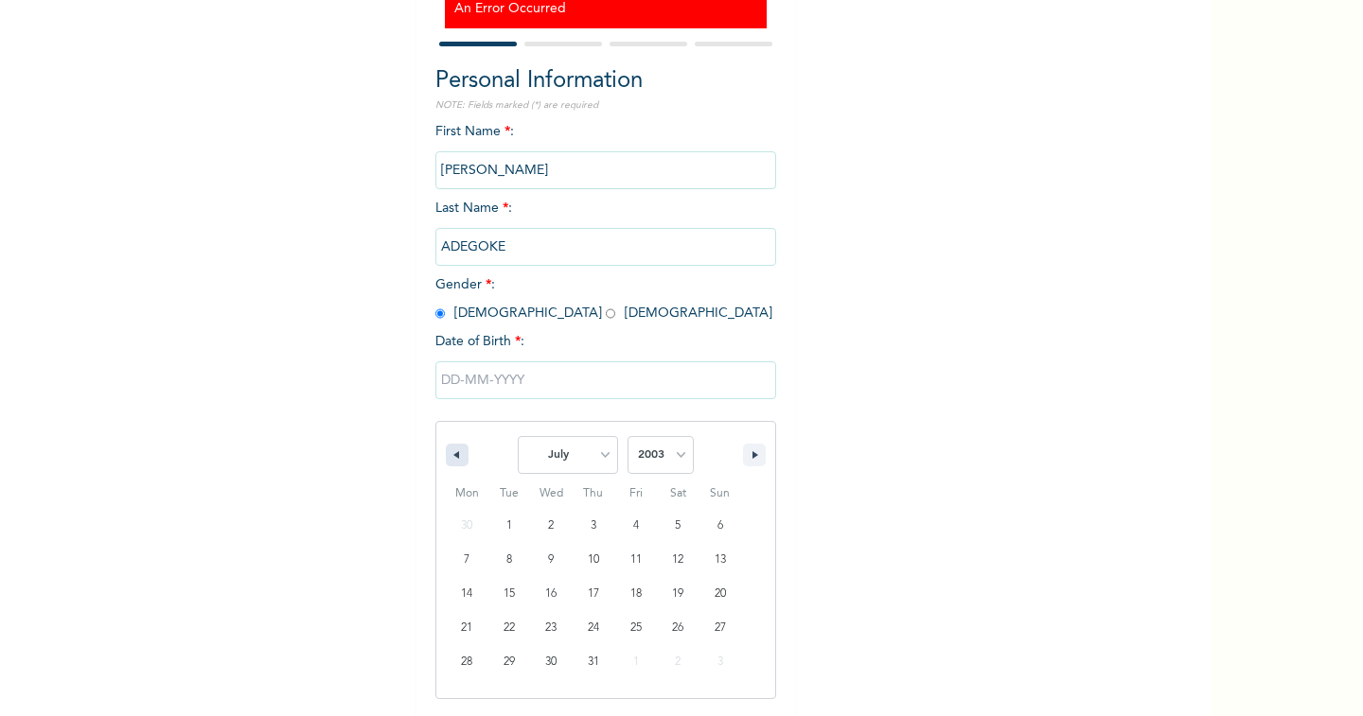
click at [449, 455] on icon "button" at bounding box center [453, 455] width 9 height 8
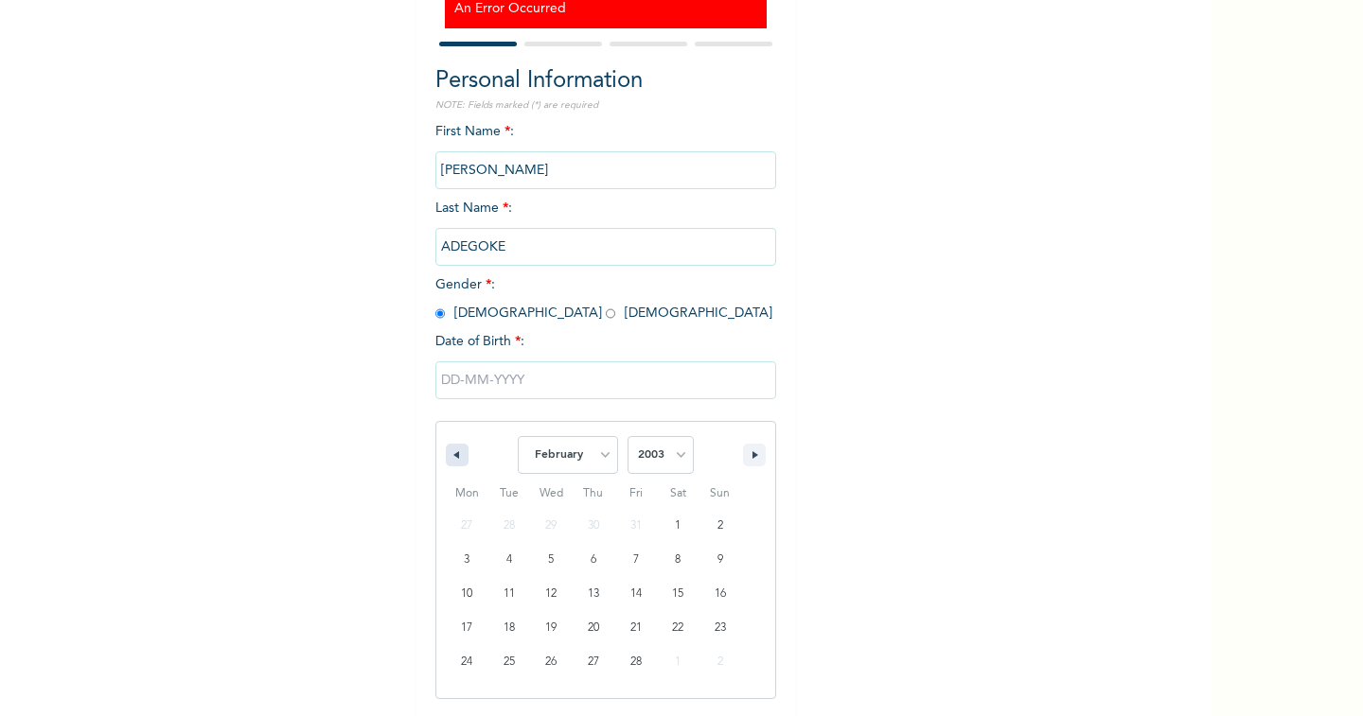
click at [449, 455] on icon "button" at bounding box center [453, 455] width 9 height 8
select select "11"
select select "2002"
click at [449, 455] on icon "button" at bounding box center [453, 455] width 9 height 8
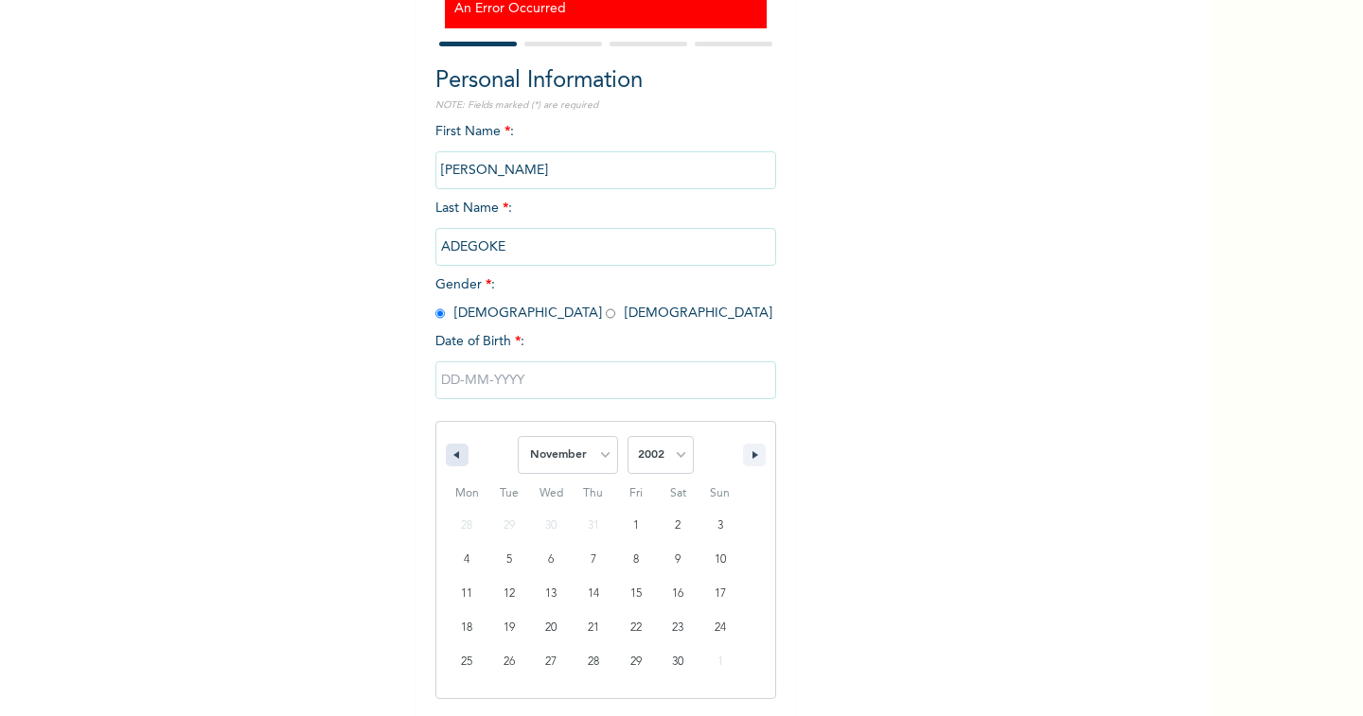
click at [449, 455] on icon "button" at bounding box center [453, 455] width 9 height 8
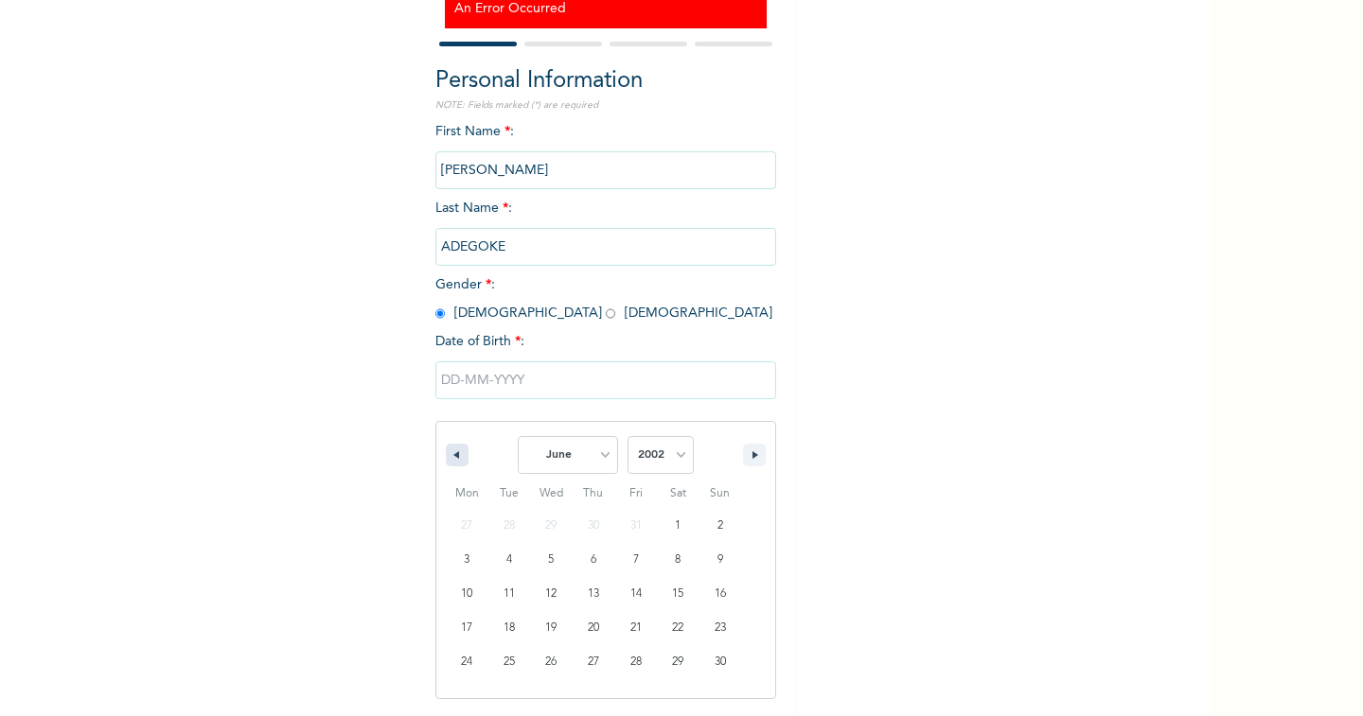
click at [449, 455] on icon "button" at bounding box center [453, 455] width 9 height 8
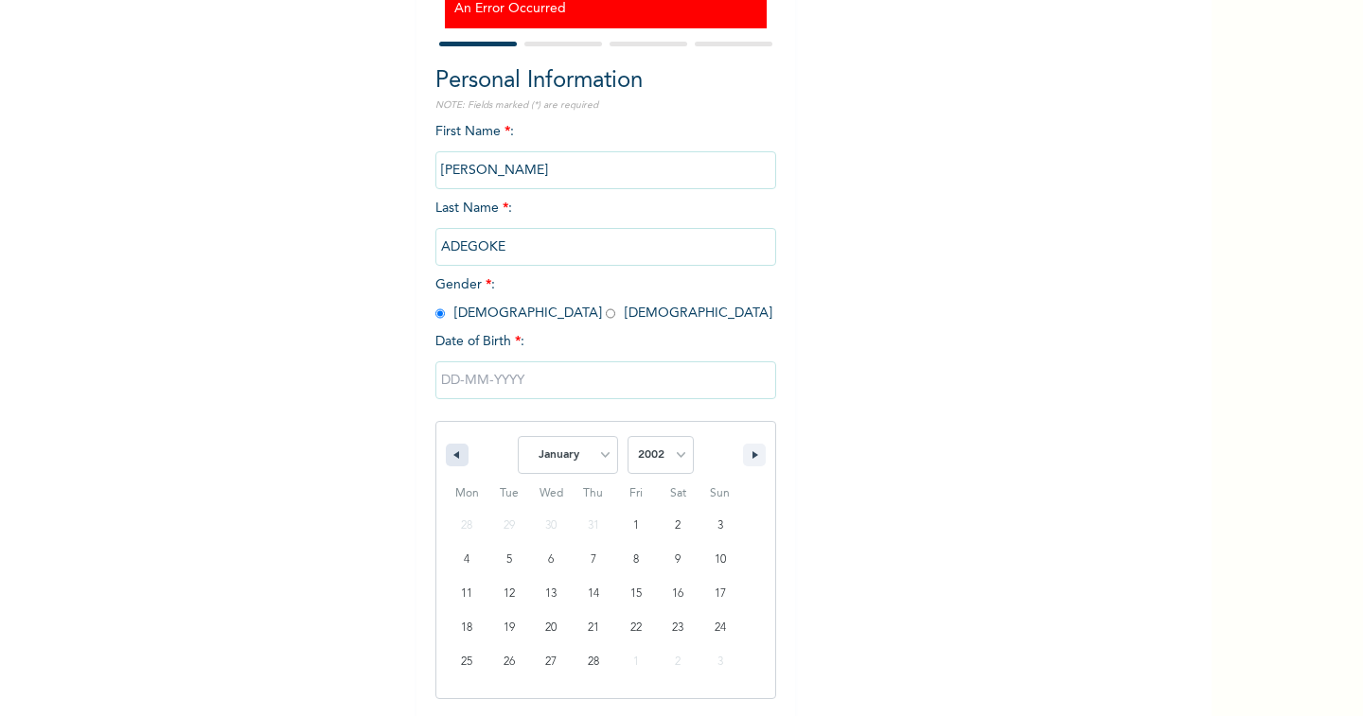
click at [449, 455] on icon "button" at bounding box center [453, 455] width 9 height 8
select select "11"
select select "2001"
click at [449, 455] on icon "button" at bounding box center [453, 455] width 9 height 8
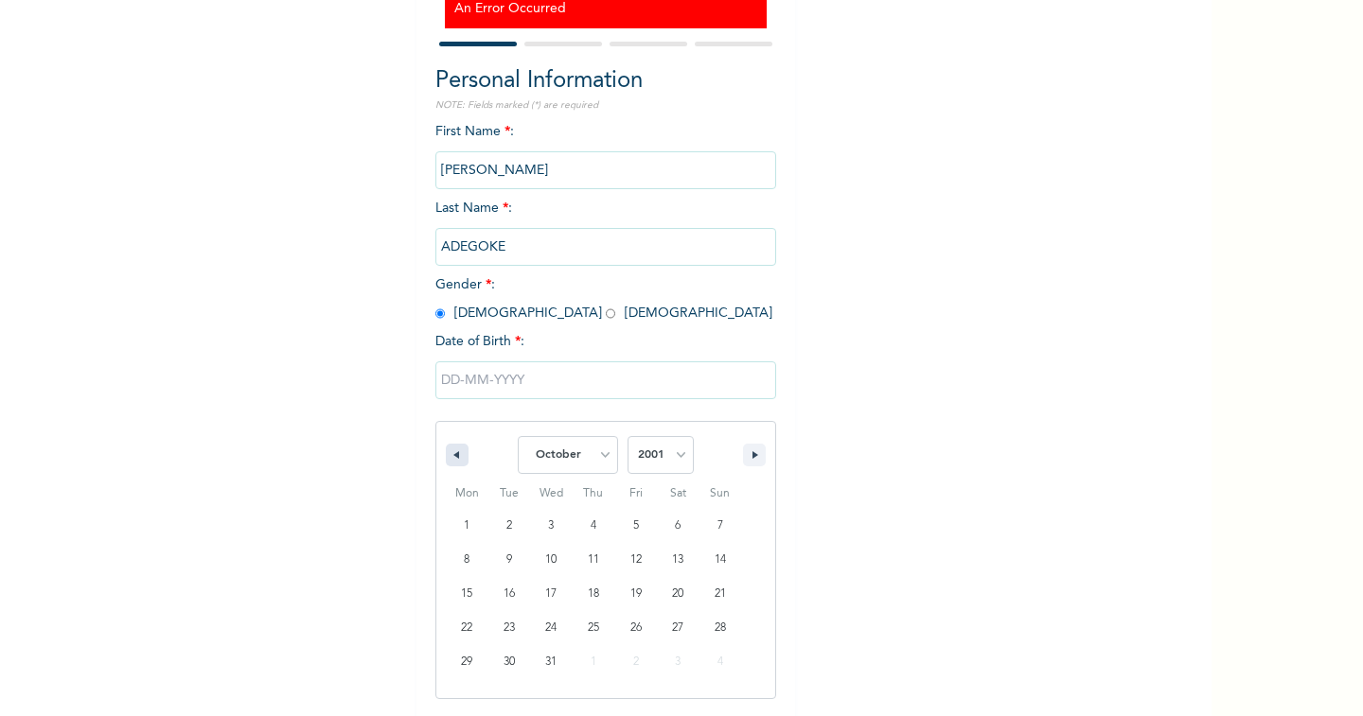
click at [449, 455] on icon "button" at bounding box center [453, 455] width 9 height 8
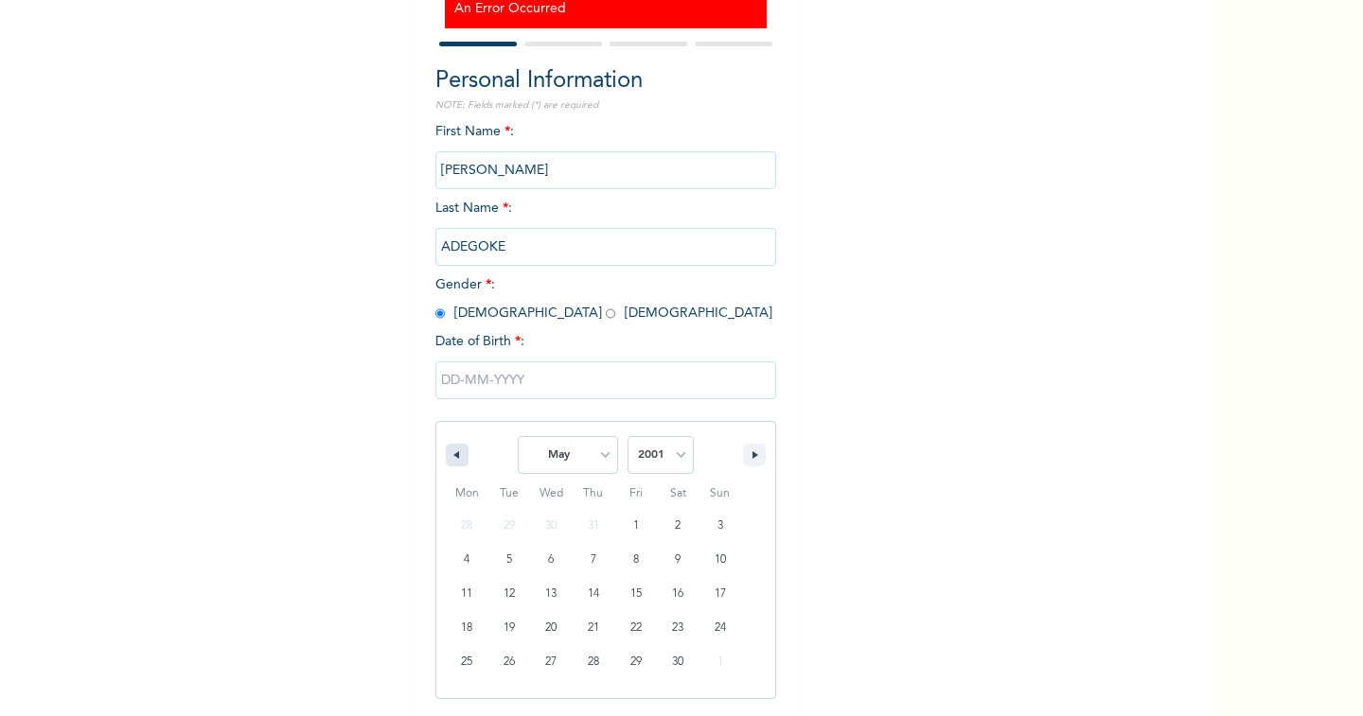
click at [449, 455] on icon "button" at bounding box center [453, 455] width 9 height 8
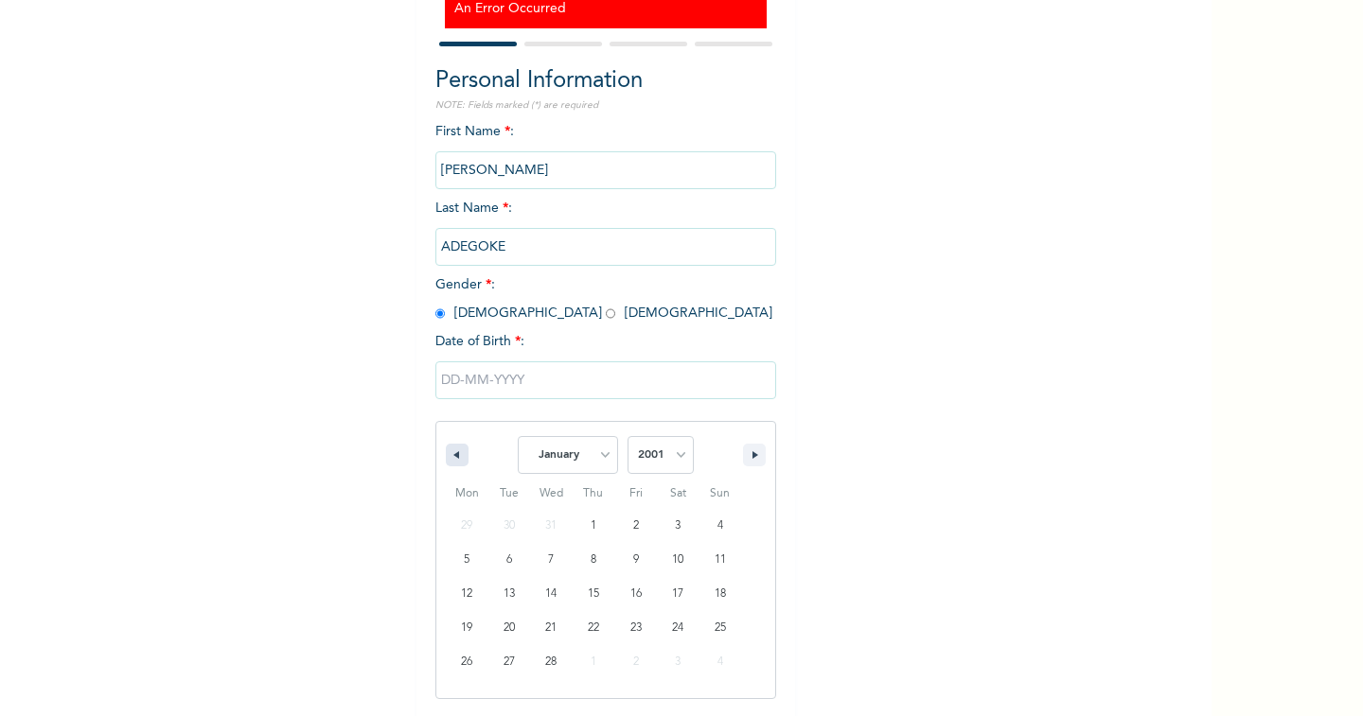
select select "11"
select select "2000"
click at [449, 455] on icon "button" at bounding box center [453, 455] width 9 height 8
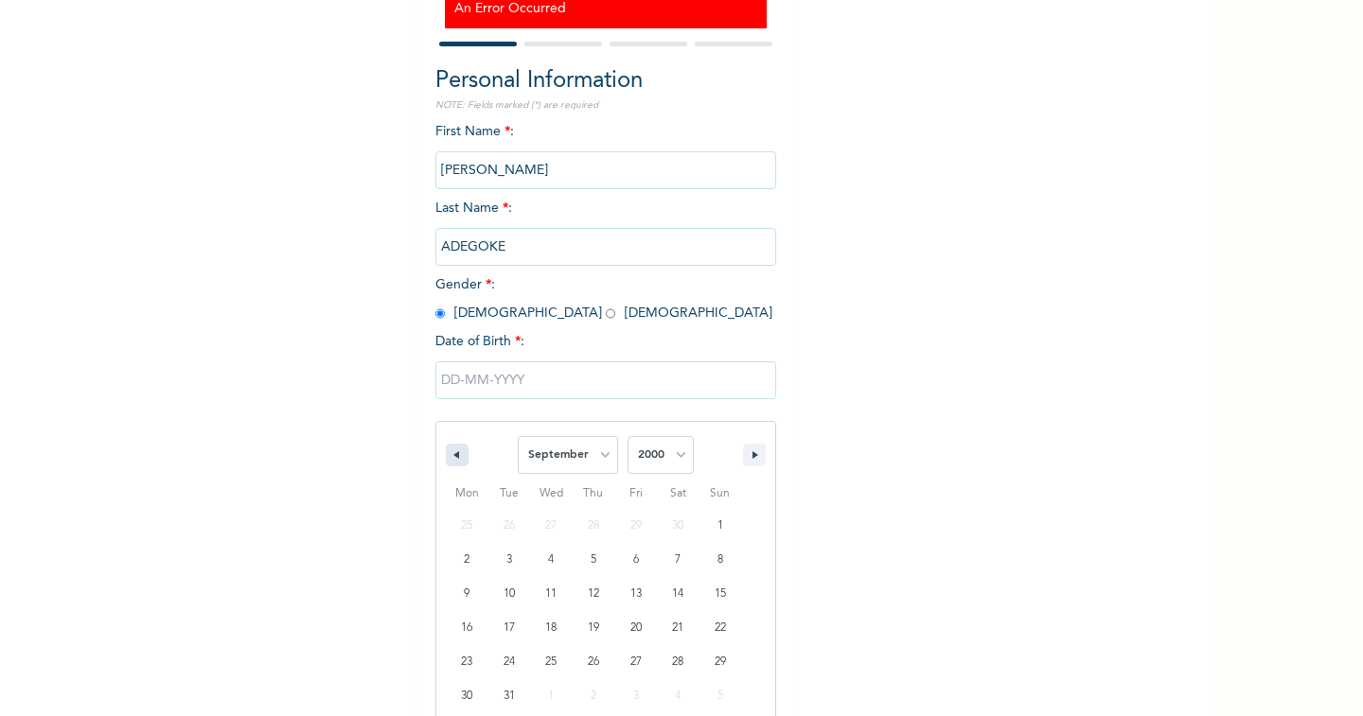
click at [449, 455] on icon "button" at bounding box center [453, 455] width 9 height 8
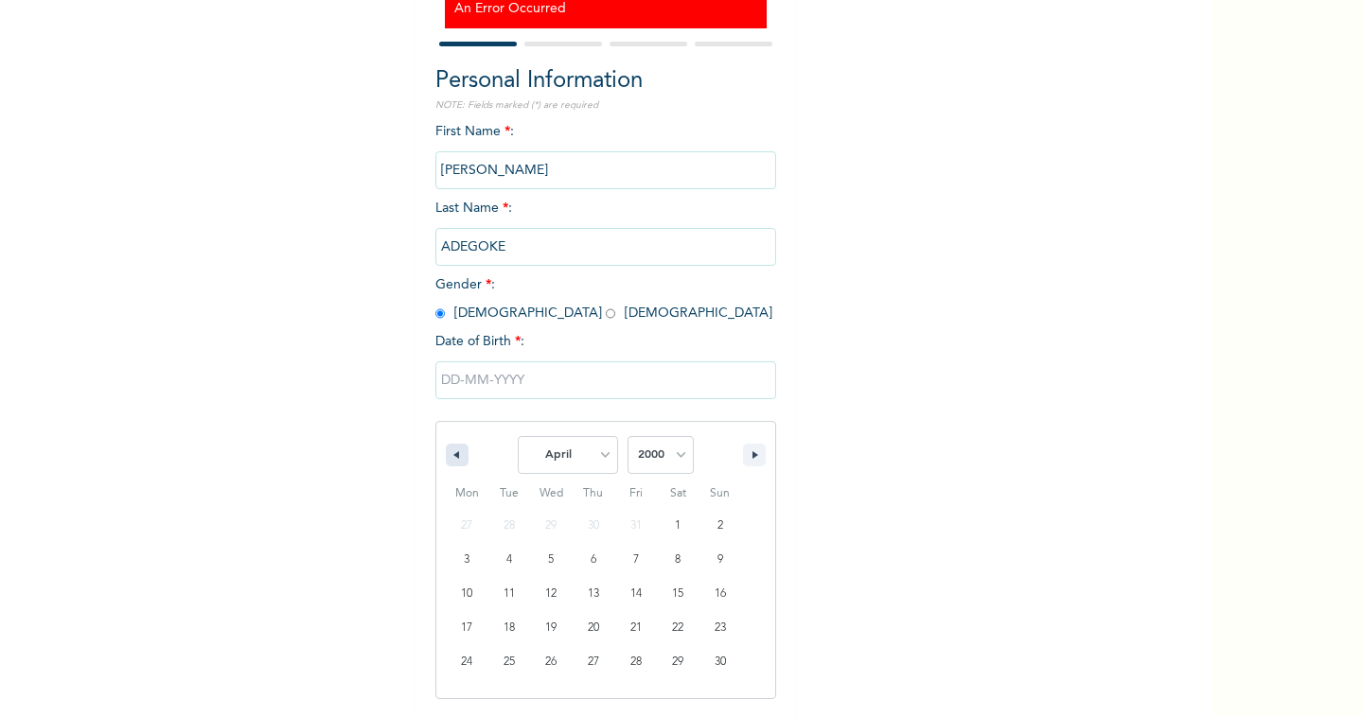
click at [449, 455] on icon "button" at bounding box center [453, 455] width 9 height 8
select select "11"
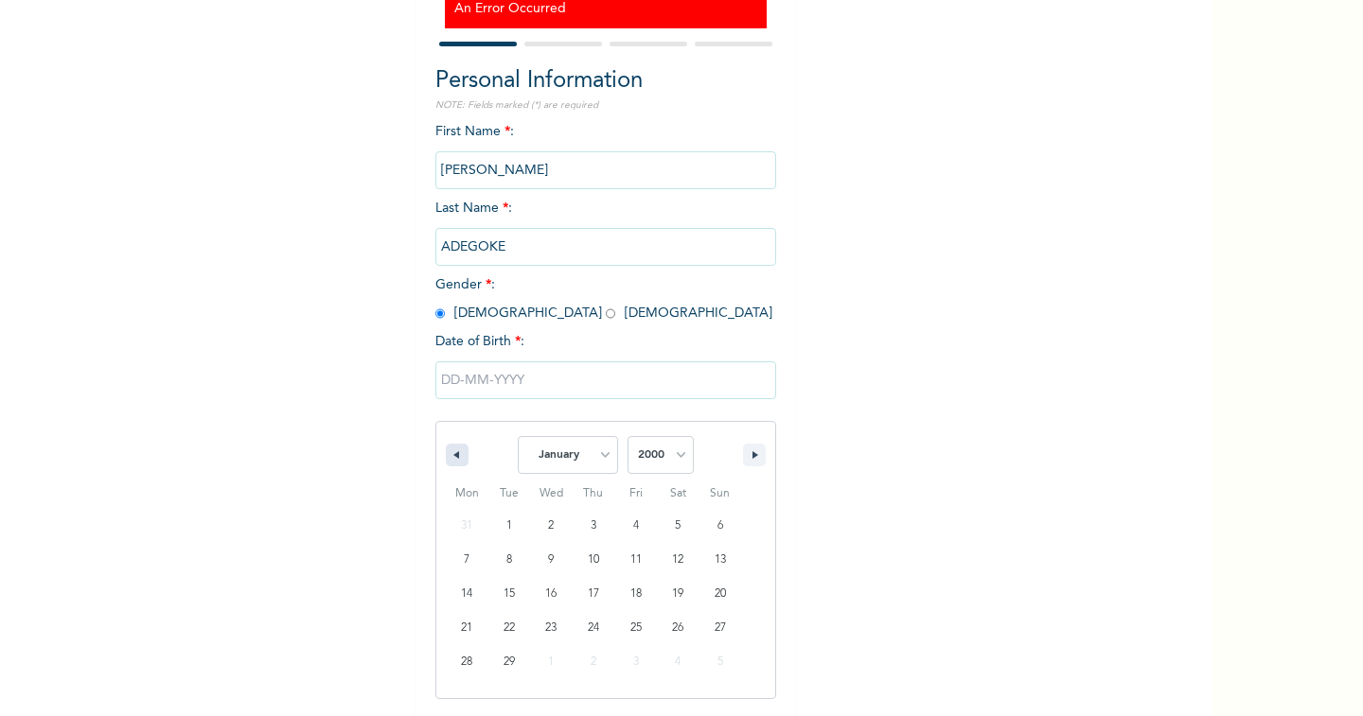
select select "1999"
click at [449, 455] on icon "button" at bounding box center [453, 455] width 9 height 8
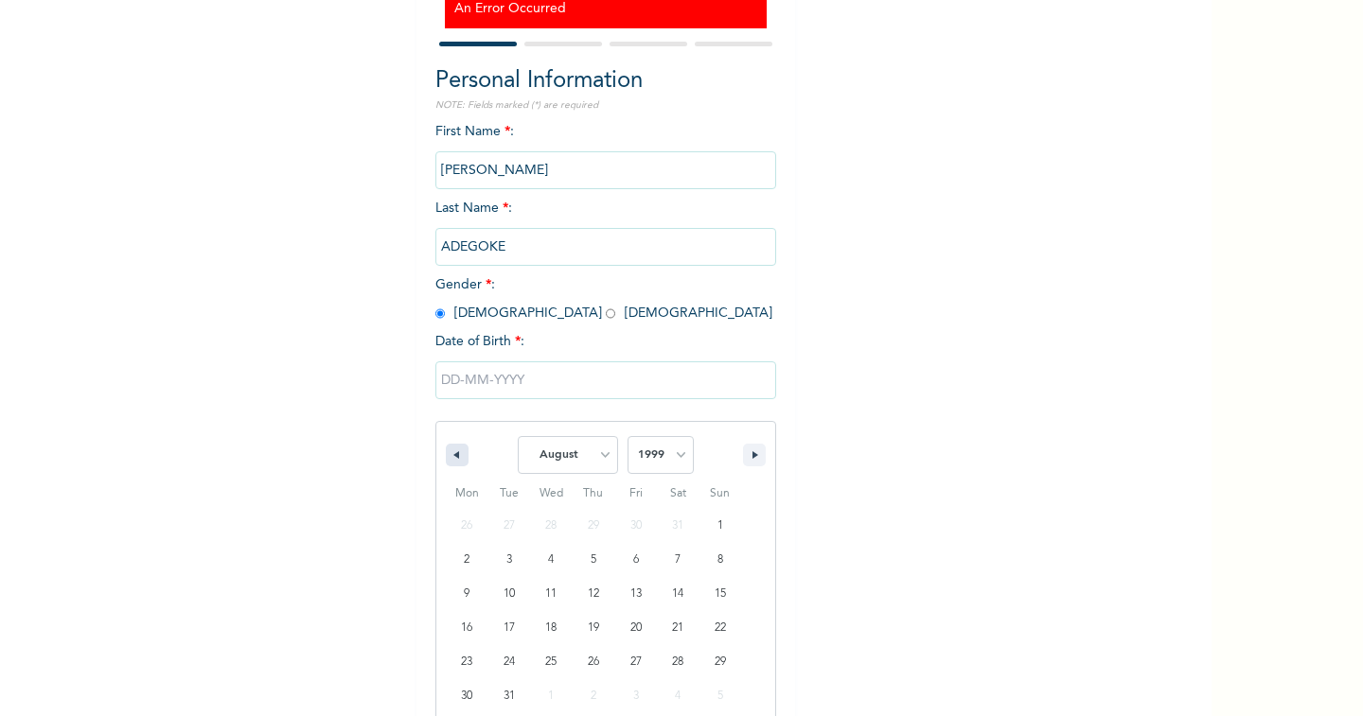
click at [449, 455] on icon "button" at bounding box center [453, 455] width 9 height 8
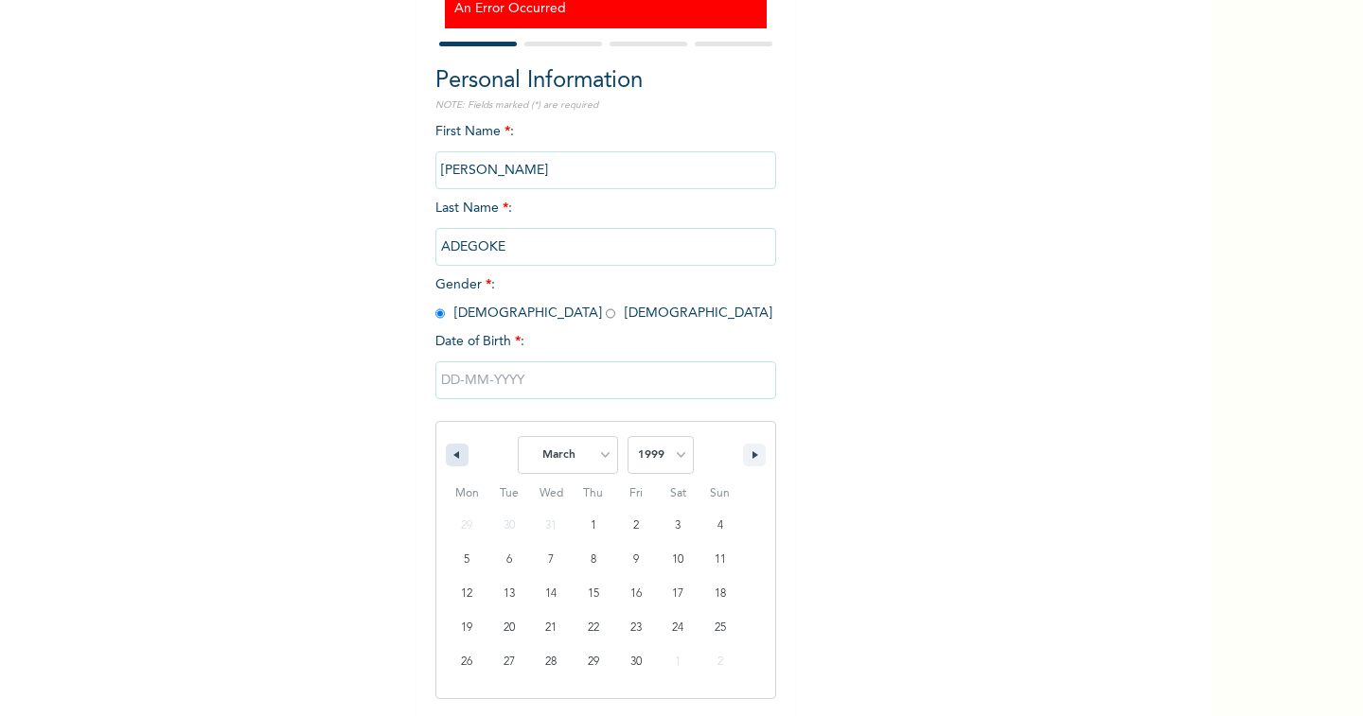
click at [449, 455] on icon "button" at bounding box center [453, 455] width 9 height 8
select select "11"
select select "1998"
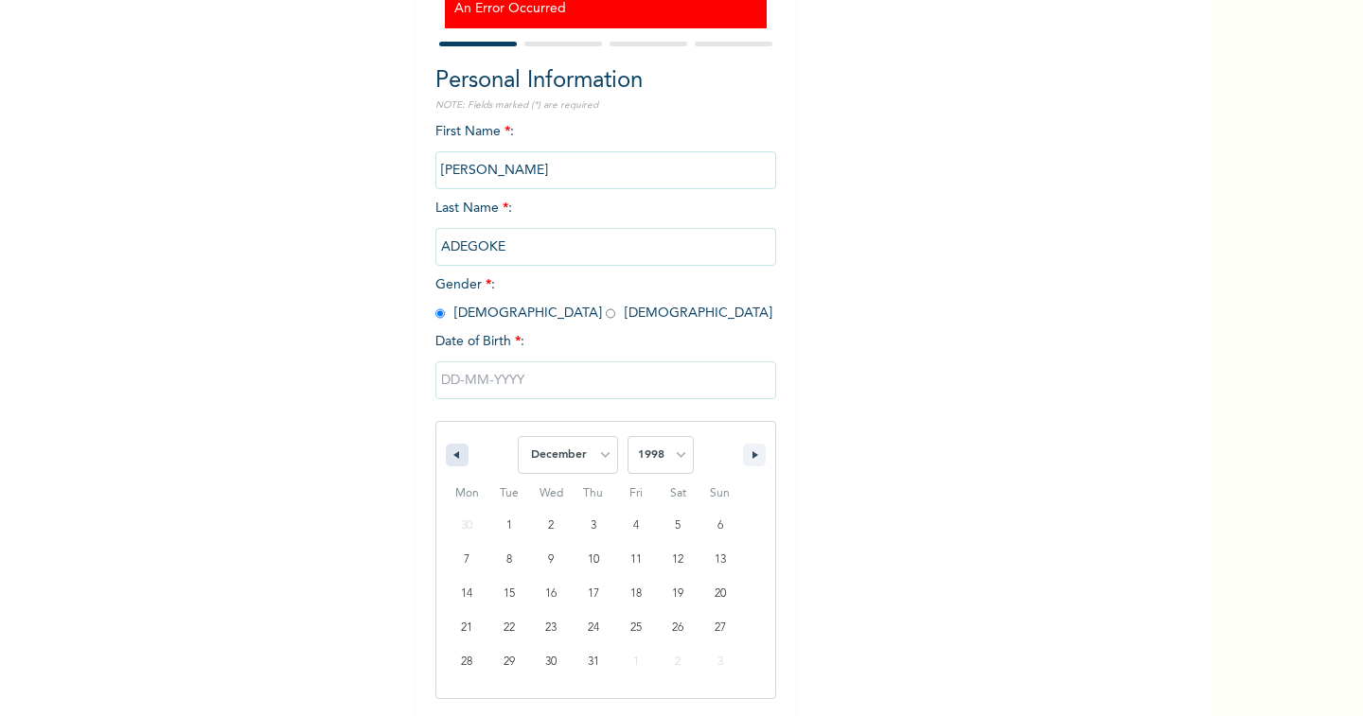
click at [449, 455] on icon "button" at bounding box center [453, 455] width 9 height 8
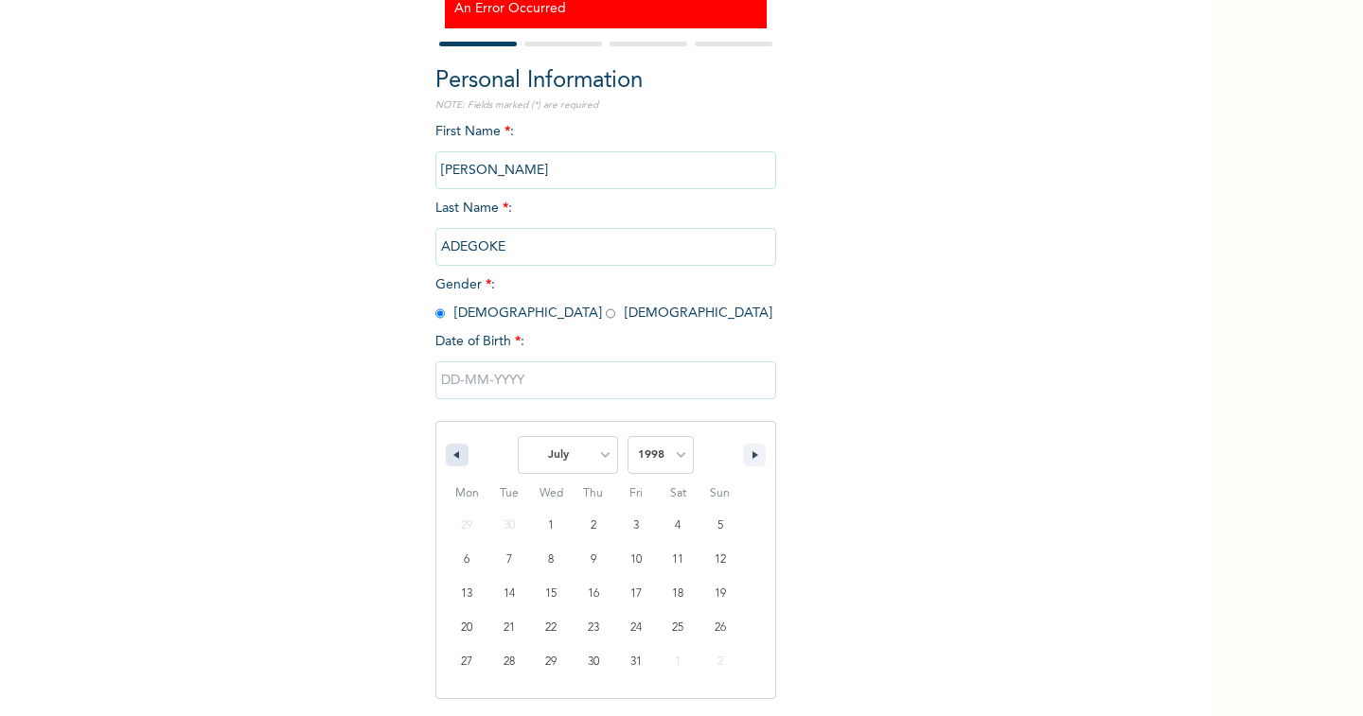
click at [449, 455] on icon "button" at bounding box center [453, 455] width 9 height 8
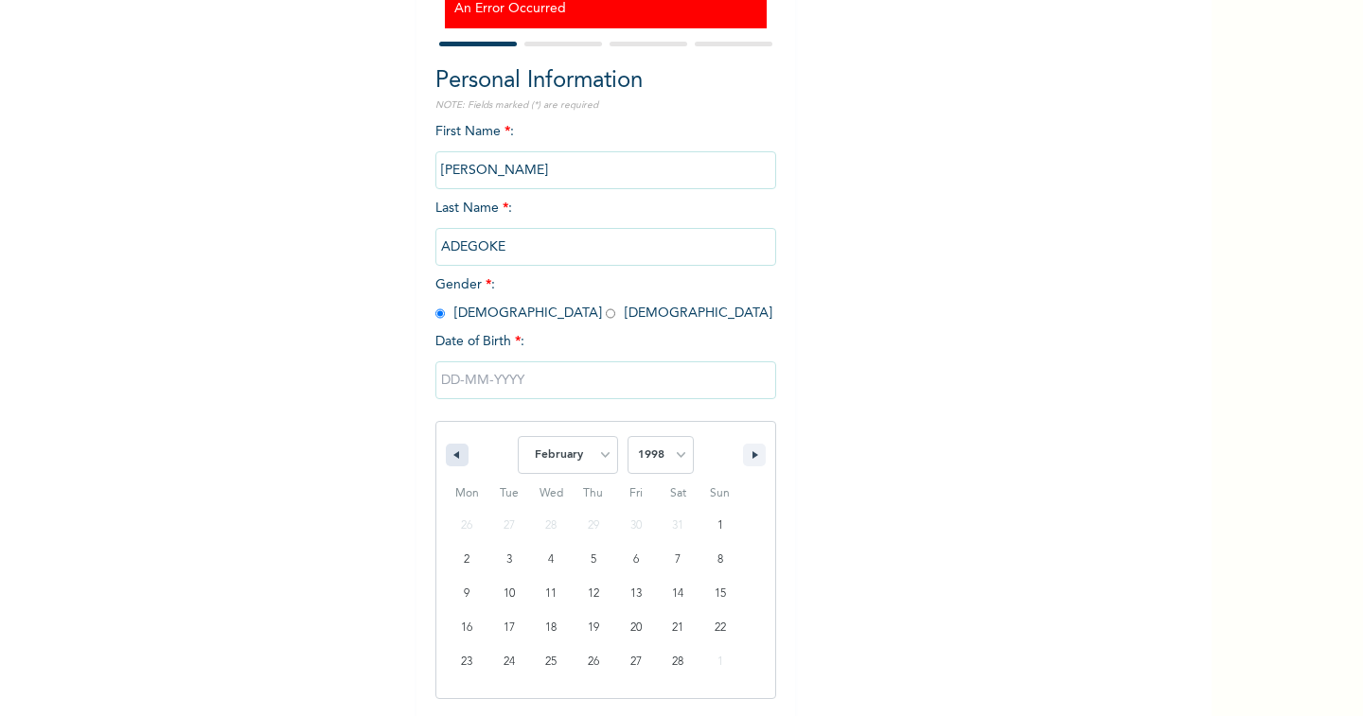
click at [449, 455] on icon "button" at bounding box center [453, 455] width 9 height 8
select select "11"
select select "1997"
click at [449, 455] on icon "button" at bounding box center [453, 455] width 9 height 8
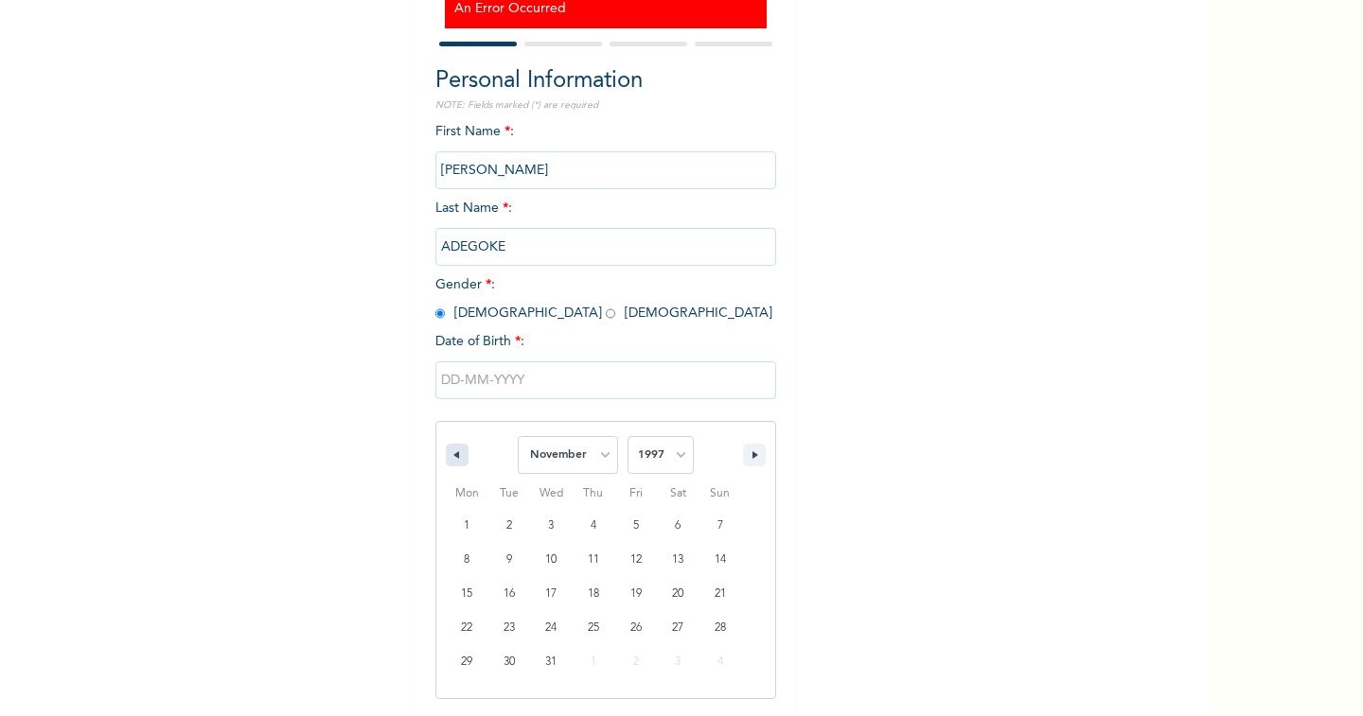
click at [449, 455] on icon "button" at bounding box center [453, 455] width 9 height 8
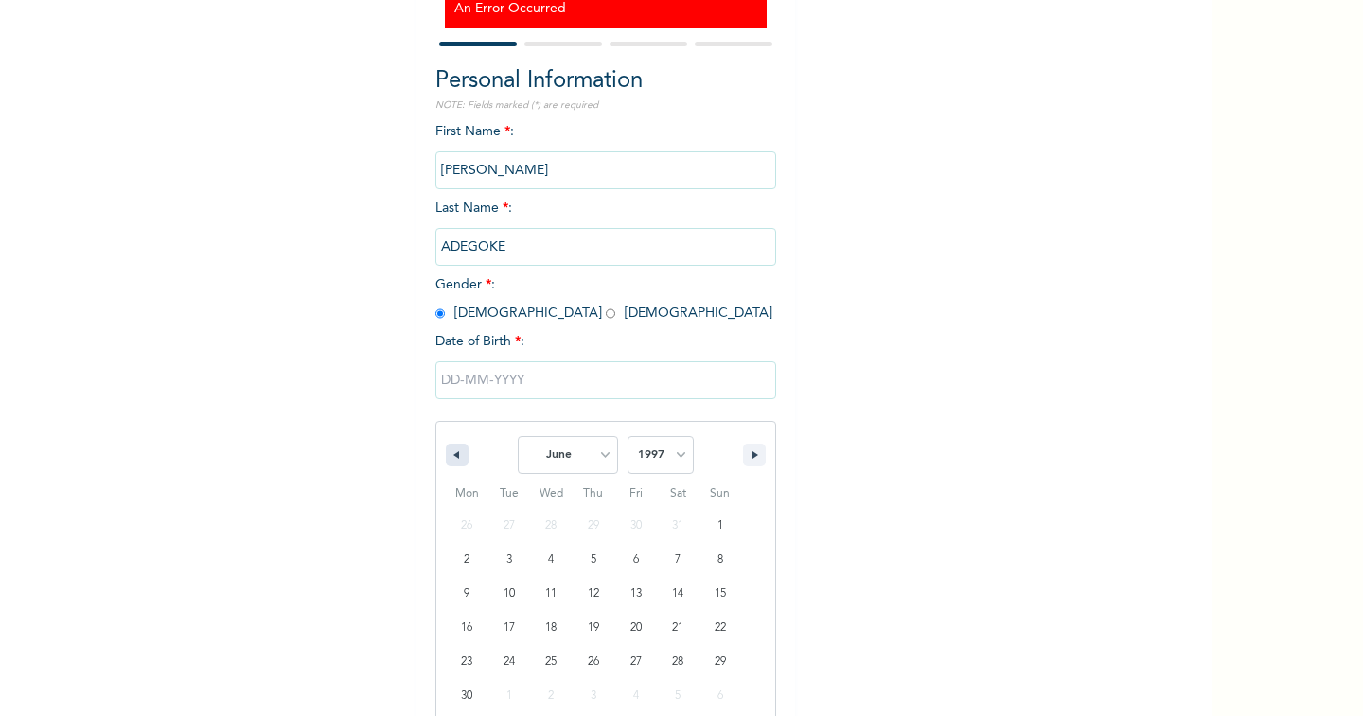
click at [449, 455] on icon "button" at bounding box center [453, 455] width 9 height 8
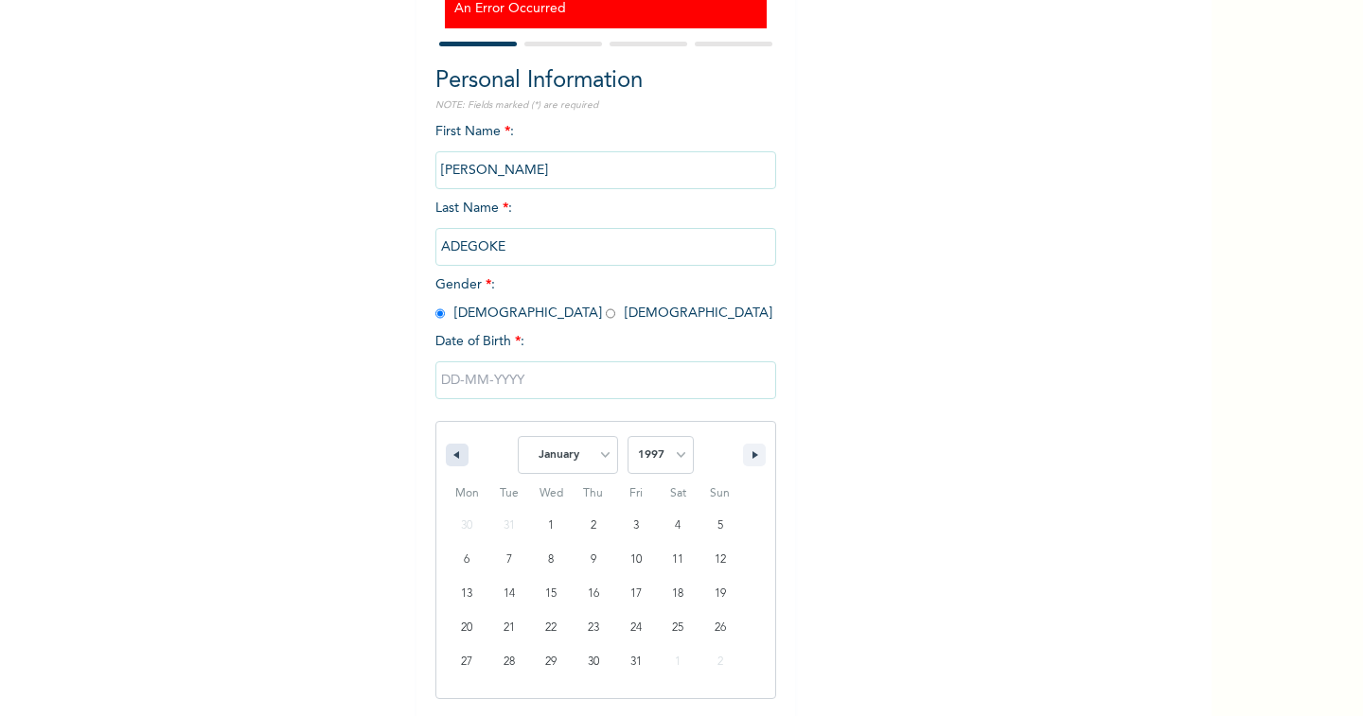
click at [449, 455] on icon "button" at bounding box center [453, 455] width 9 height 8
select select "11"
select select "1996"
click at [449, 455] on icon "button" at bounding box center [453, 455] width 9 height 8
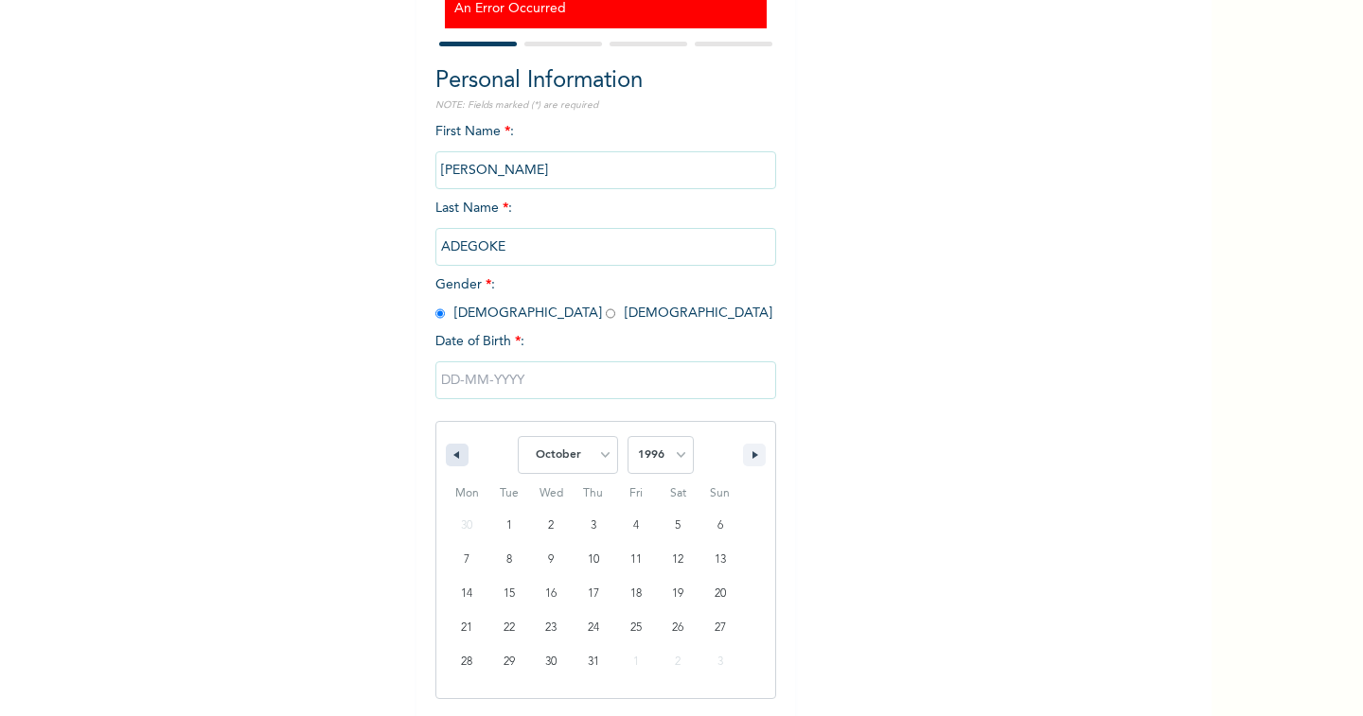
click at [449, 455] on icon "button" at bounding box center [453, 455] width 9 height 8
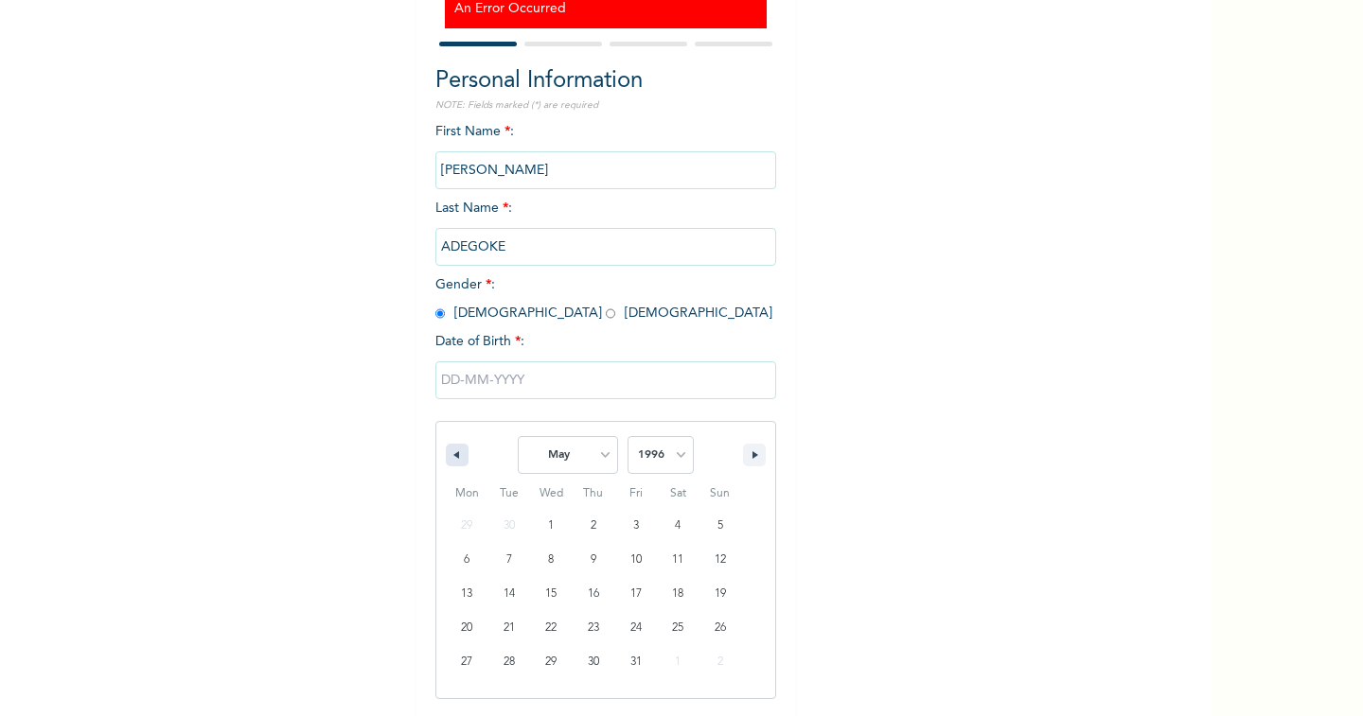
click at [449, 455] on icon "button" at bounding box center [453, 455] width 9 height 8
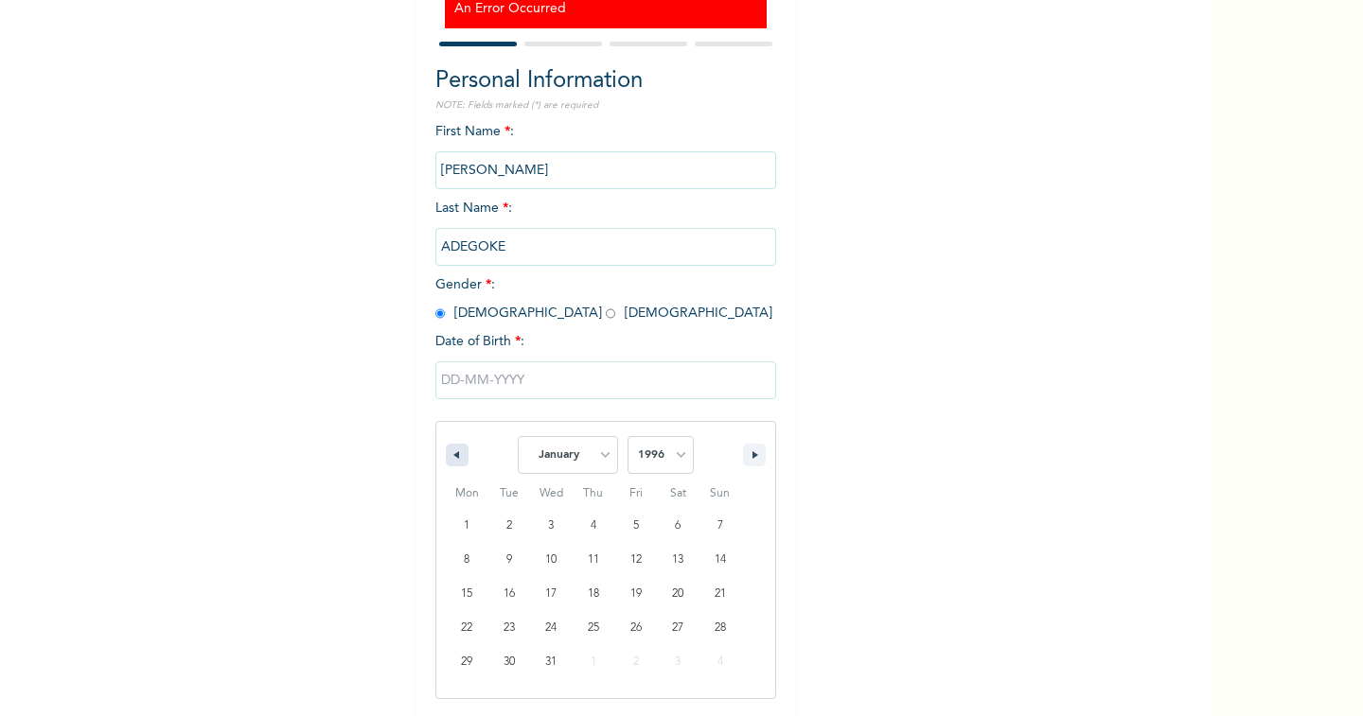
select select "11"
select select "1995"
click at [449, 455] on icon "button" at bounding box center [453, 455] width 9 height 8
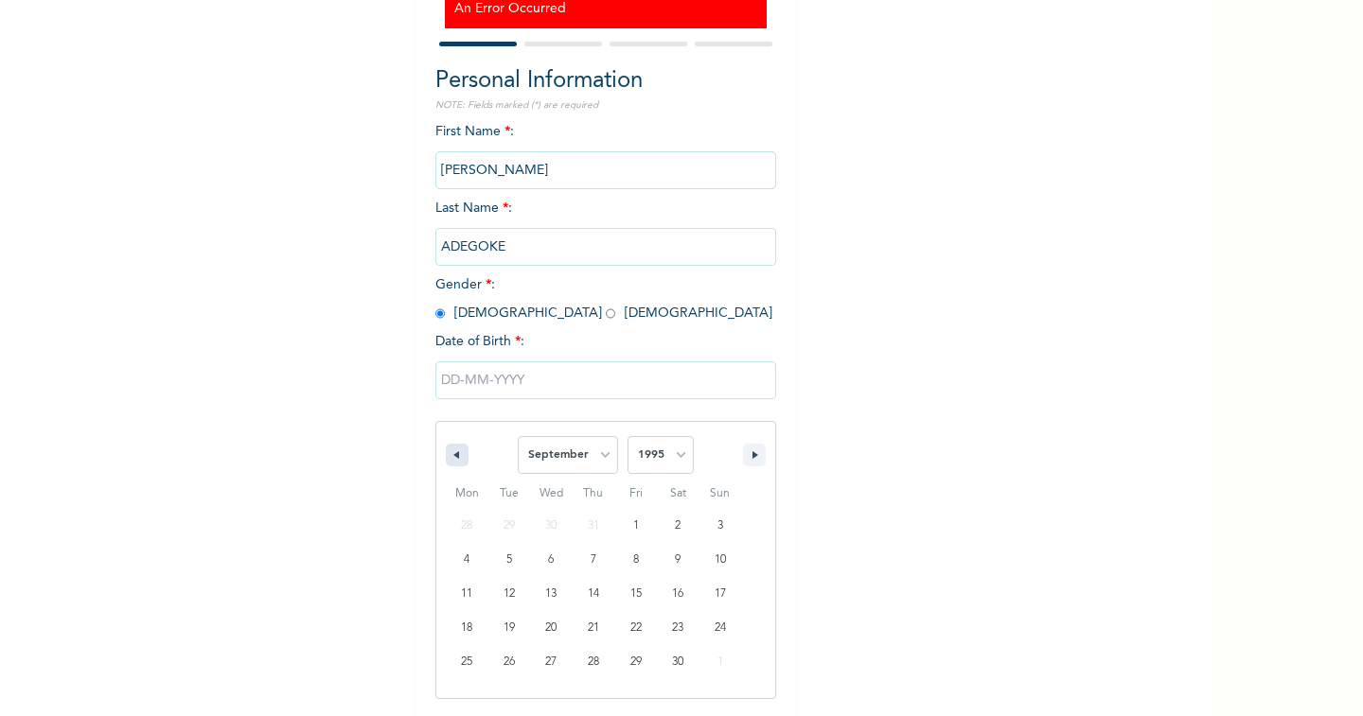
click at [449, 455] on icon "button" at bounding box center [453, 455] width 9 height 8
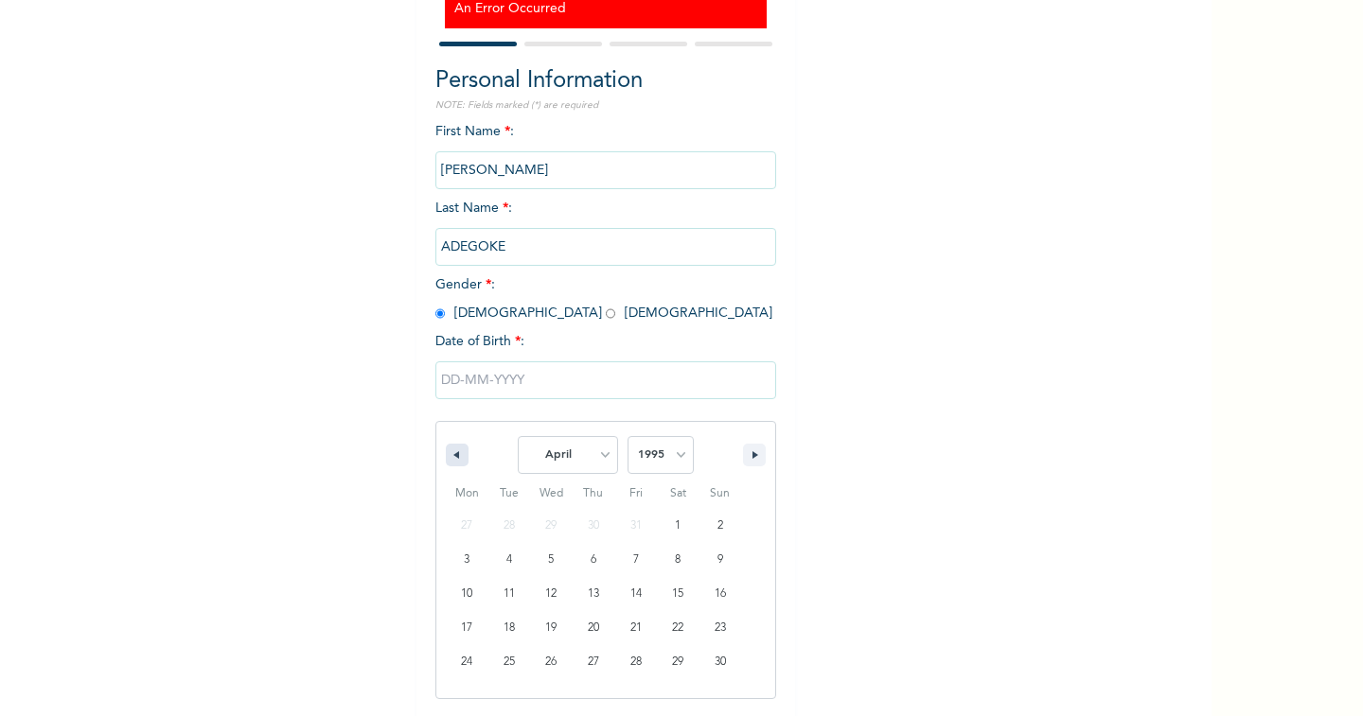
click at [449, 455] on icon "button" at bounding box center [453, 455] width 9 height 8
select select "11"
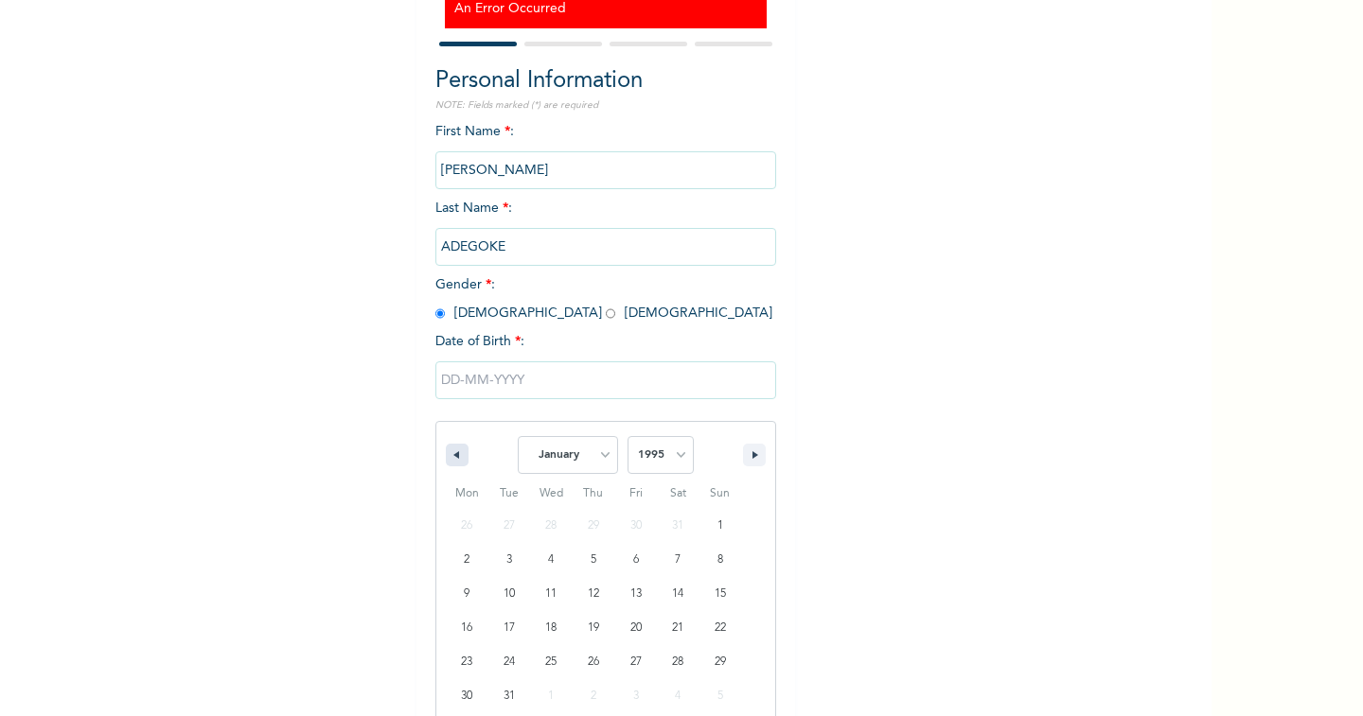
select select "1994"
click at [449, 455] on icon "button" at bounding box center [453, 455] width 9 height 8
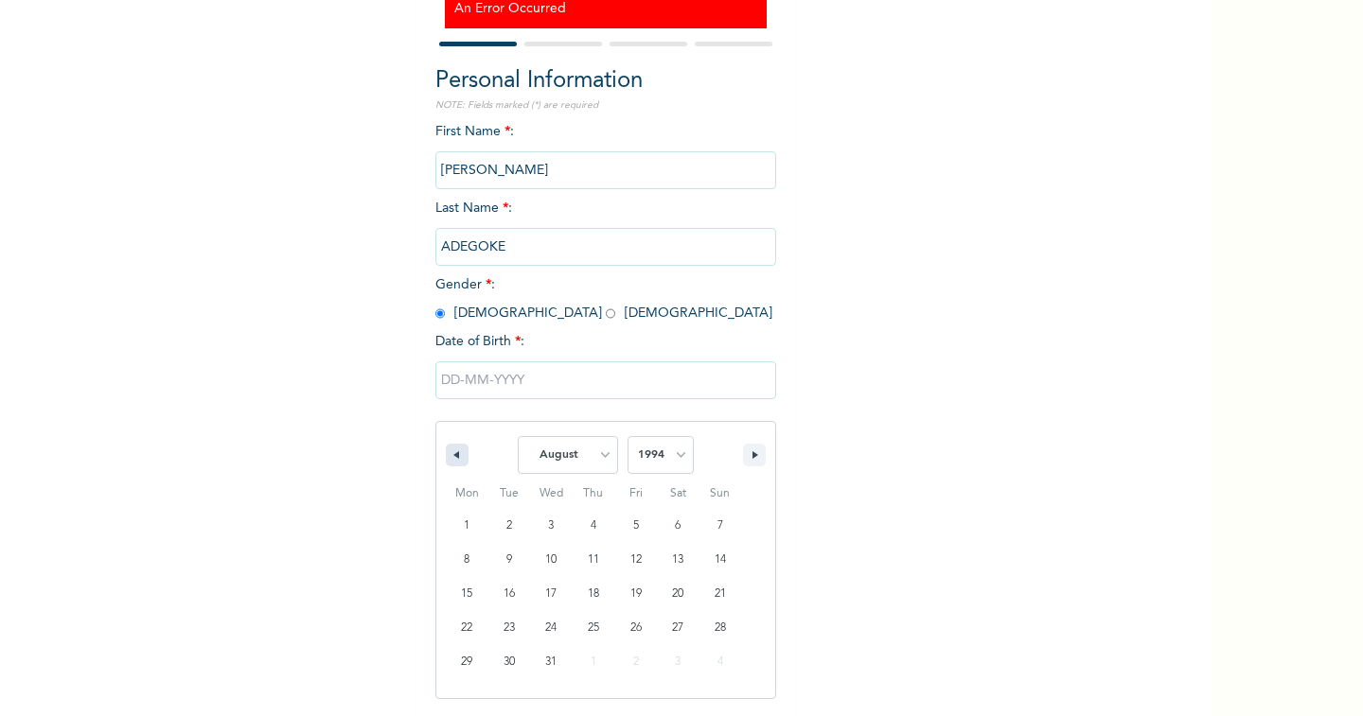
click at [449, 455] on icon "button" at bounding box center [453, 455] width 9 height 8
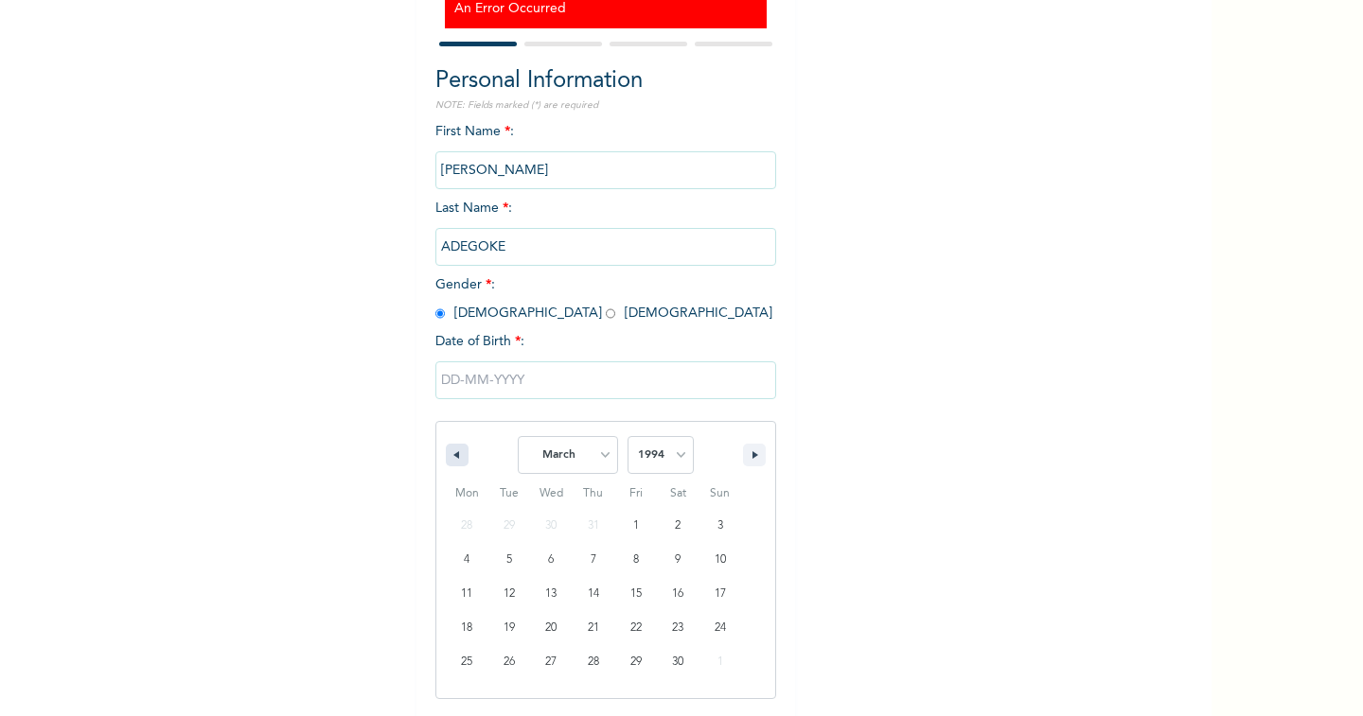
click at [449, 455] on icon "button" at bounding box center [453, 455] width 9 height 8
select select "11"
select select "1993"
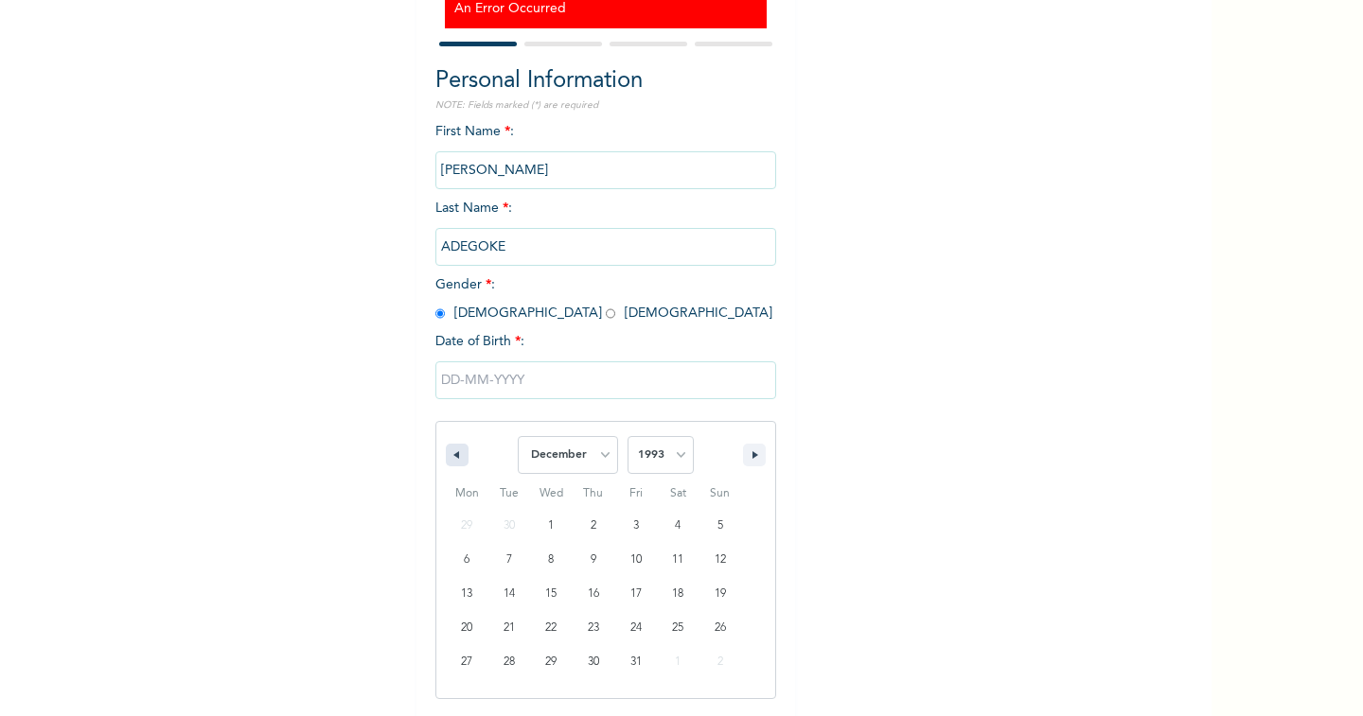
click at [449, 455] on icon "button" at bounding box center [453, 455] width 9 height 8
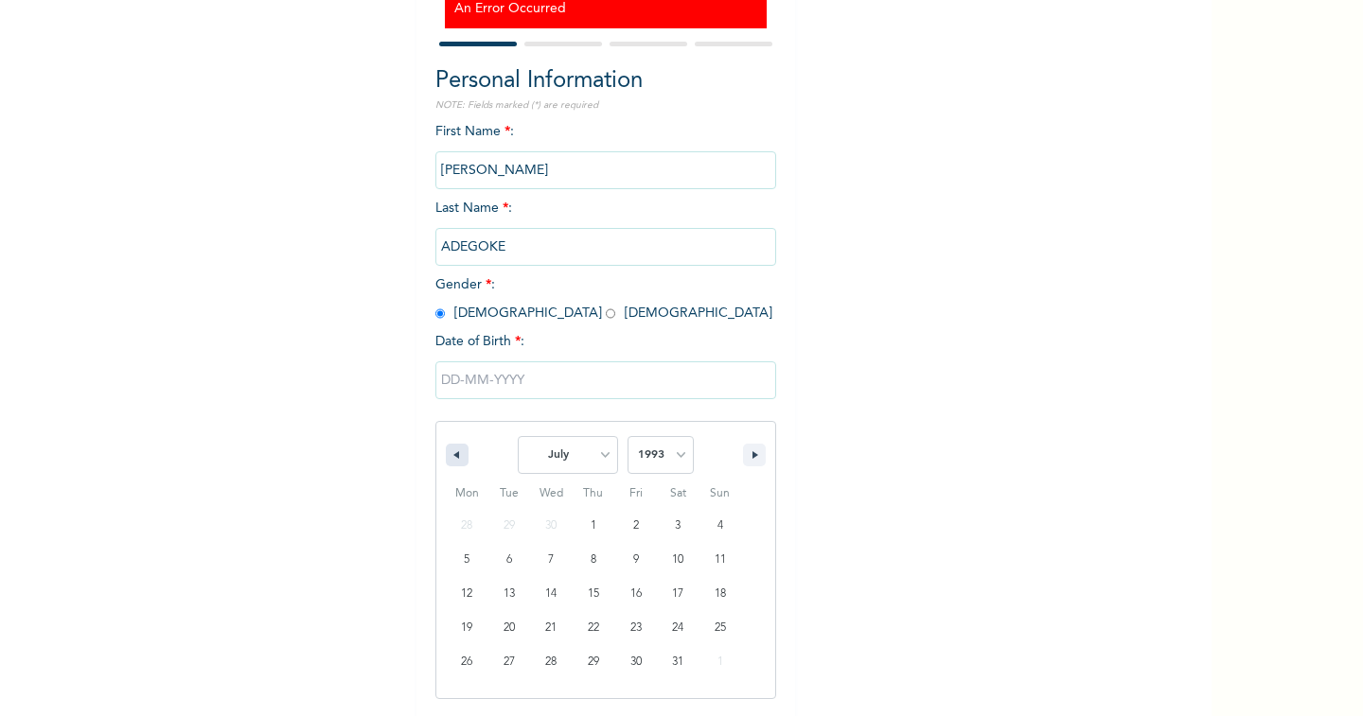
click at [449, 455] on icon "button" at bounding box center [453, 455] width 9 height 8
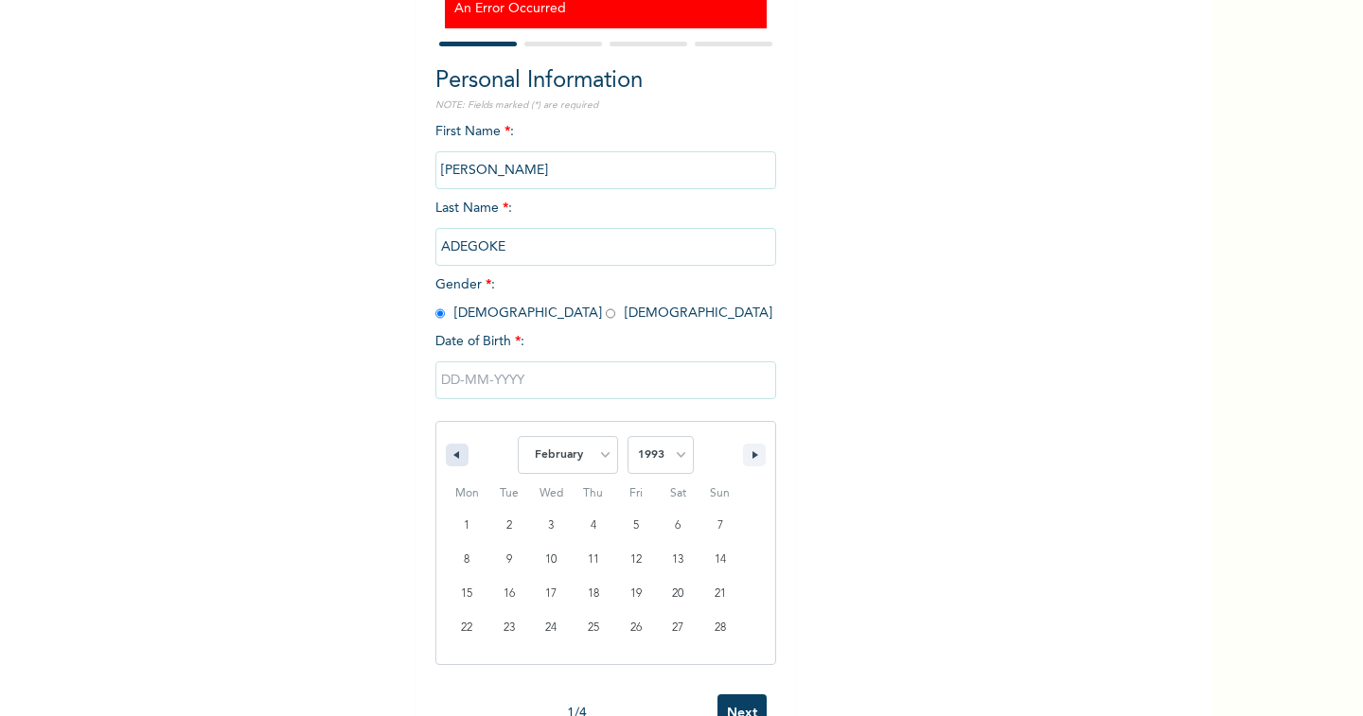
click at [449, 455] on icon "button" at bounding box center [453, 455] width 9 height 8
select select "11"
select select "1992"
click at [449, 455] on icon "button" at bounding box center [453, 455] width 9 height 8
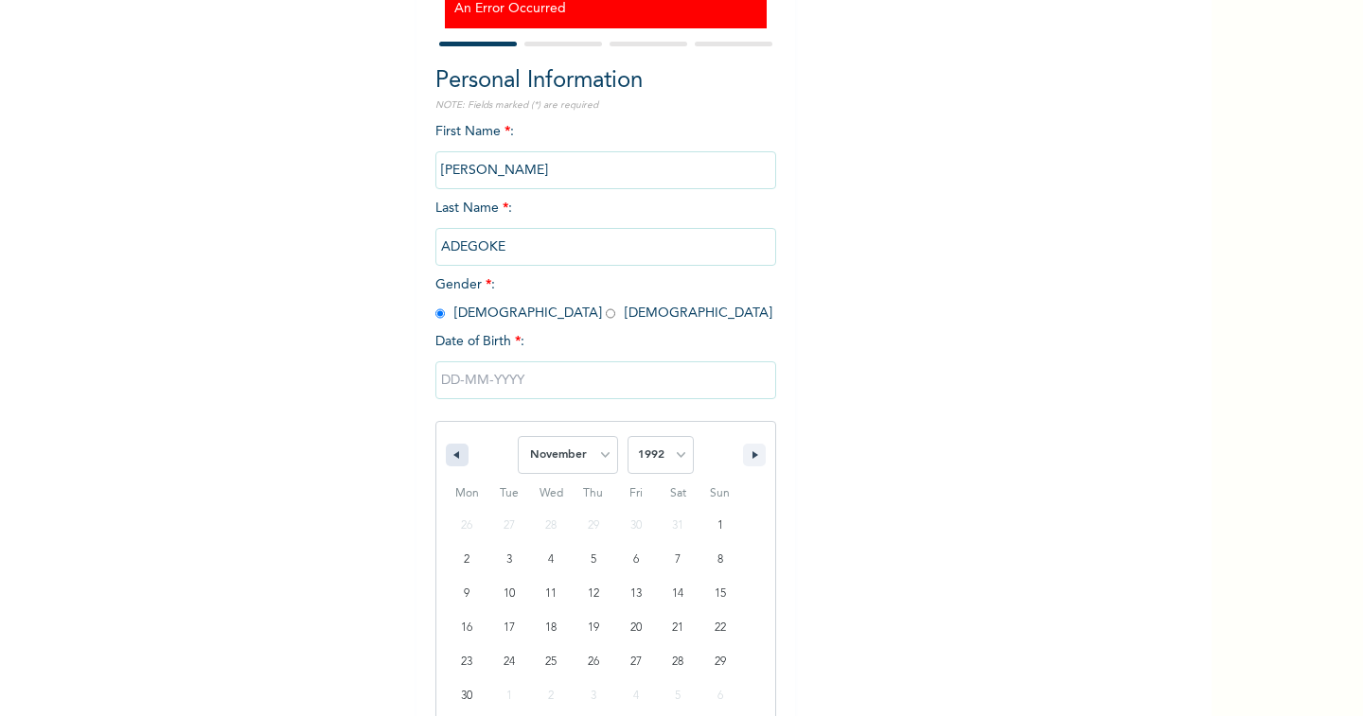
click at [449, 455] on icon "button" at bounding box center [453, 455] width 9 height 8
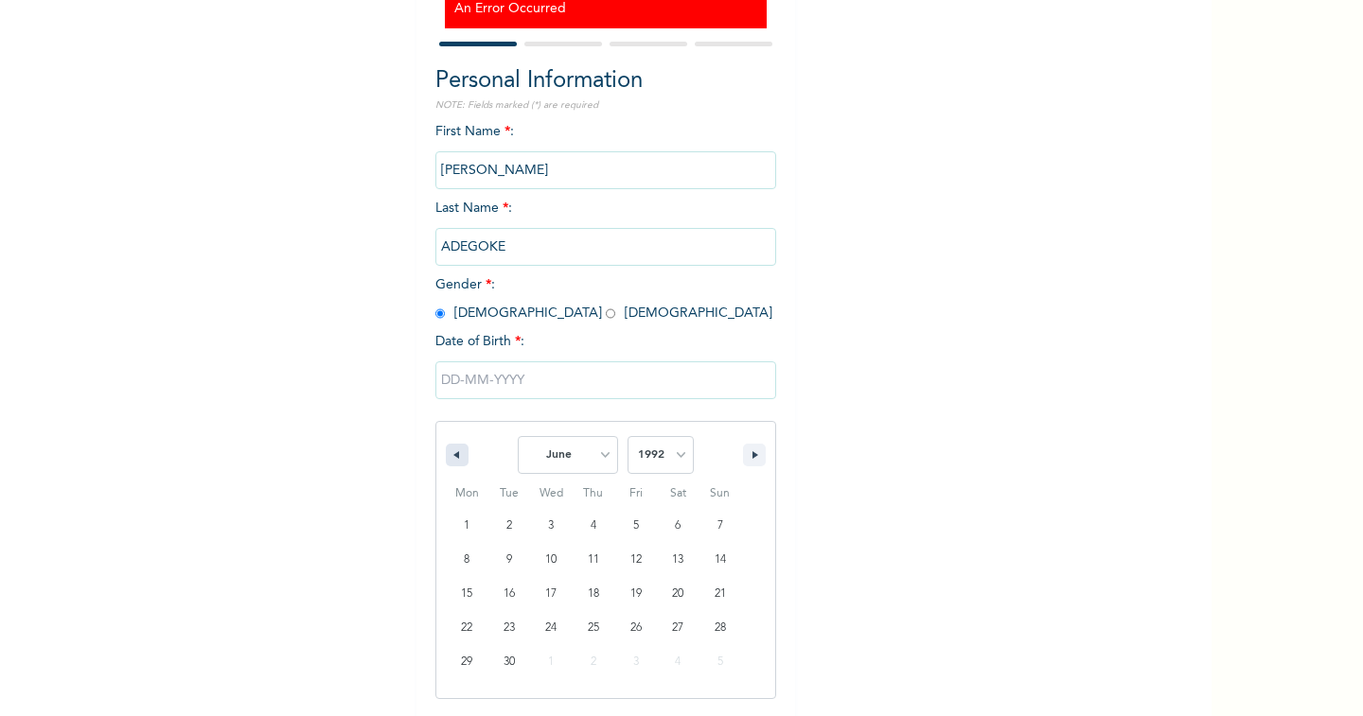
click at [449, 455] on icon "button" at bounding box center [453, 455] width 9 height 8
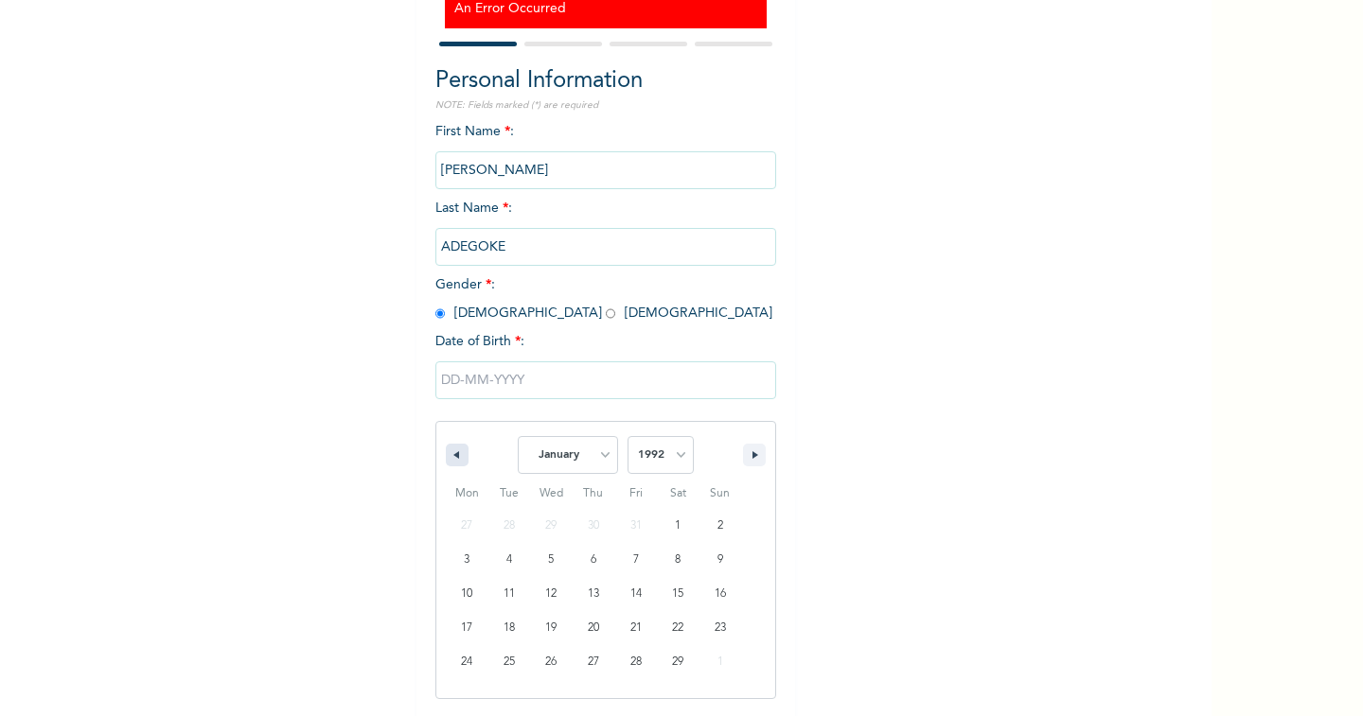
click at [449, 455] on icon "button" at bounding box center [453, 455] width 9 height 8
select select "11"
select select "1991"
click at [449, 455] on icon "button" at bounding box center [453, 455] width 9 height 8
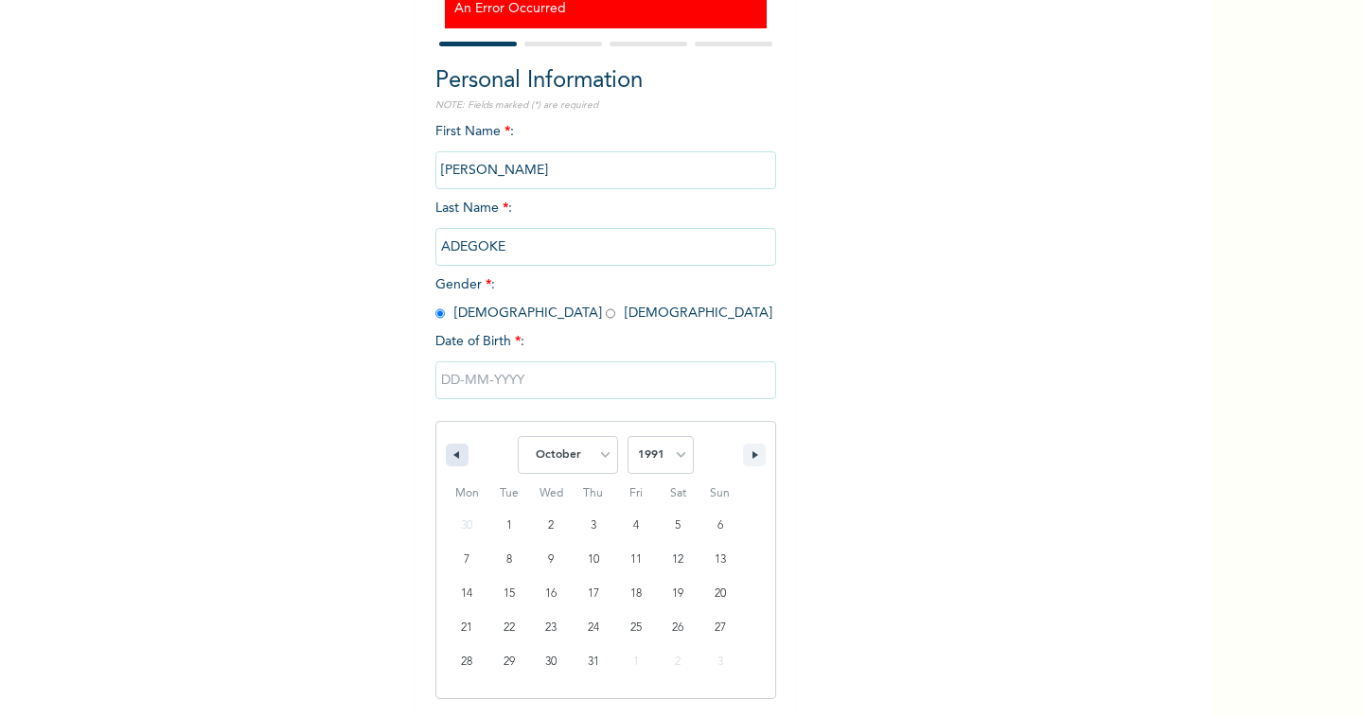
click at [449, 455] on icon "button" at bounding box center [453, 455] width 9 height 8
click at [449, 453] on icon "button" at bounding box center [453, 455] width 9 height 8
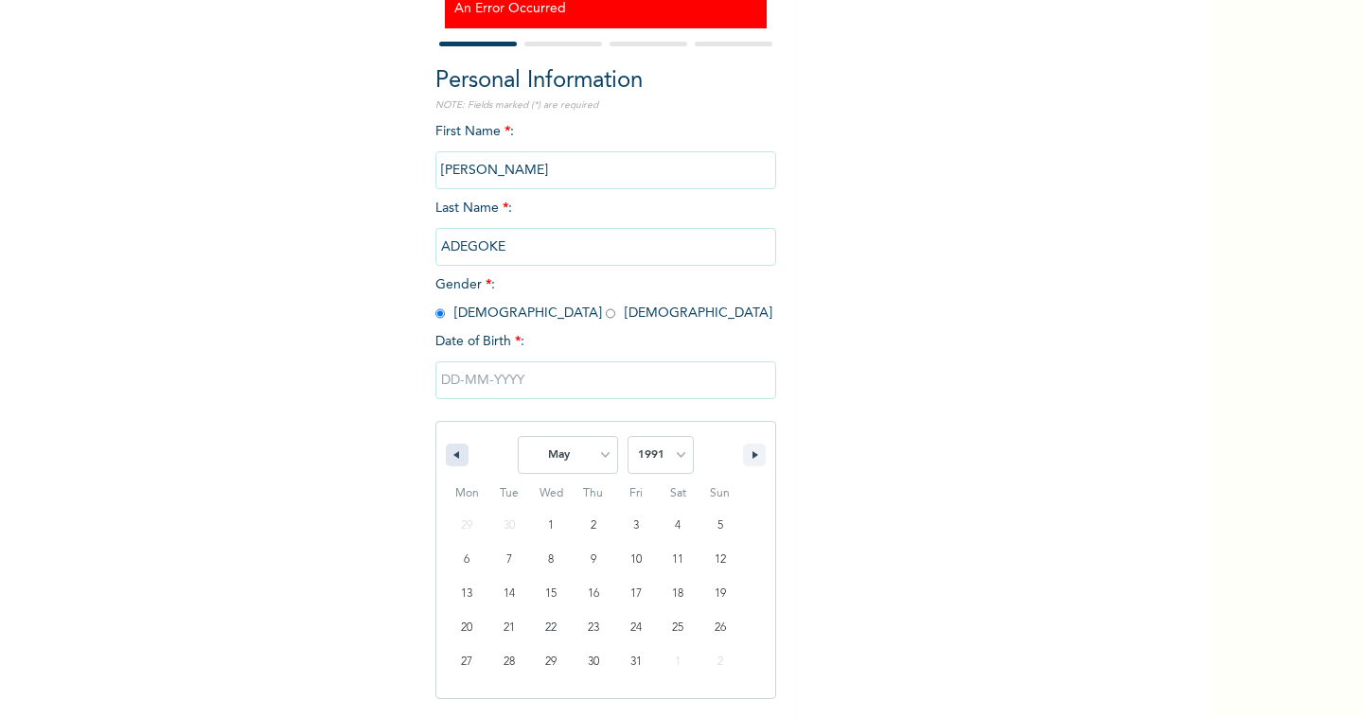
click at [449, 453] on icon "button" at bounding box center [453, 455] width 9 height 8
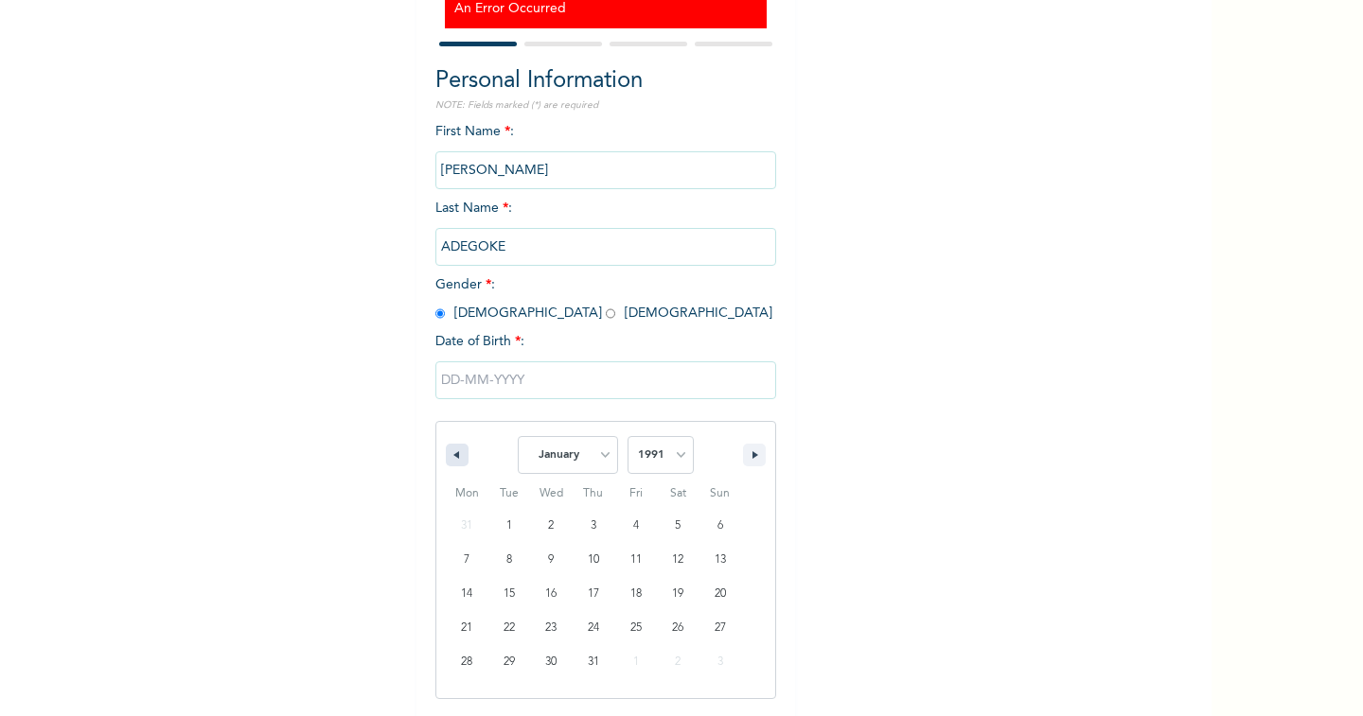
select select "11"
select select "1990"
click at [449, 453] on icon "button" at bounding box center [453, 455] width 9 height 8
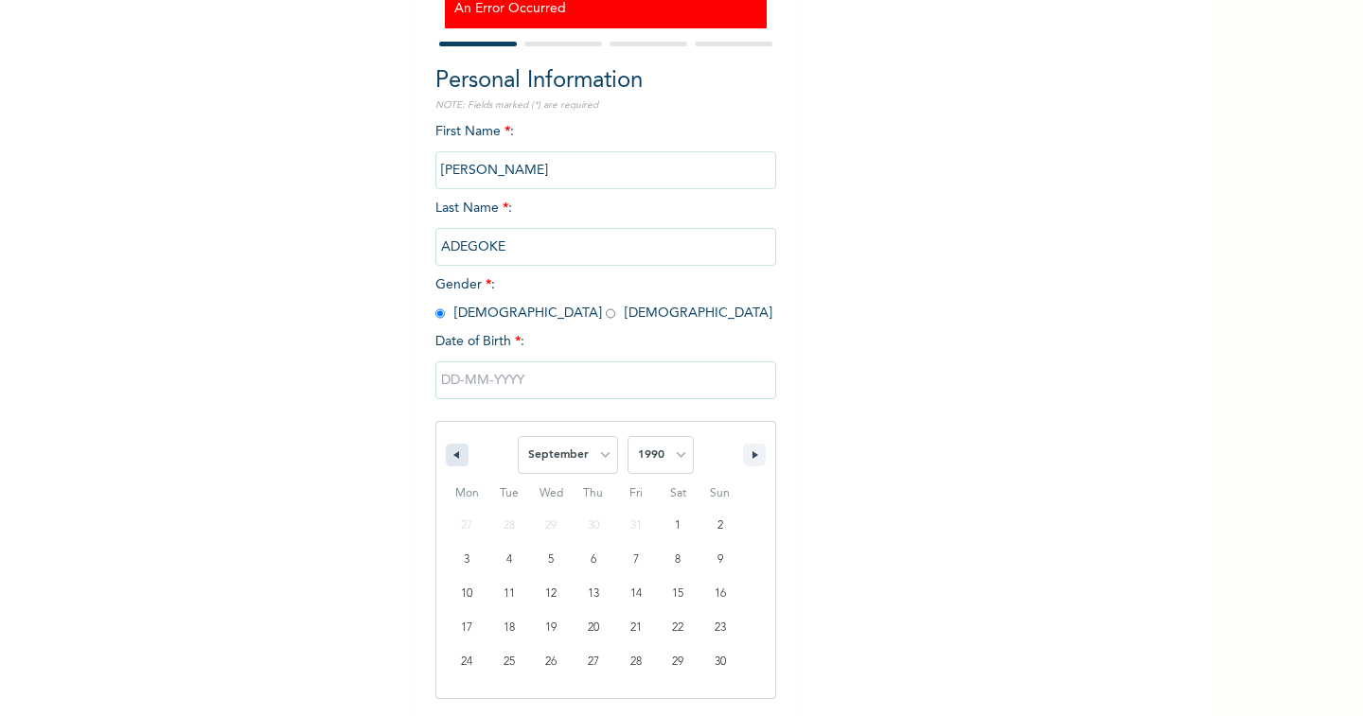
click at [449, 453] on icon "button" at bounding box center [453, 455] width 9 height 8
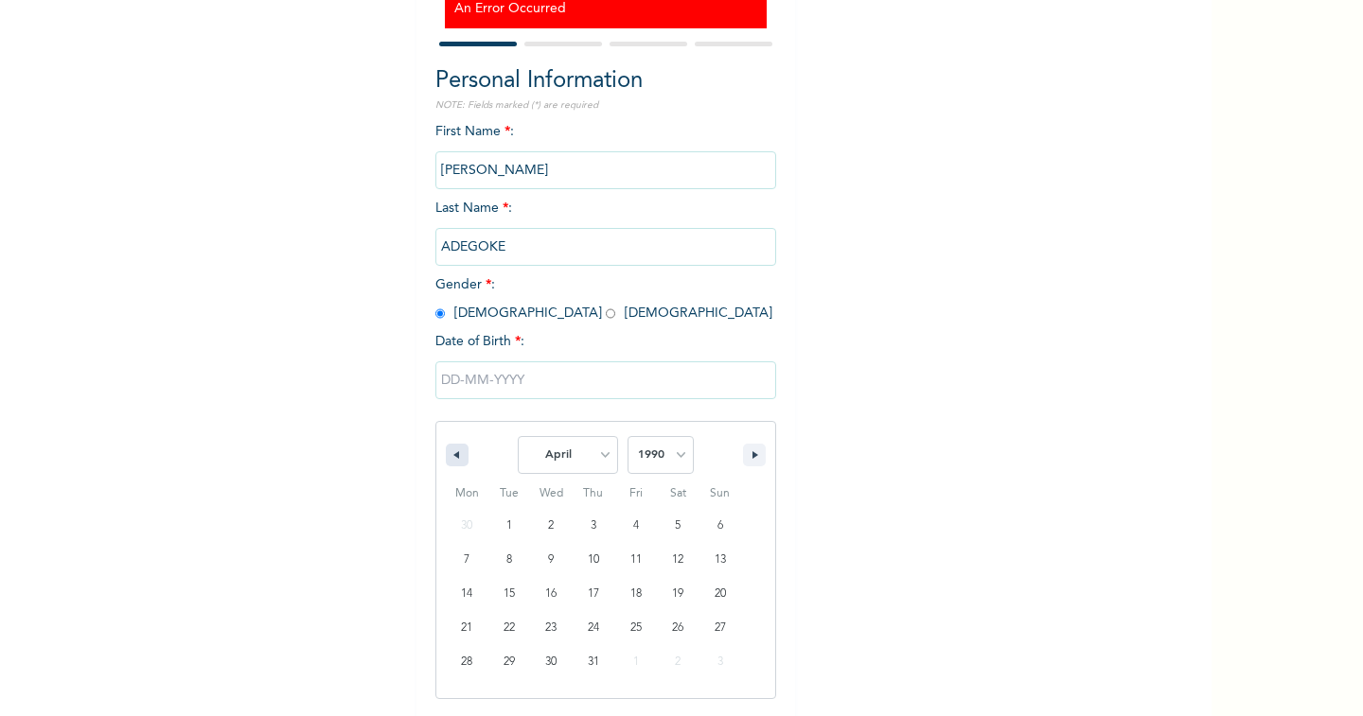
click at [449, 453] on icon "button" at bounding box center [453, 455] width 9 height 8
select select "11"
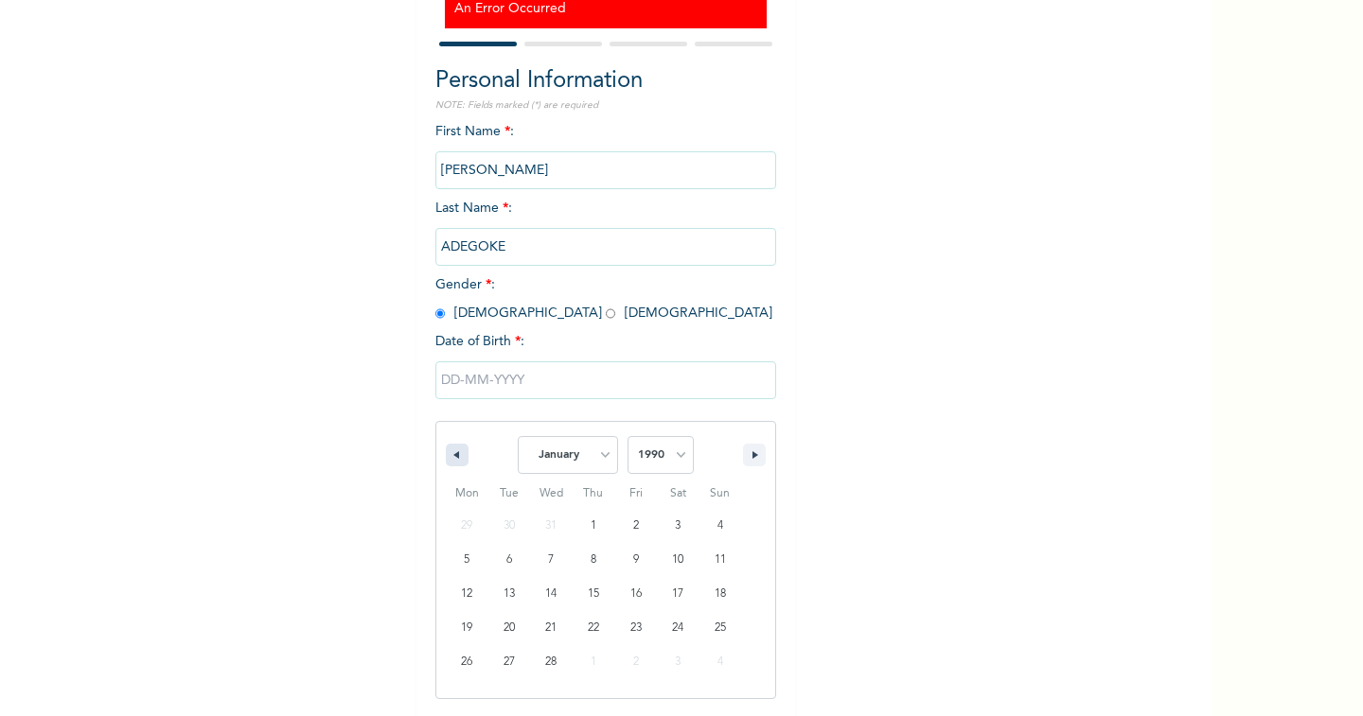
select select "1989"
click at [449, 453] on icon "button" at bounding box center [453, 455] width 9 height 8
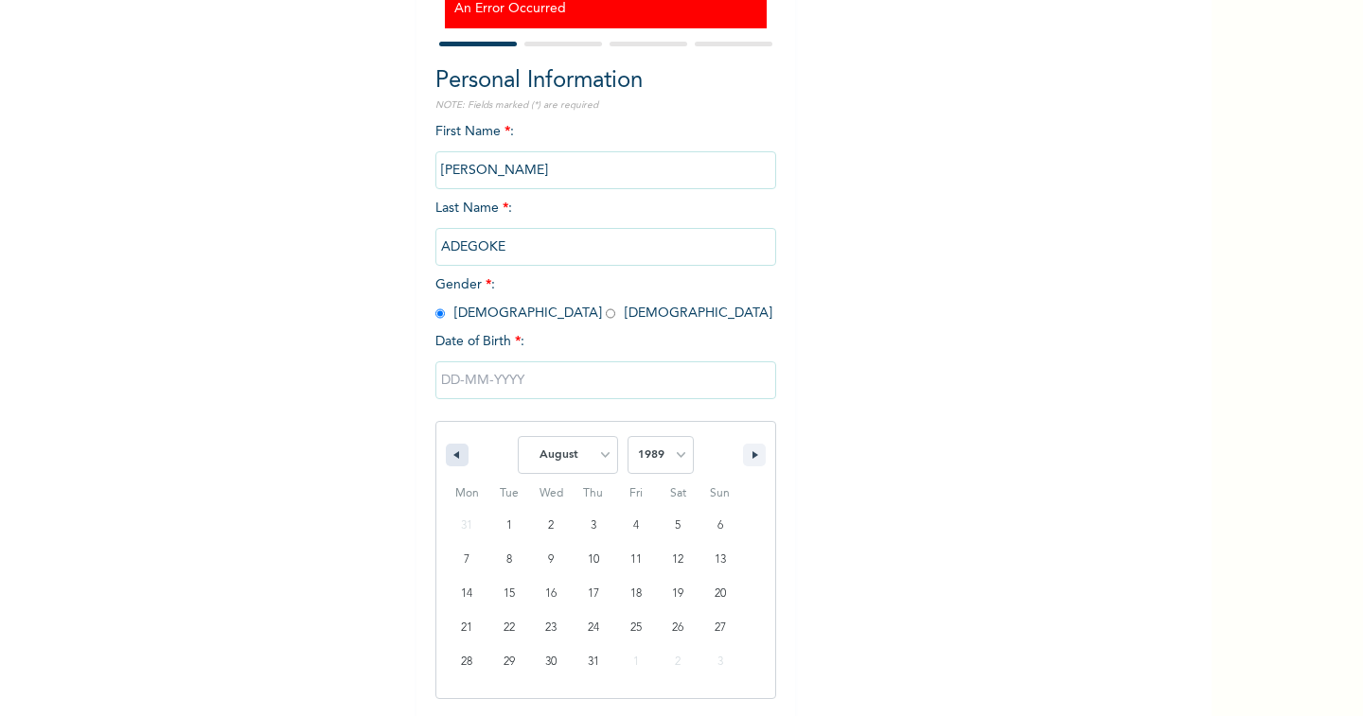
click at [449, 453] on icon "button" at bounding box center [453, 455] width 9 height 8
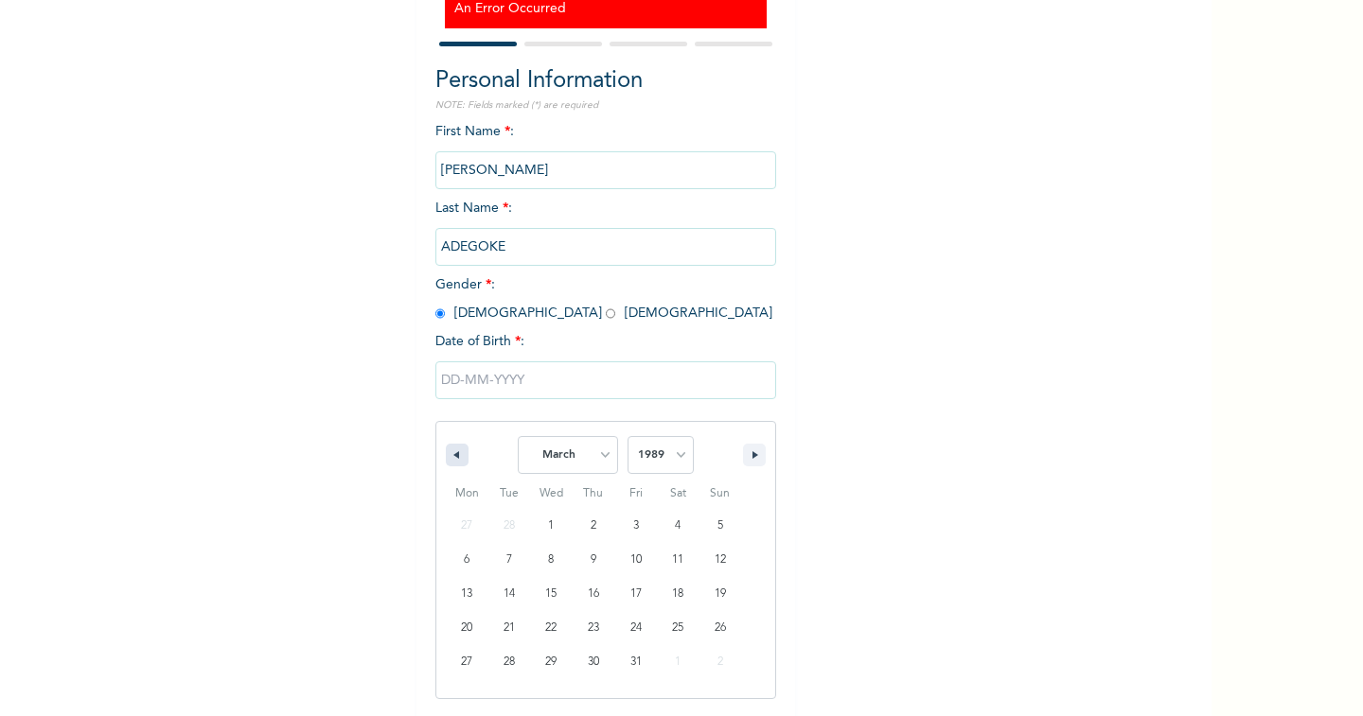
click at [449, 453] on icon "button" at bounding box center [453, 455] width 9 height 8
select select "11"
select select "1988"
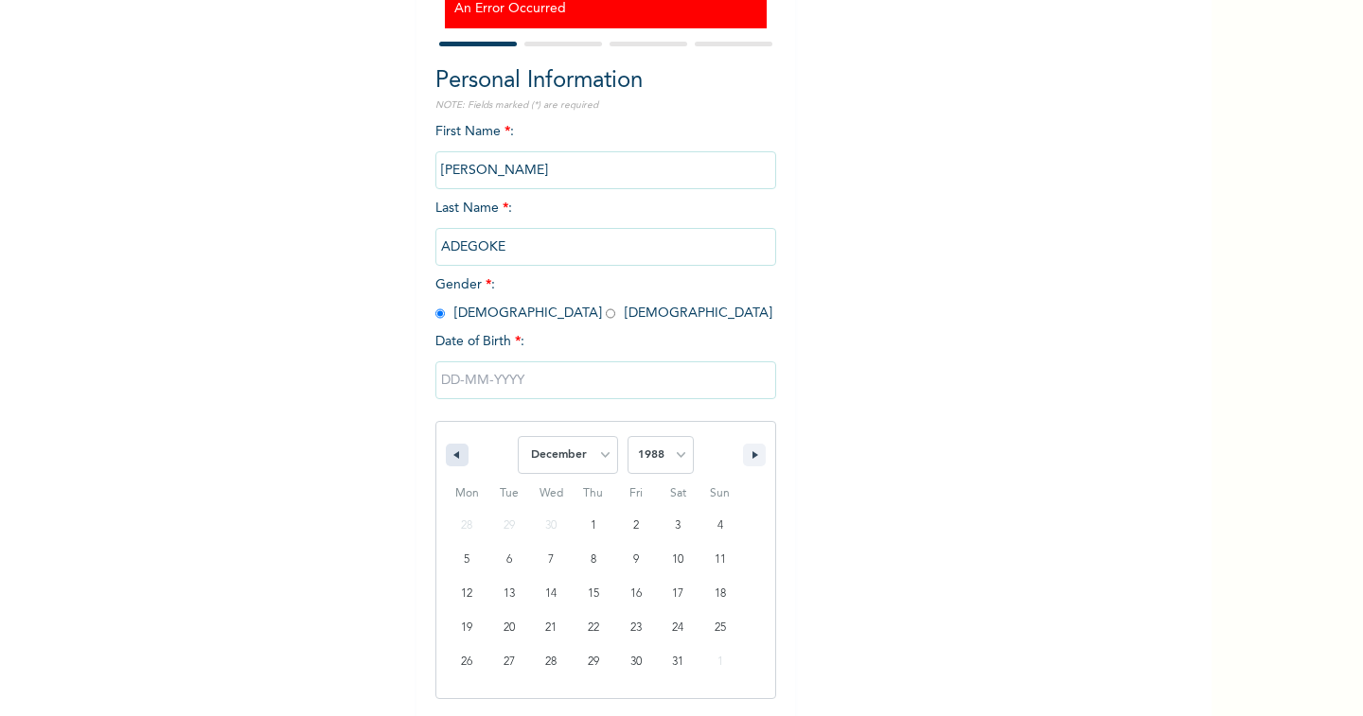
click at [449, 453] on icon "button" at bounding box center [453, 455] width 9 height 8
click at [449, 455] on icon "button" at bounding box center [453, 455] width 9 height 8
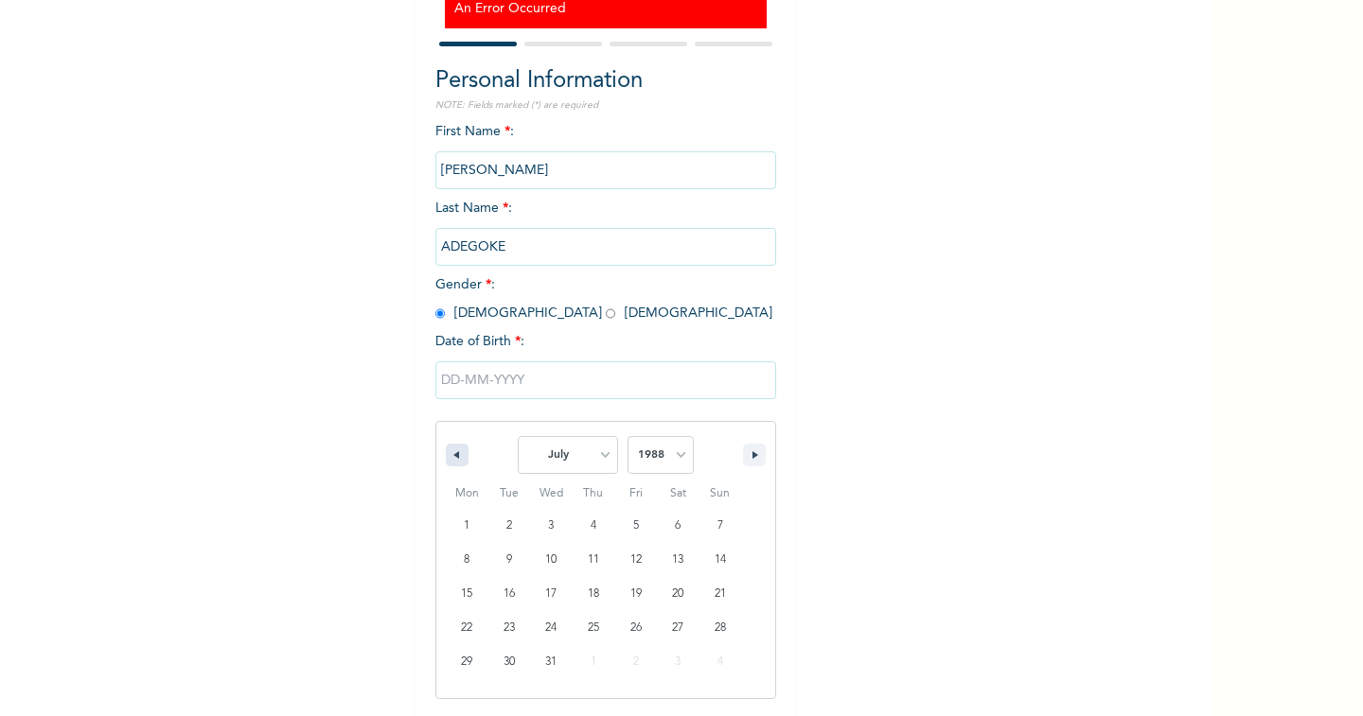
click at [449, 455] on icon "button" at bounding box center [453, 455] width 9 height 8
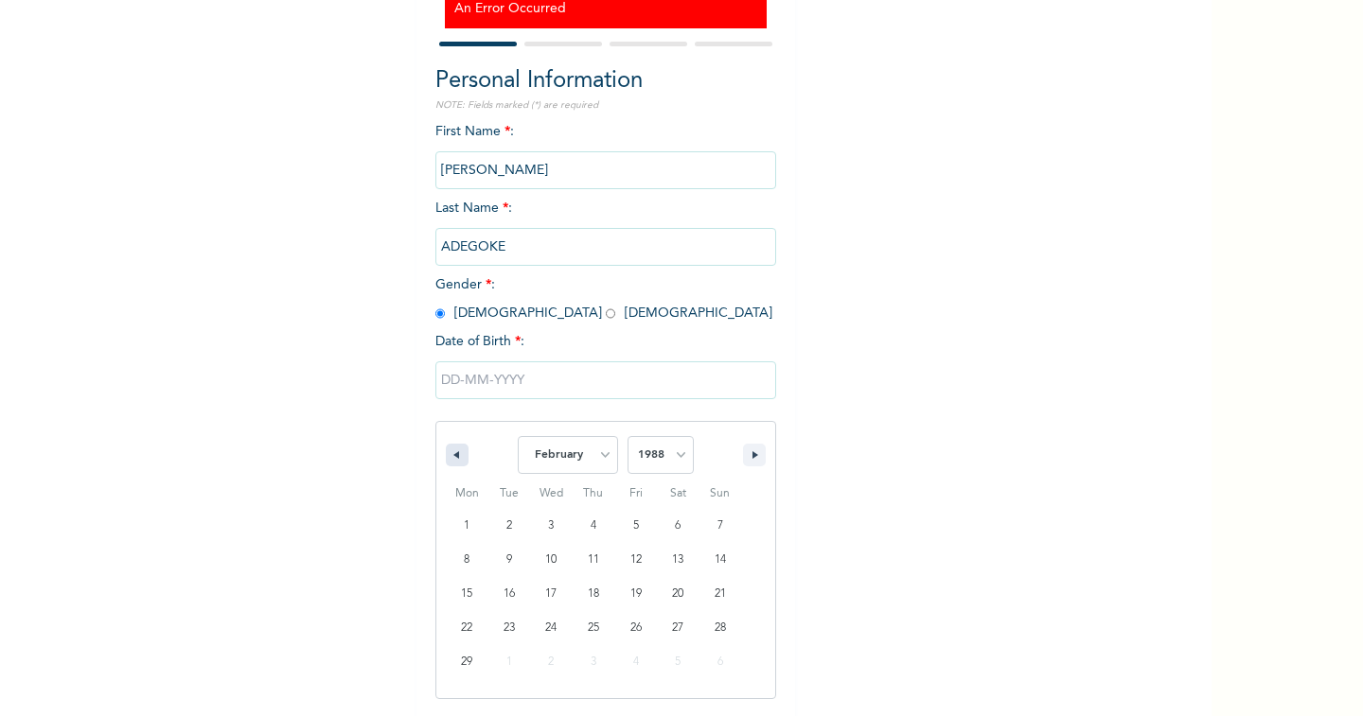
click at [449, 455] on icon "button" at bounding box center [453, 455] width 9 height 8
select select "11"
select select "1987"
click at [449, 455] on icon "button" at bounding box center [453, 455] width 9 height 8
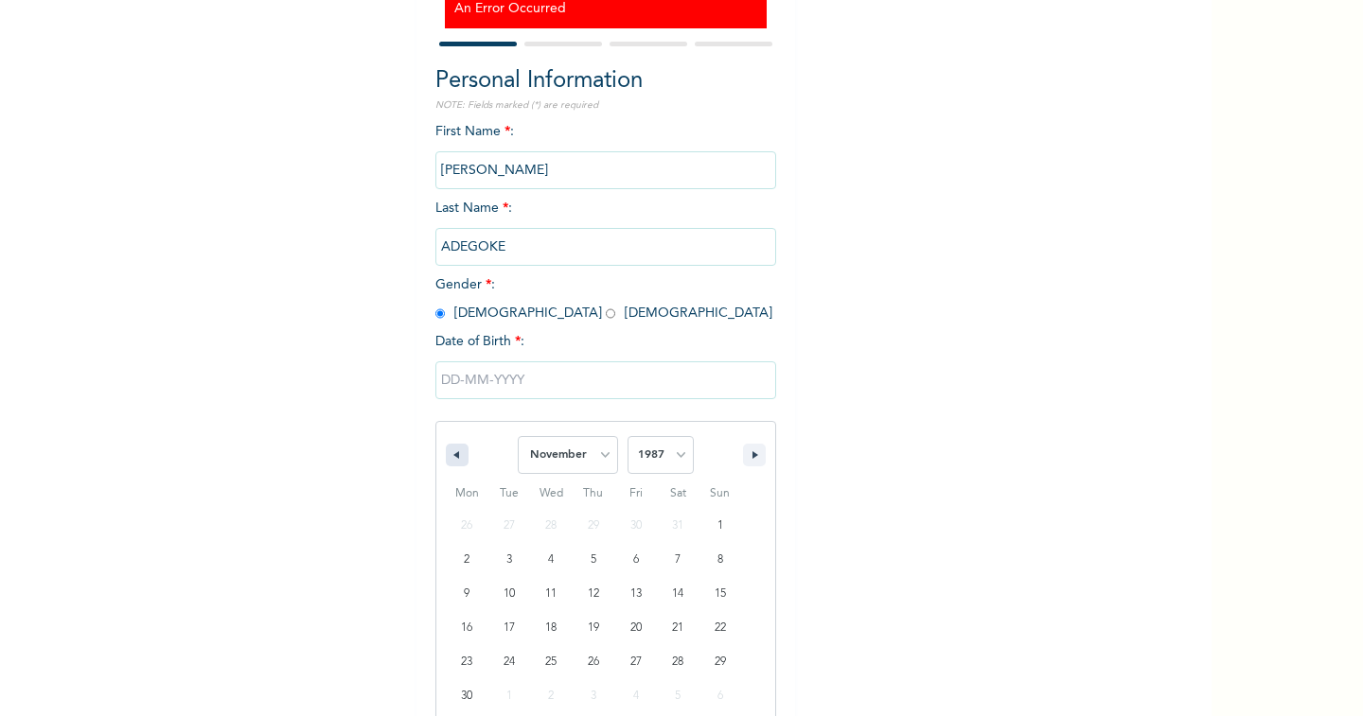
click at [449, 455] on icon "button" at bounding box center [453, 455] width 9 height 8
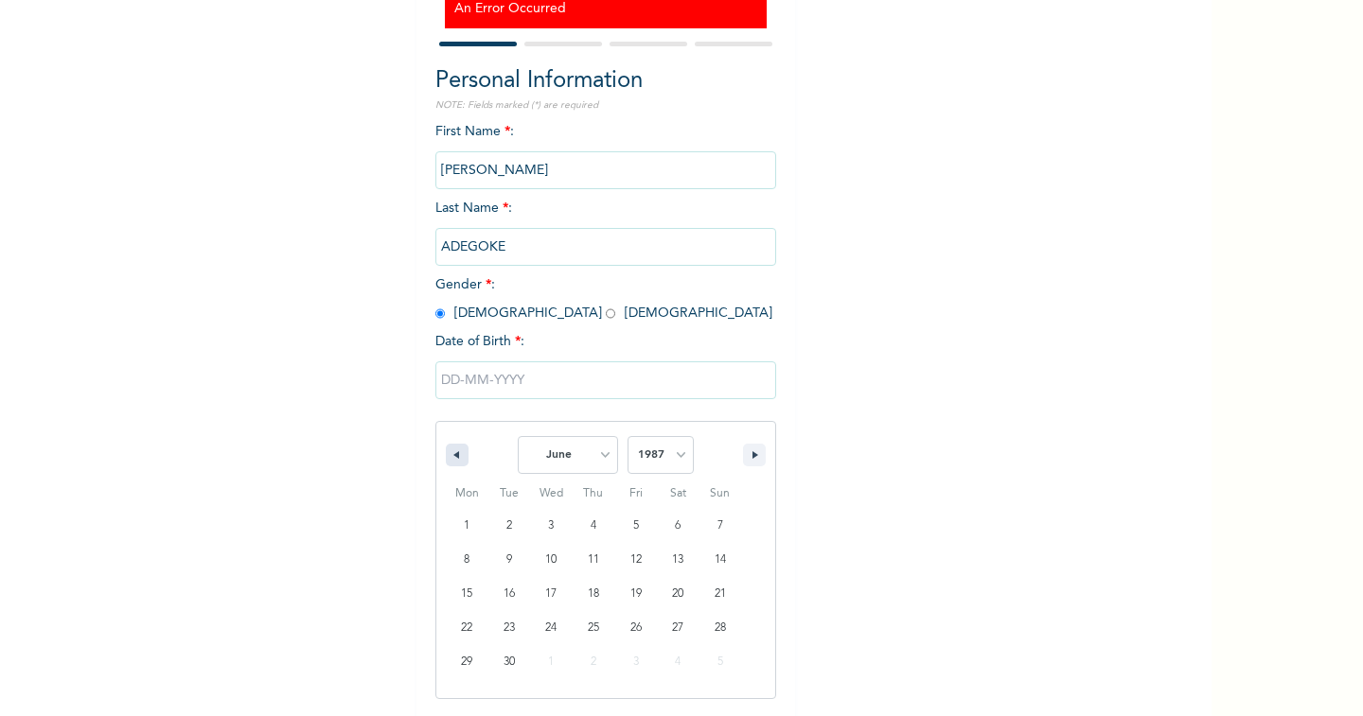
click at [449, 455] on icon "button" at bounding box center [453, 455] width 9 height 8
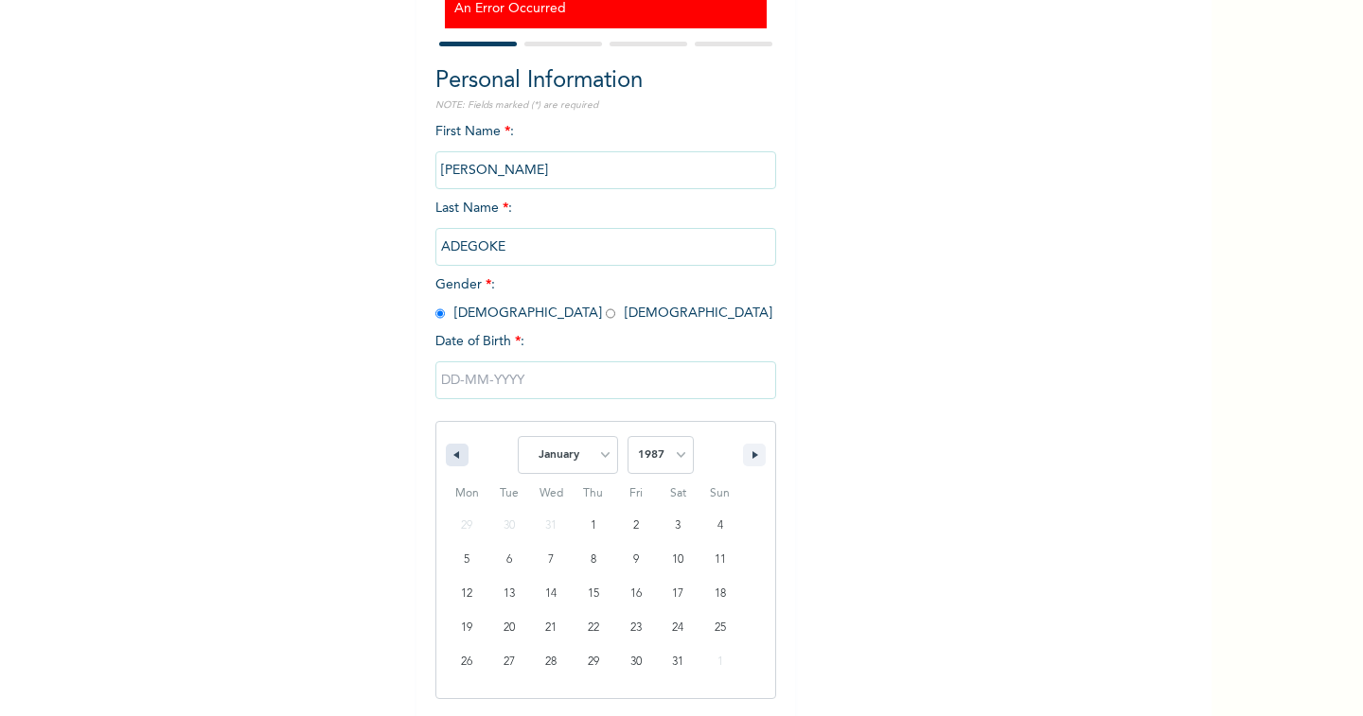
click at [449, 455] on icon "button" at bounding box center [453, 455] width 9 height 8
select select "11"
select select "1986"
click at [449, 455] on icon "button" at bounding box center [453, 455] width 9 height 8
select select "10"
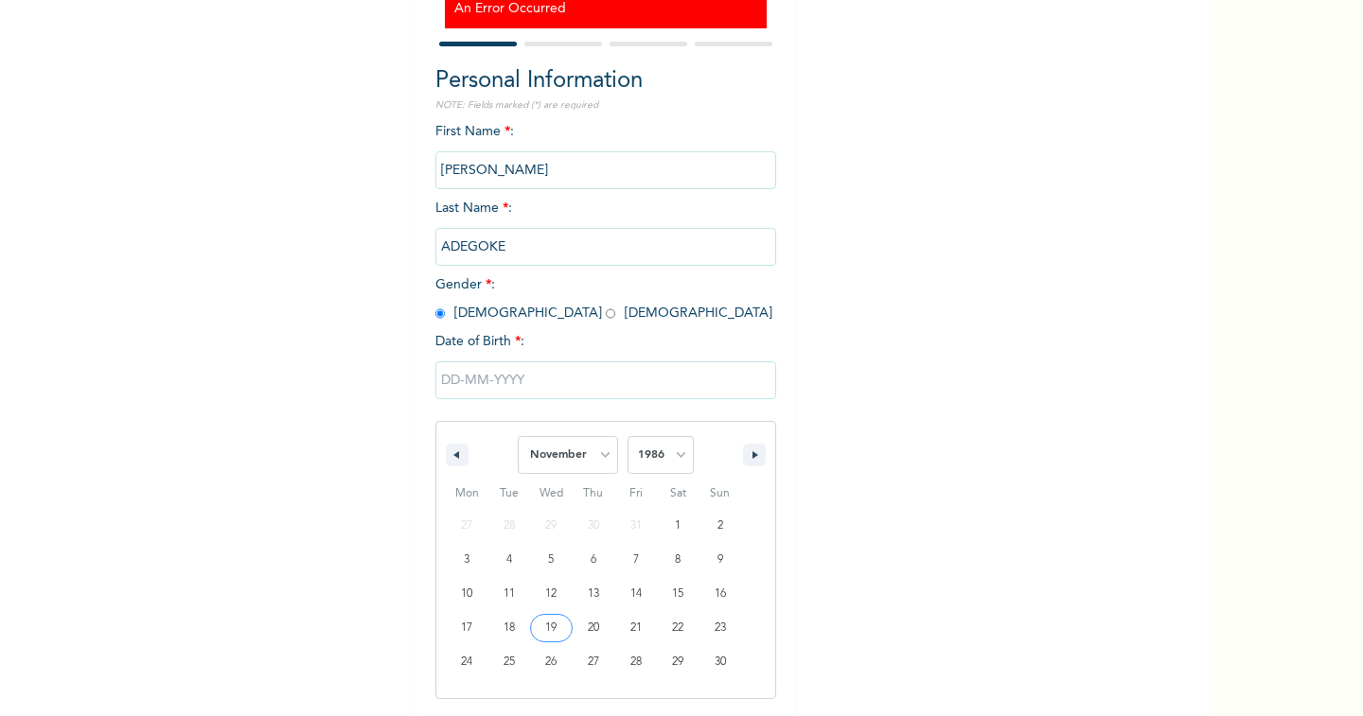
type input "11/19/1986"
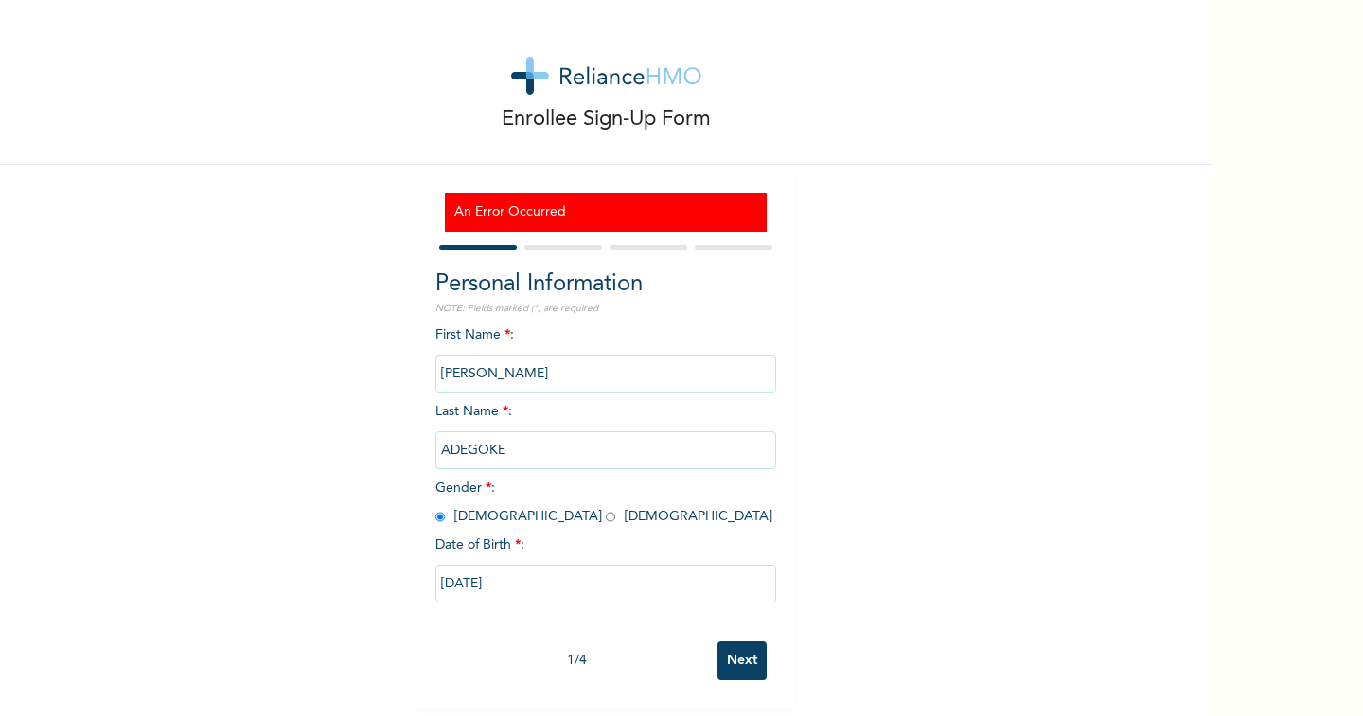
click at [733, 651] on input "Next" at bounding box center [741, 661] width 49 height 39
